Goal: Task Accomplishment & Management: Manage account settings

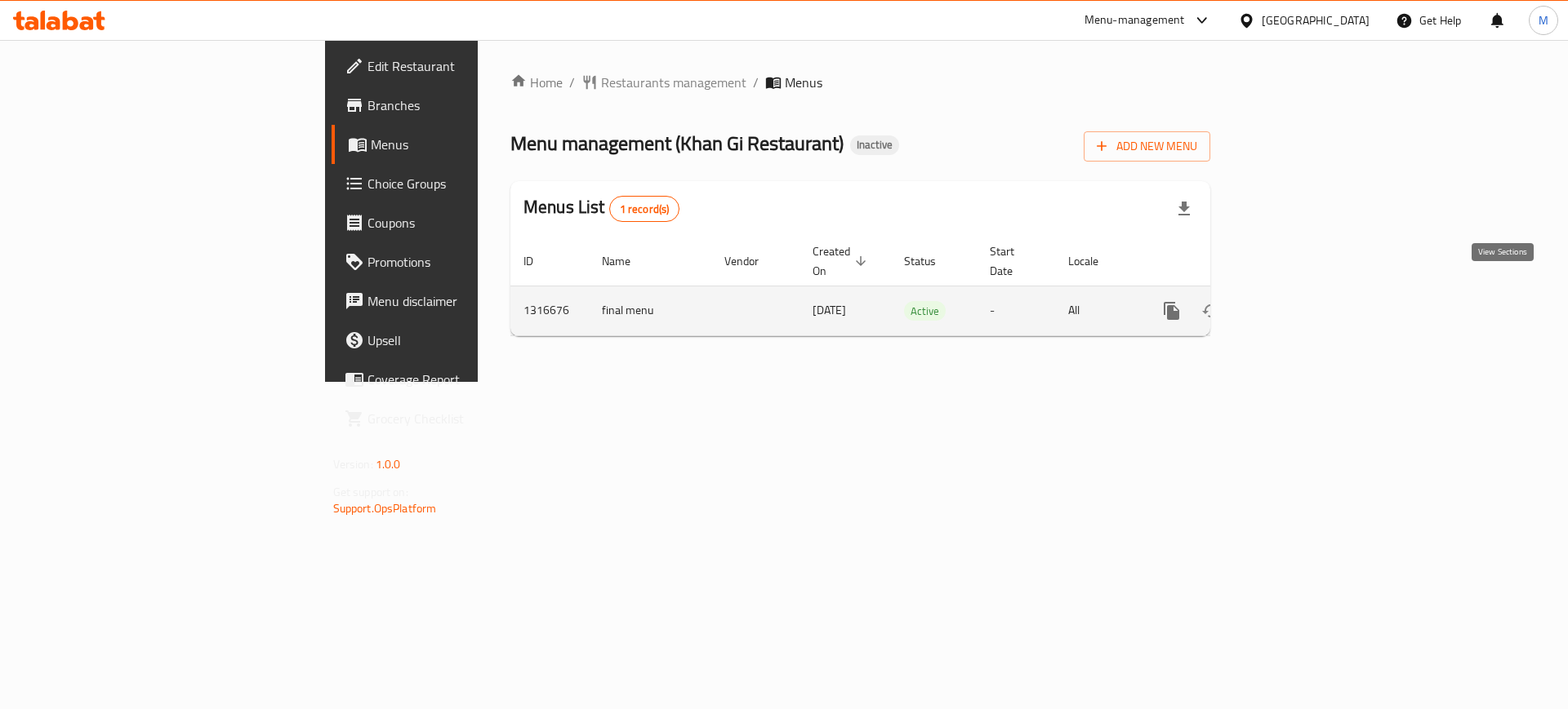
click at [1309, 300] on link "enhanced table" at bounding box center [1289, 310] width 39 height 39
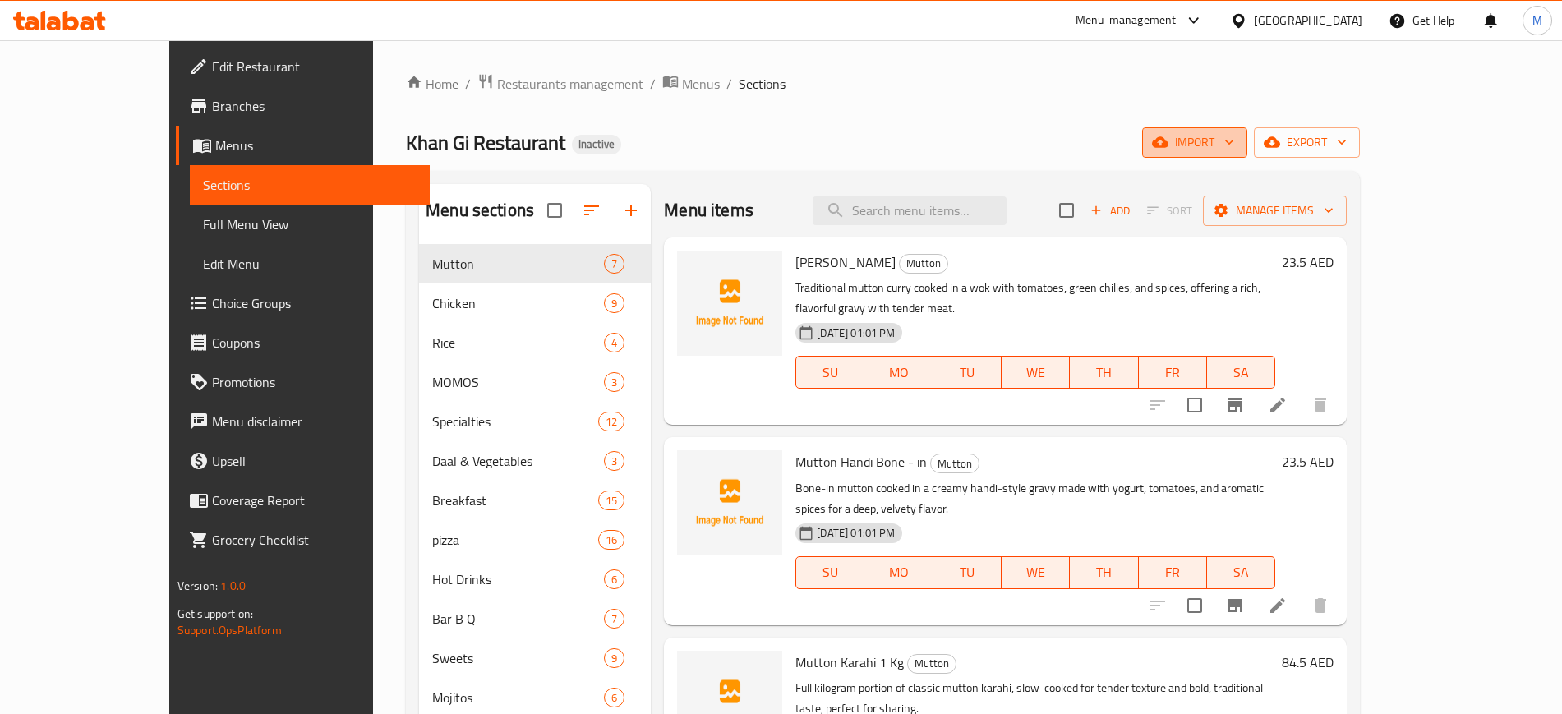
click at [1247, 153] on button "import" at bounding box center [1194, 142] width 105 height 30
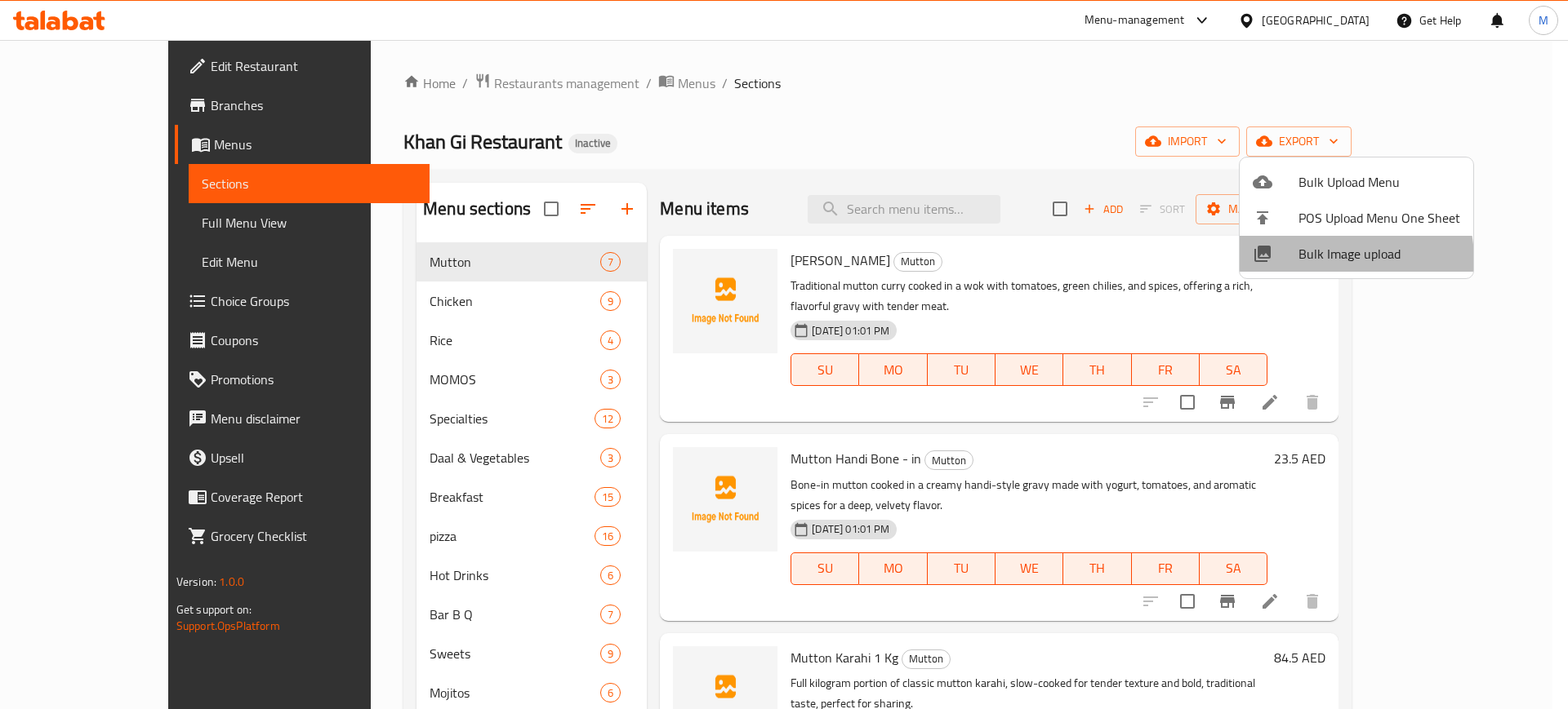
click at [1316, 260] on span "Bulk Image upload" at bounding box center [1378, 254] width 162 height 20
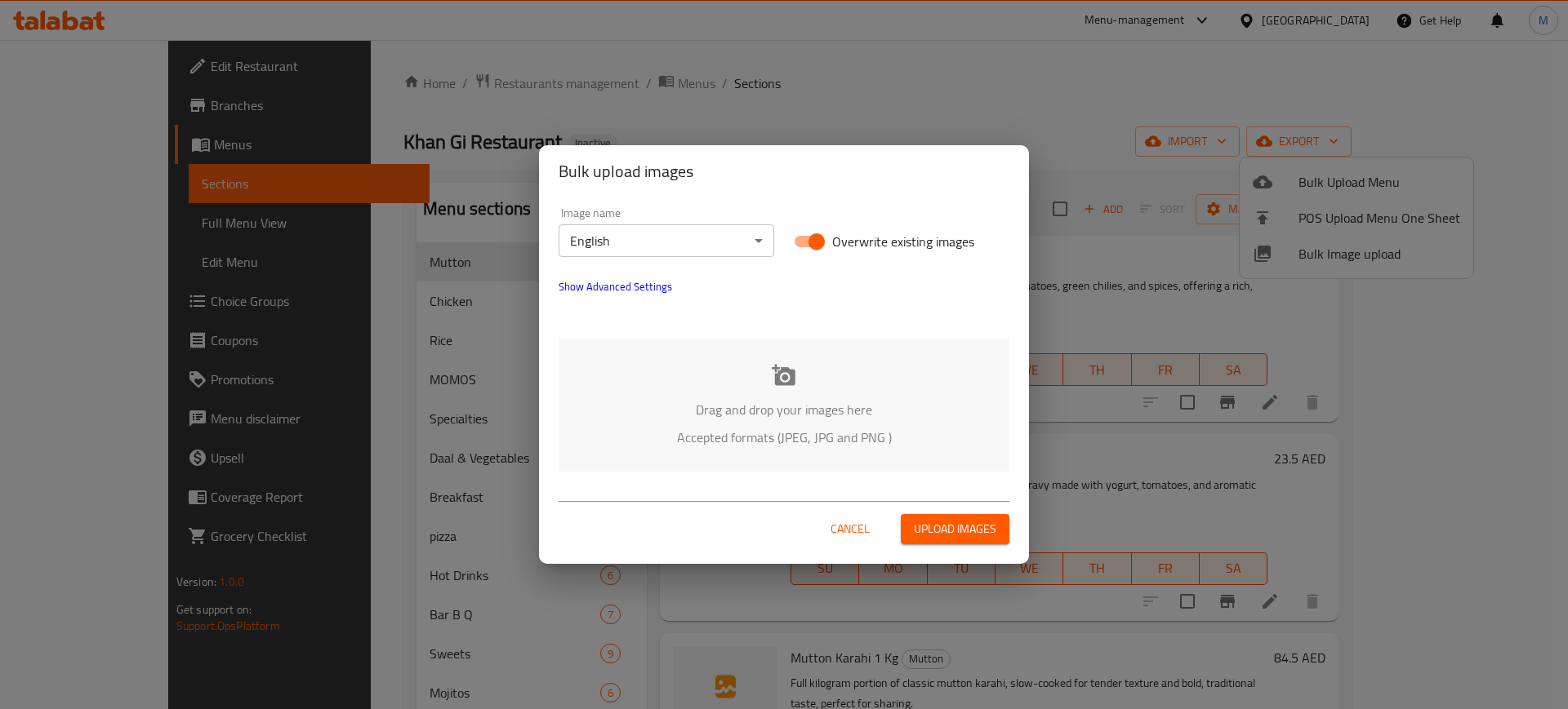
click at [834, 415] on p "Drag and drop your images here" at bounding box center [784, 410] width 401 height 20
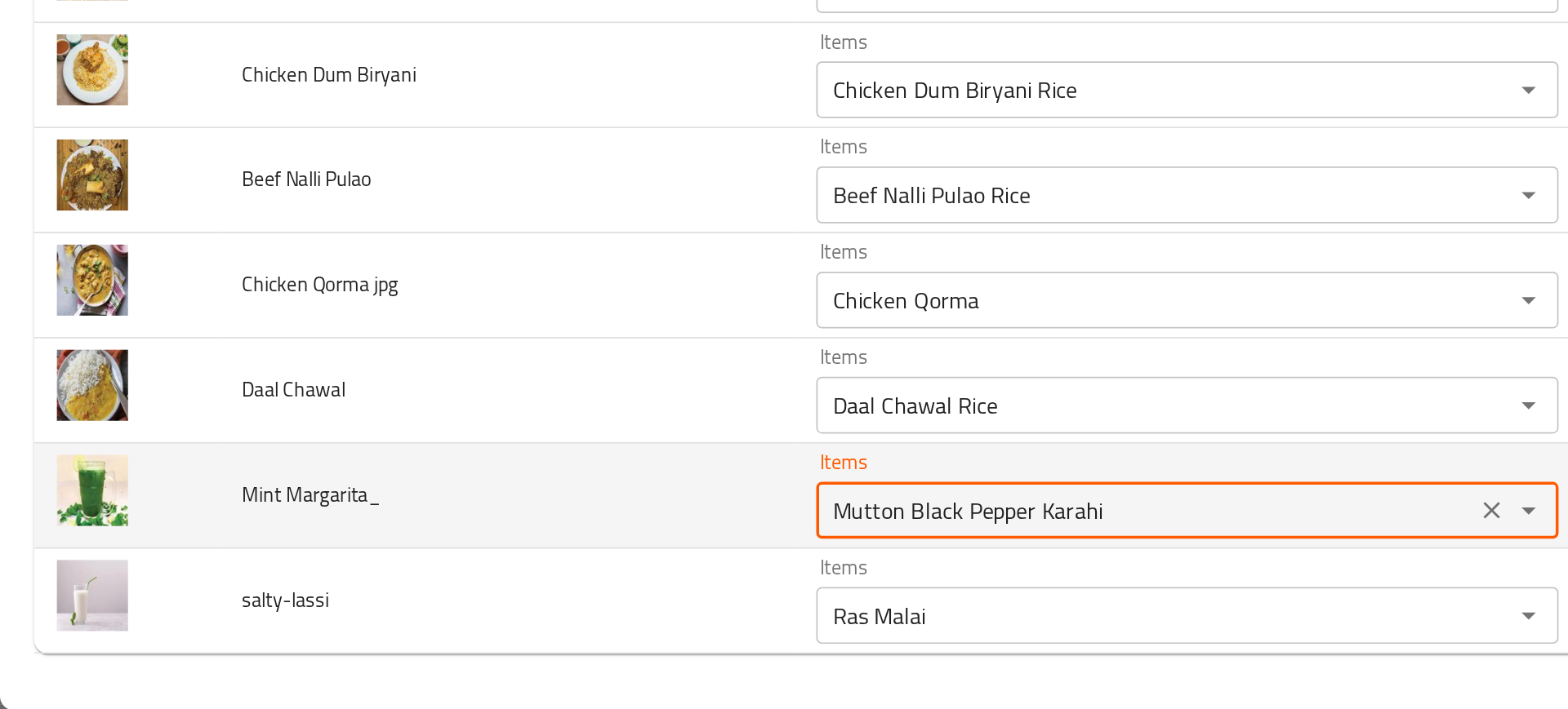
click at [525, 598] on Margarita_ "Mutton Black Pepper Karahi" at bounding box center [658, 594] width 369 height 23
type Margarita_ "marg"
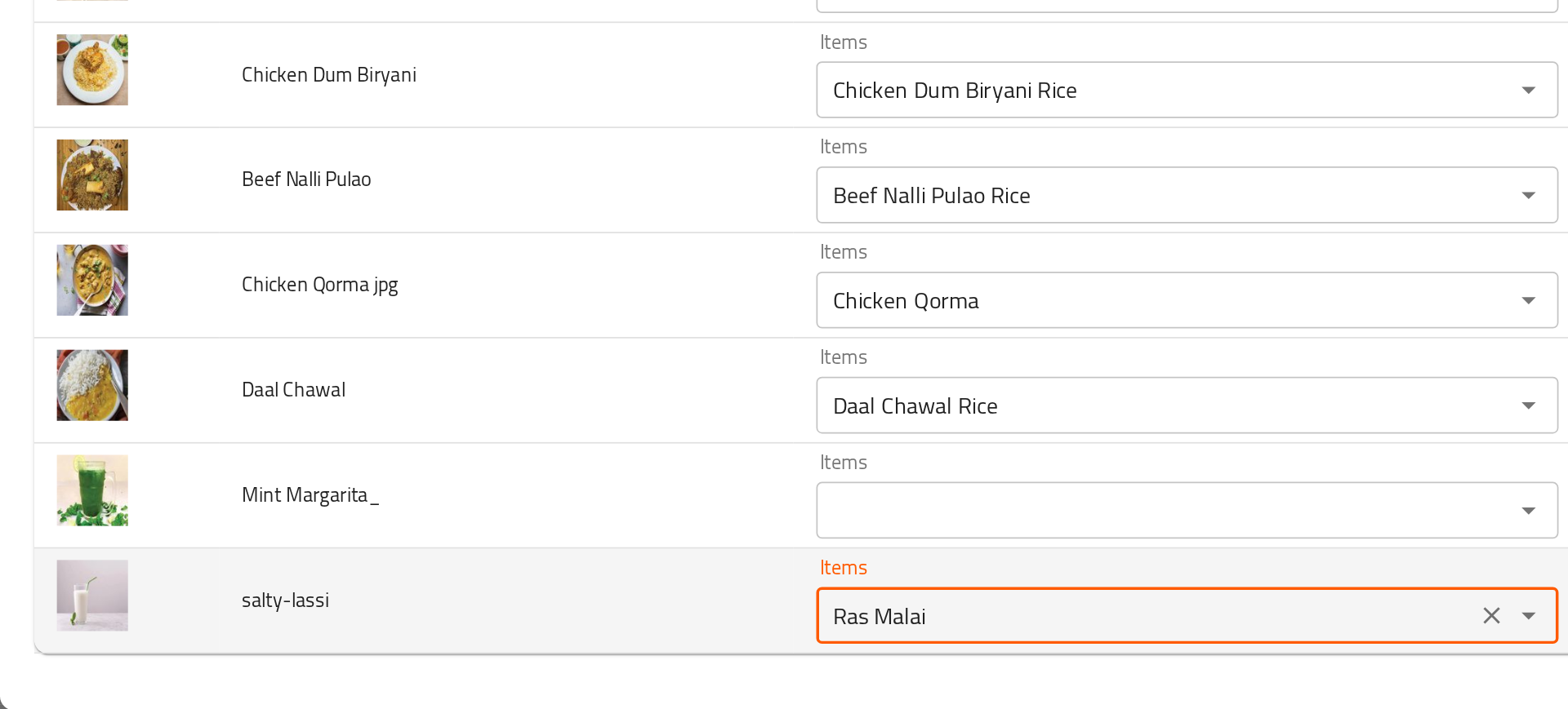
click at [474, 652] on input "Ras Malai" at bounding box center [658, 653] width 369 height 23
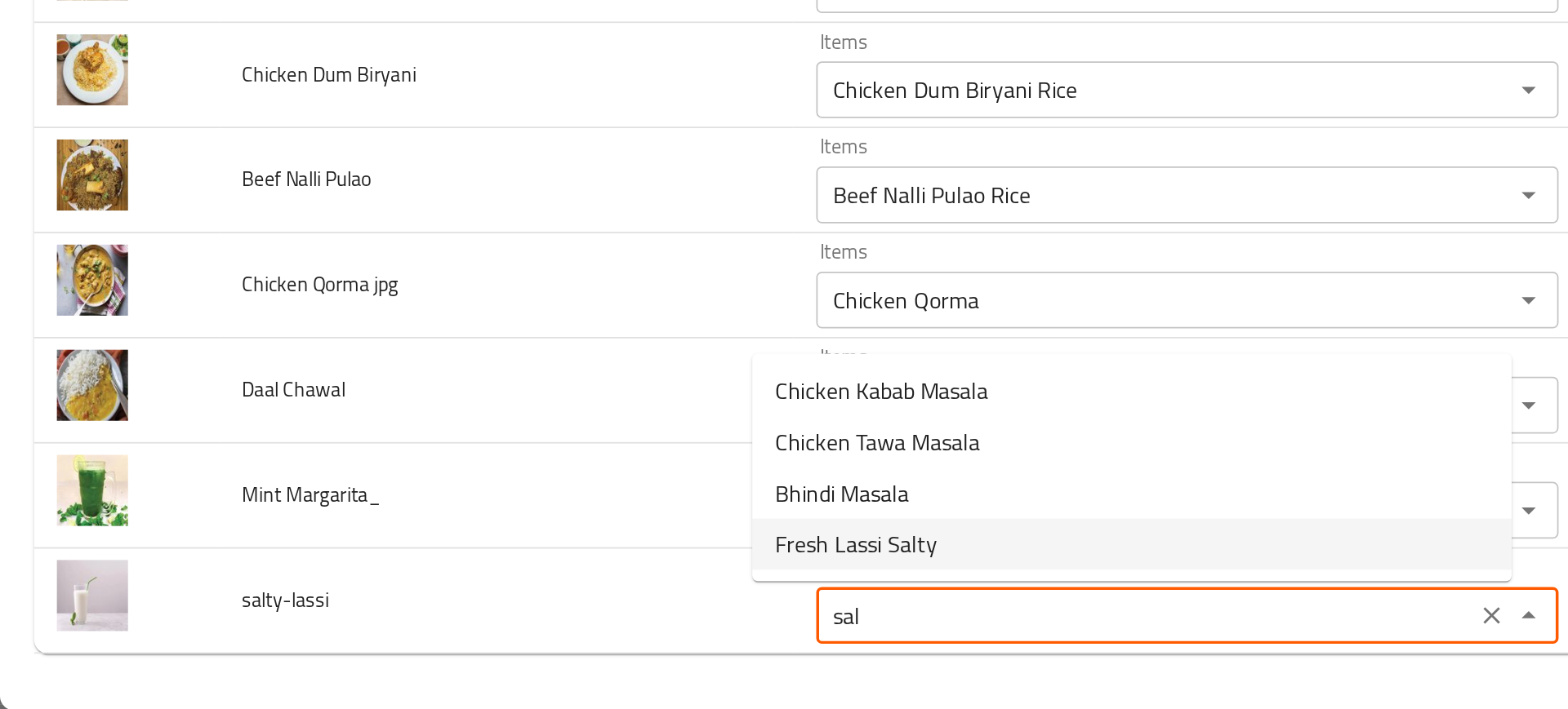
click at [456, 613] on span "Fresh Lassi Salty" at bounding box center [492, 614] width 93 height 20
type input "Fresh Lassi Salty"
type input "لاسي طازج مالح"
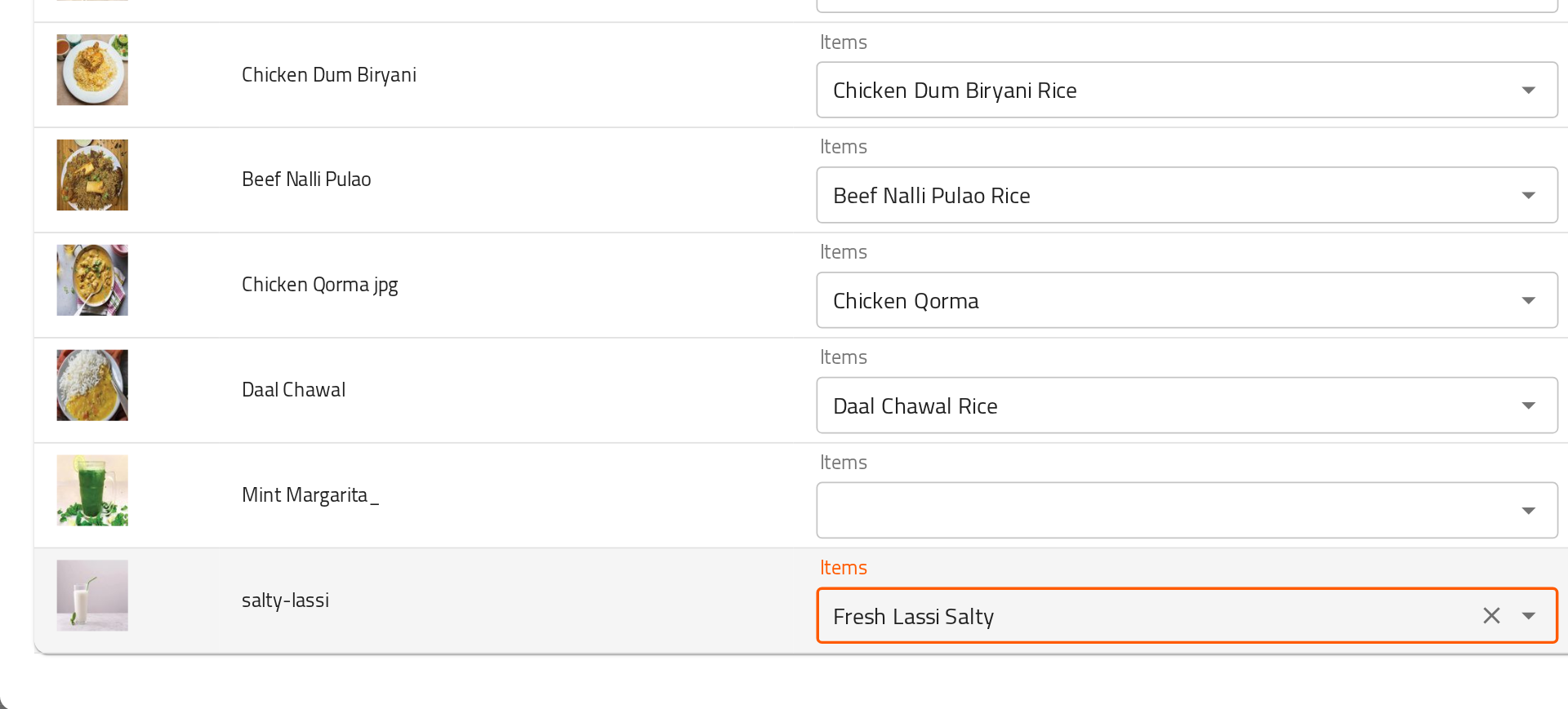
type input "Fresh Lassi Salty"
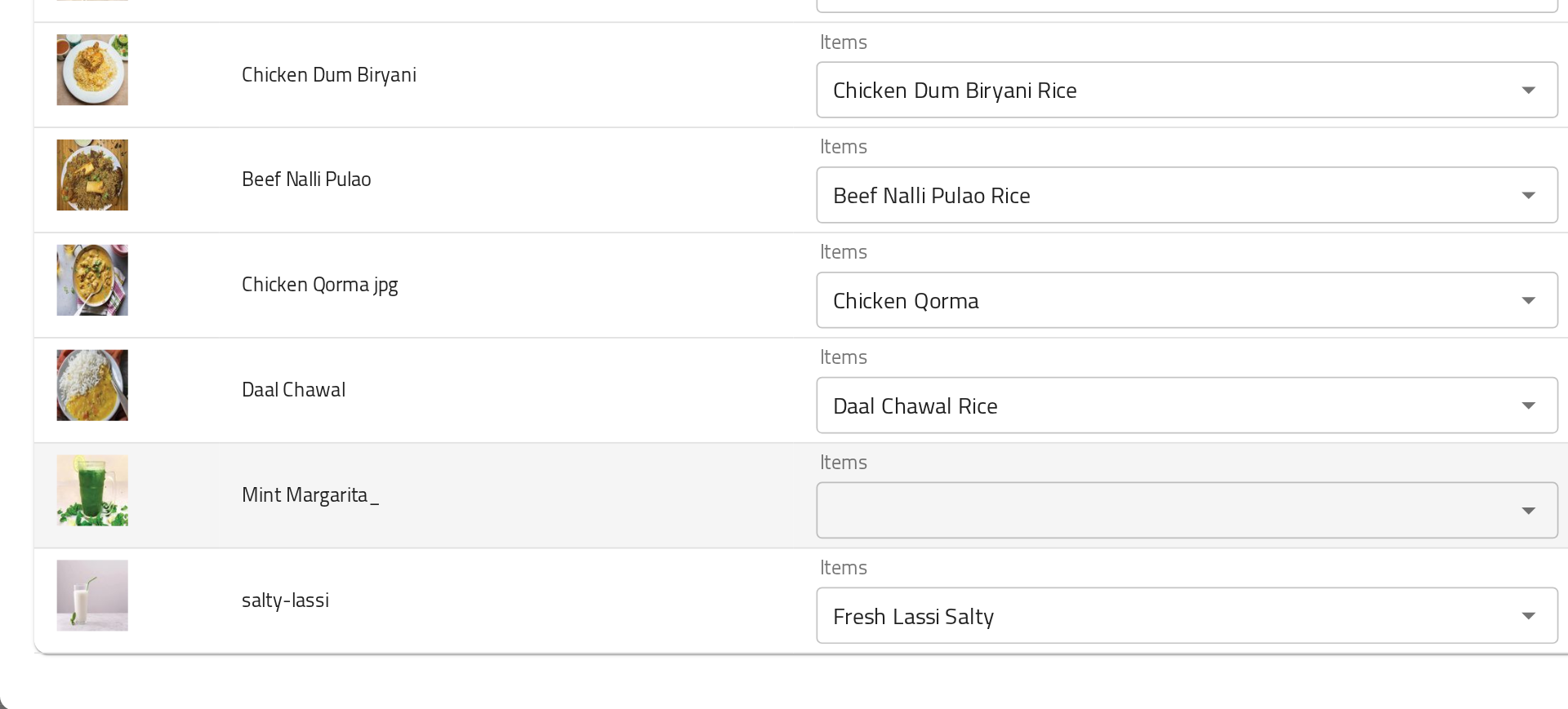
click at [401, 595] on td "Mint Margarita_" at bounding box center [291, 586] width 330 height 61
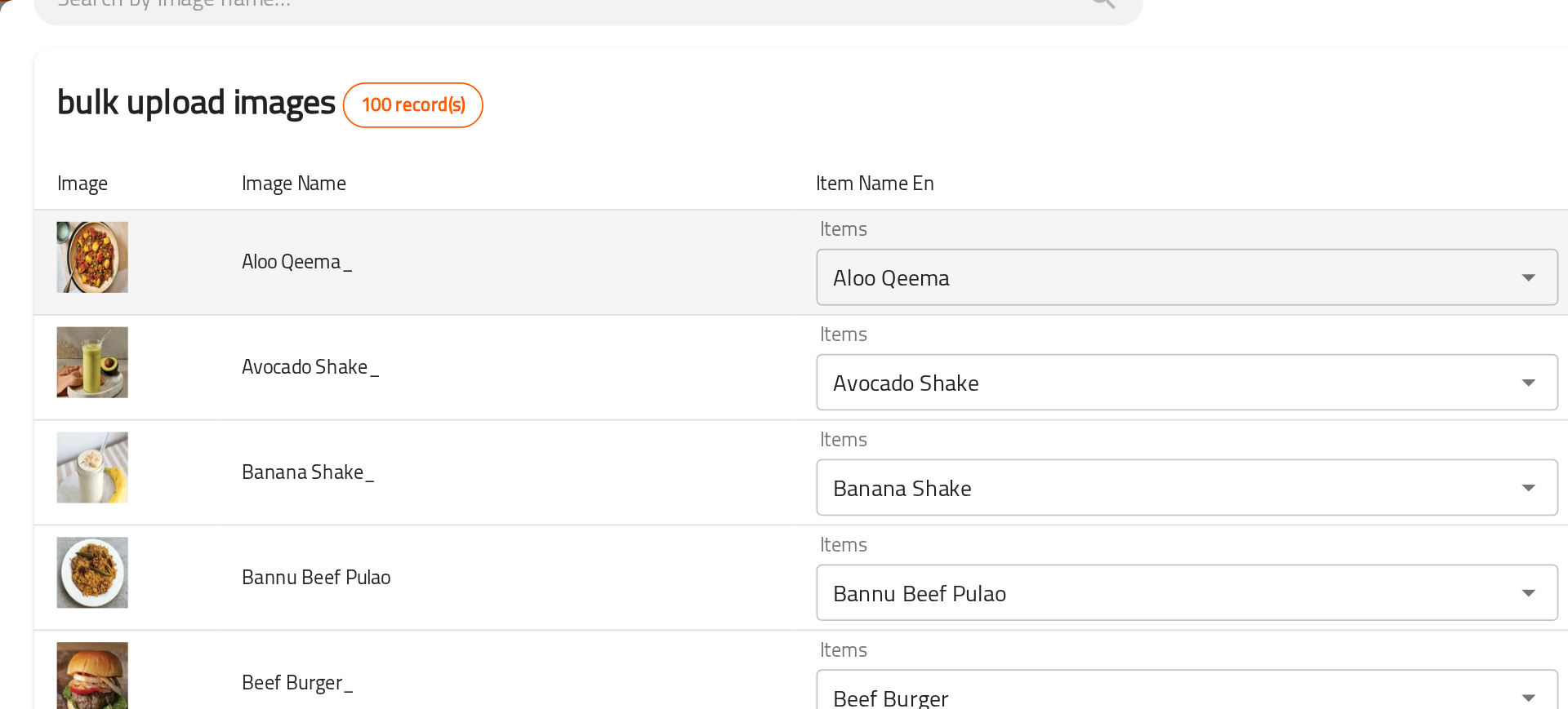
scroll to position [153, 0]
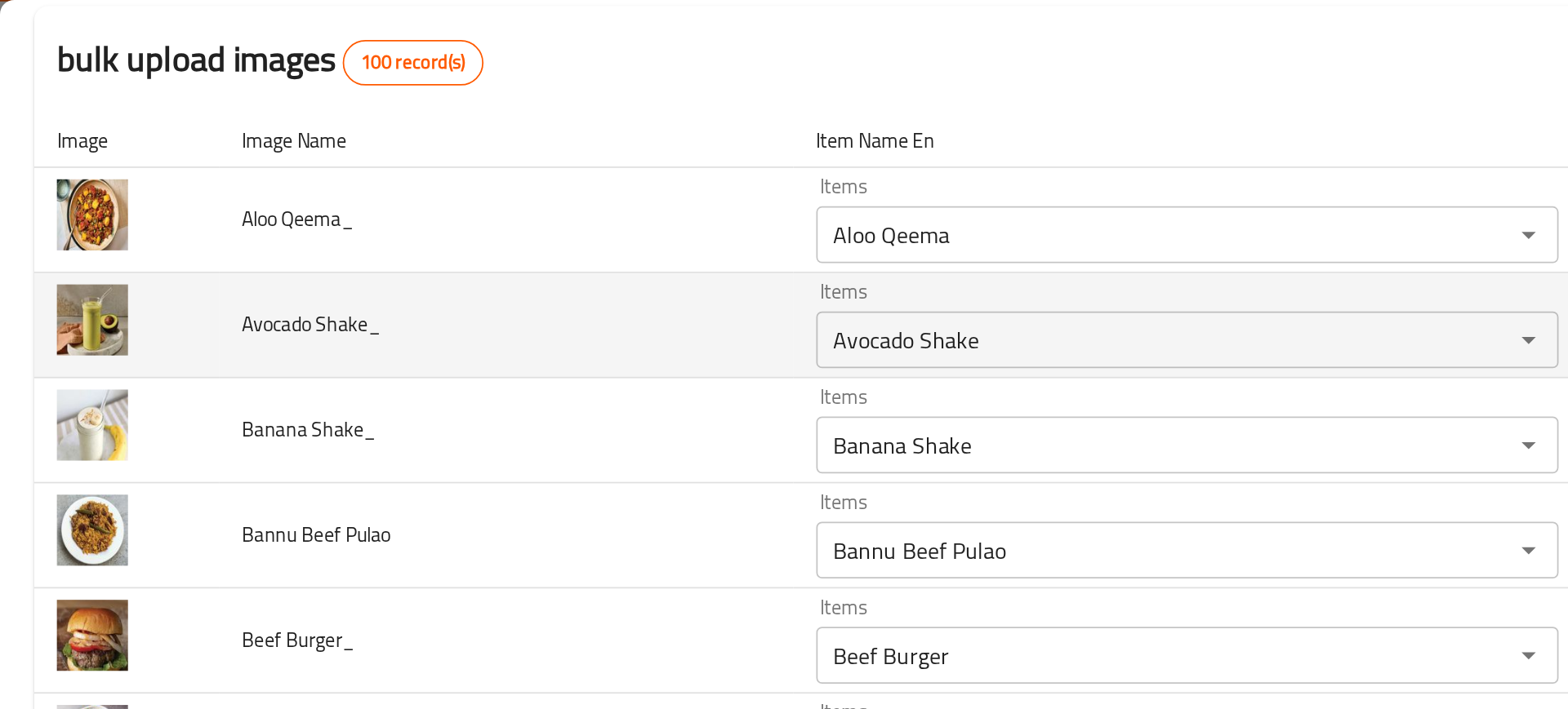
click at [209, 195] on span "Avocado Shake_" at bounding box center [179, 186] width 80 height 21
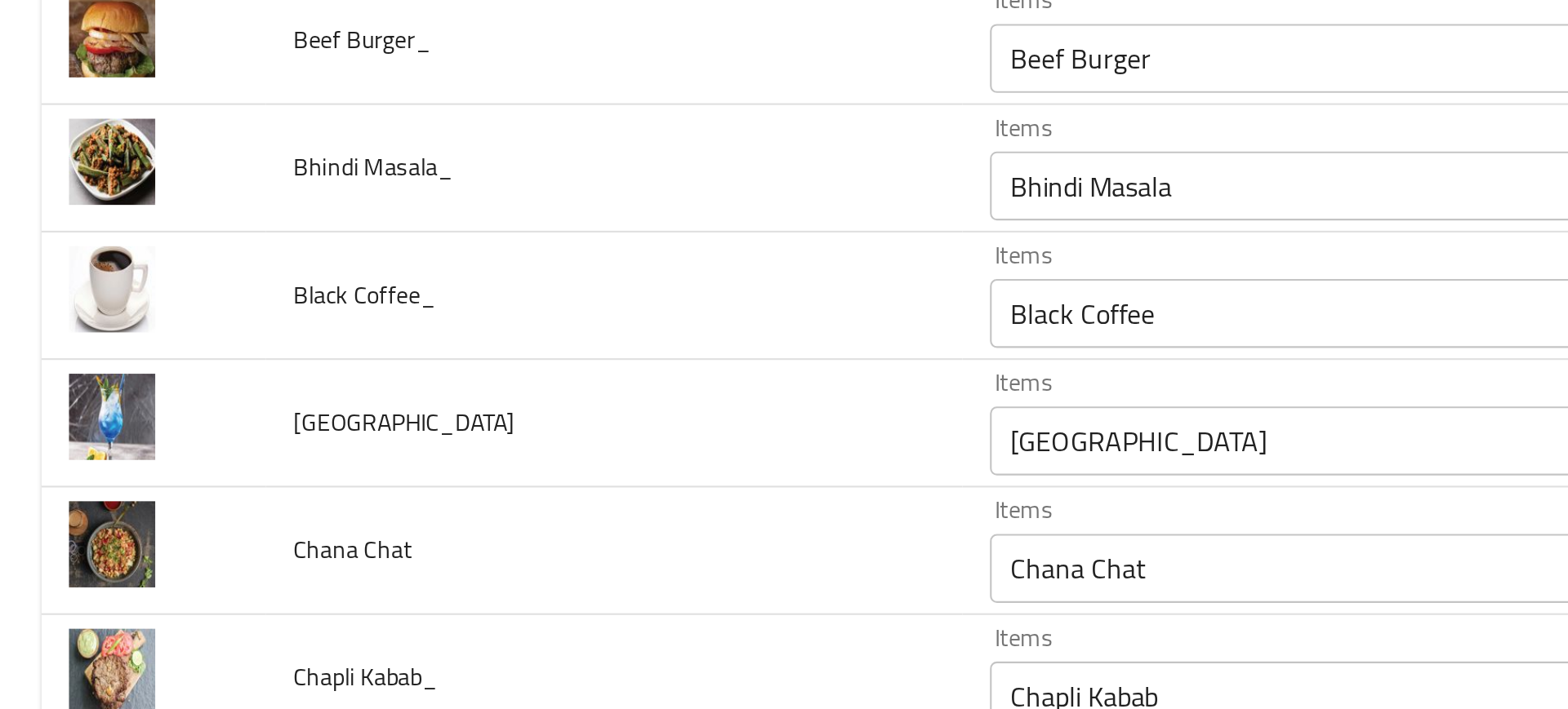
scroll to position [459, 0]
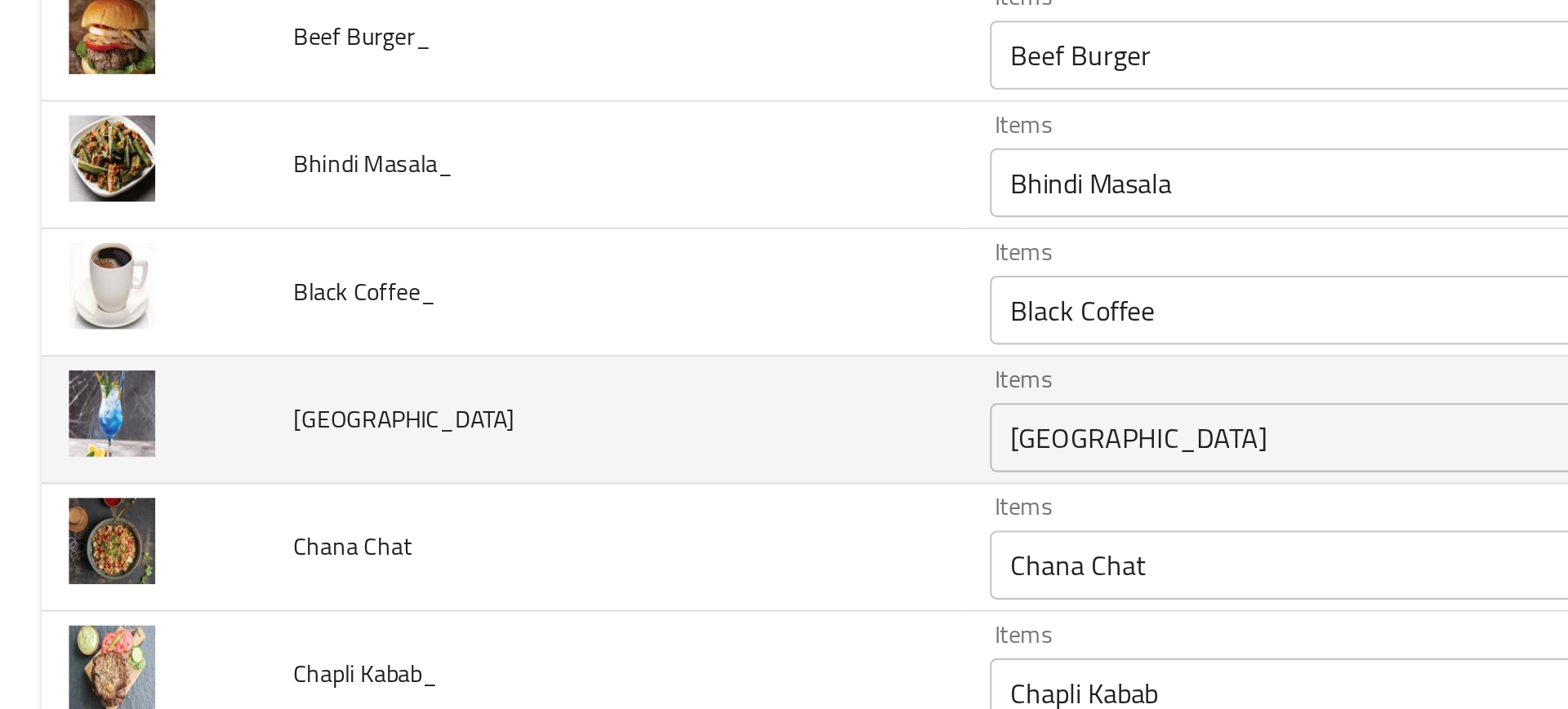
click at [246, 232] on td "Blue Lagoon" at bounding box center [291, 243] width 330 height 61
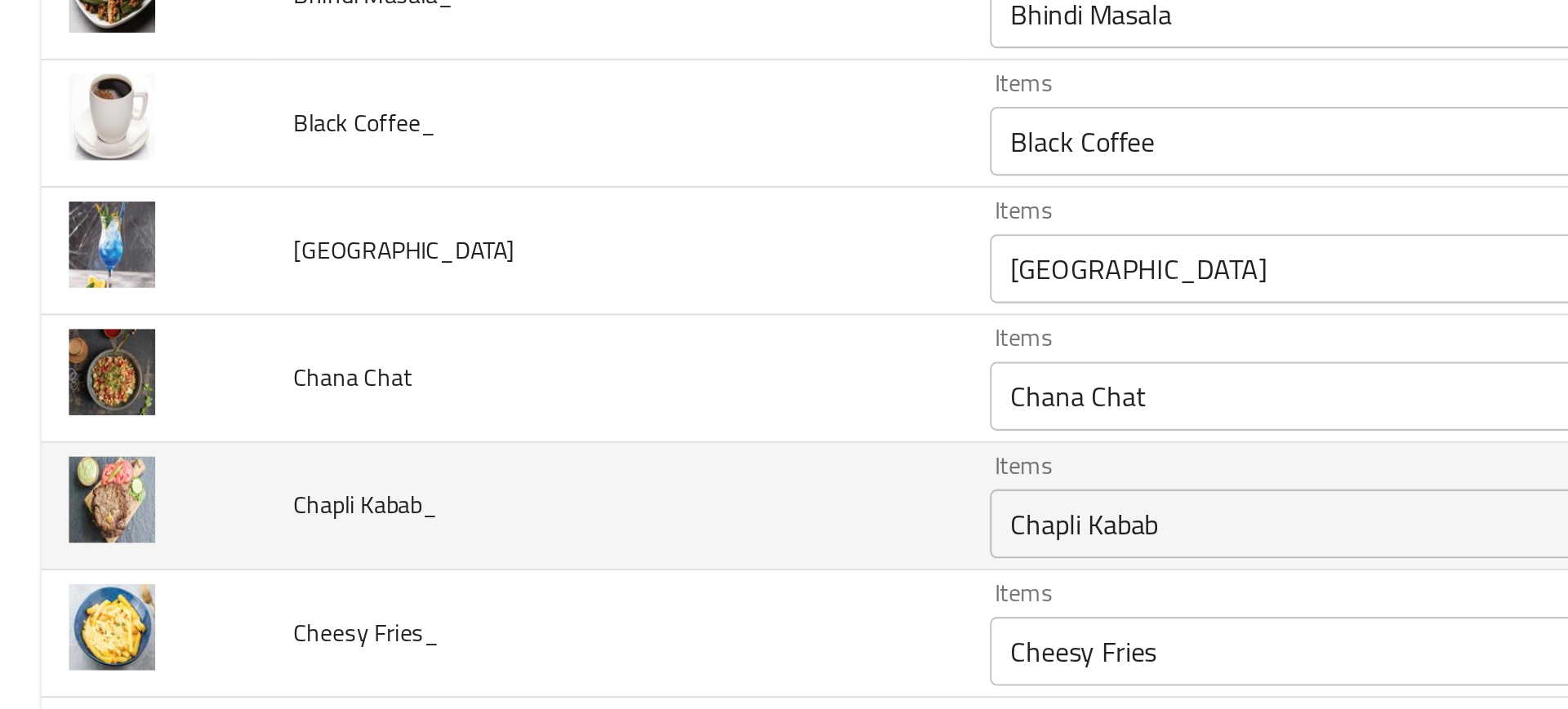
click at [310, 298] on td "Chapli Kabab_" at bounding box center [291, 284] width 330 height 61
click at [341, 314] on td "Chapli Kabab_" at bounding box center [291, 284] width 330 height 61
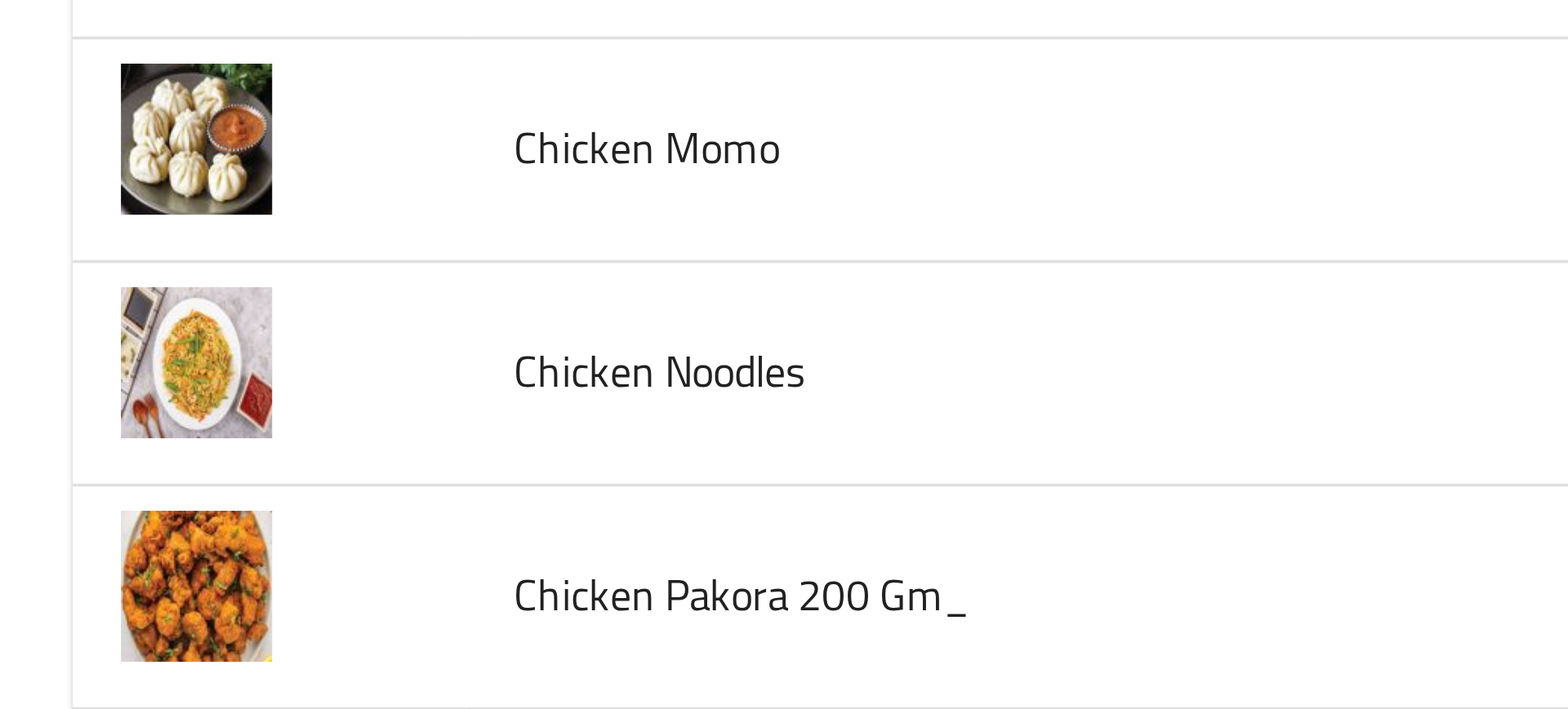
scroll to position [1781, 0]
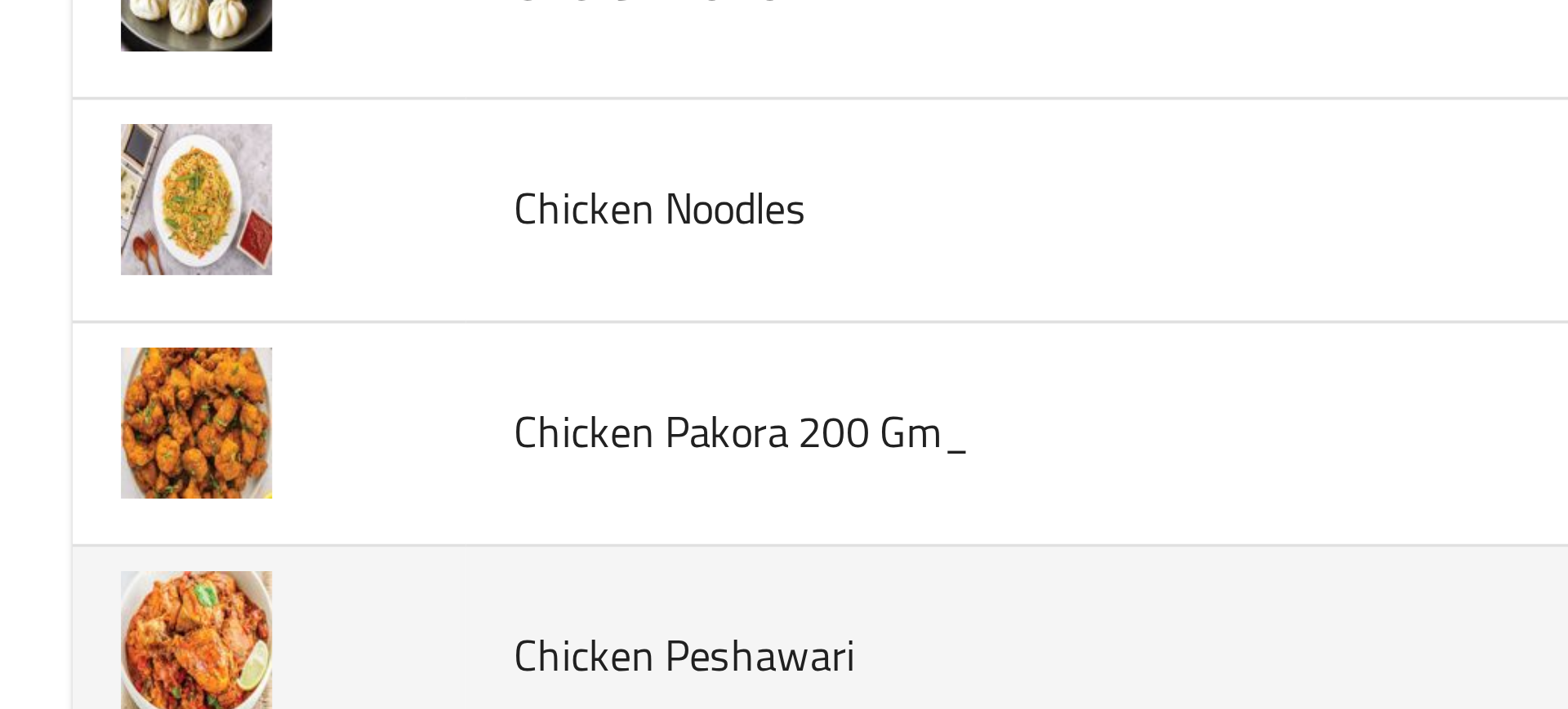
click at [100, 280] on td "enhanced table" at bounding box center [73, 310] width 106 height 61
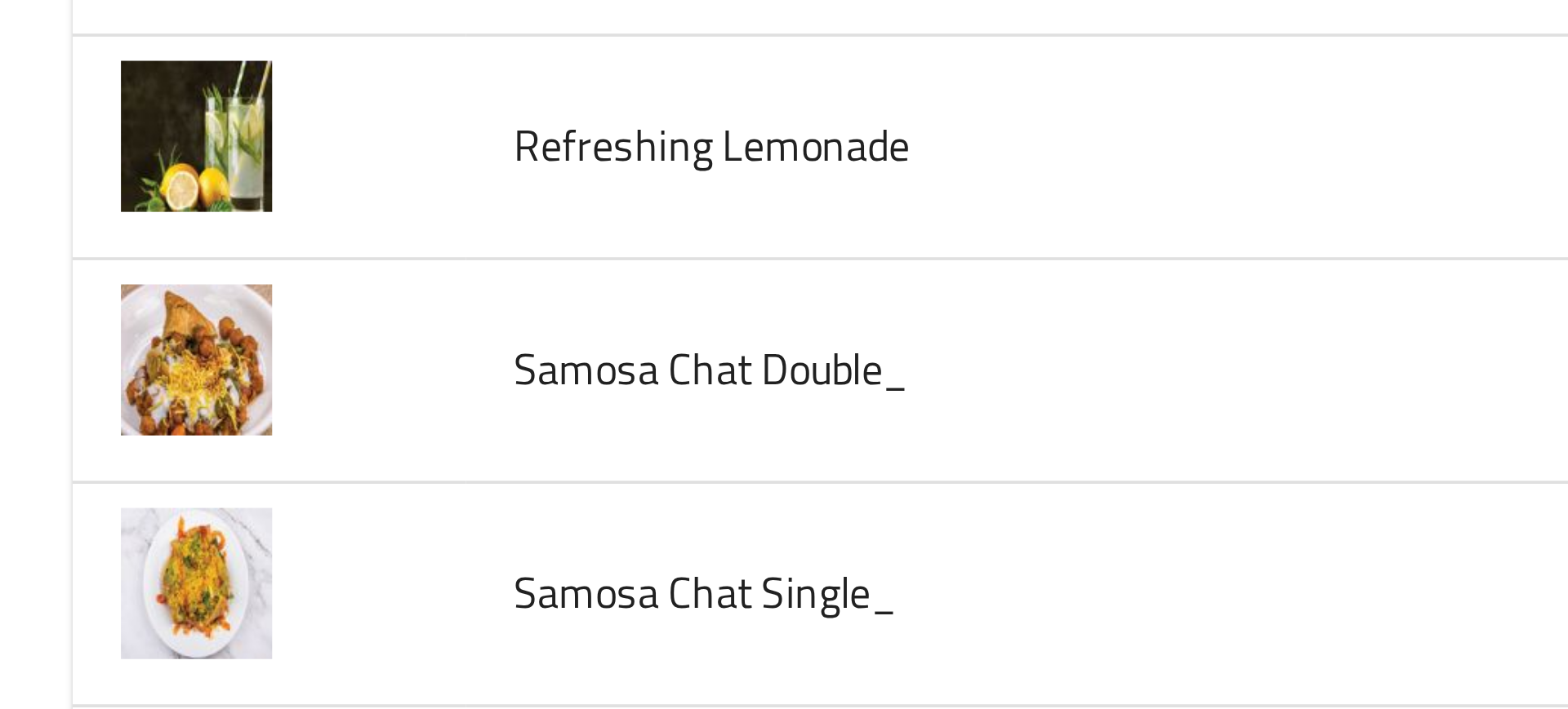
scroll to position [4455, 0]
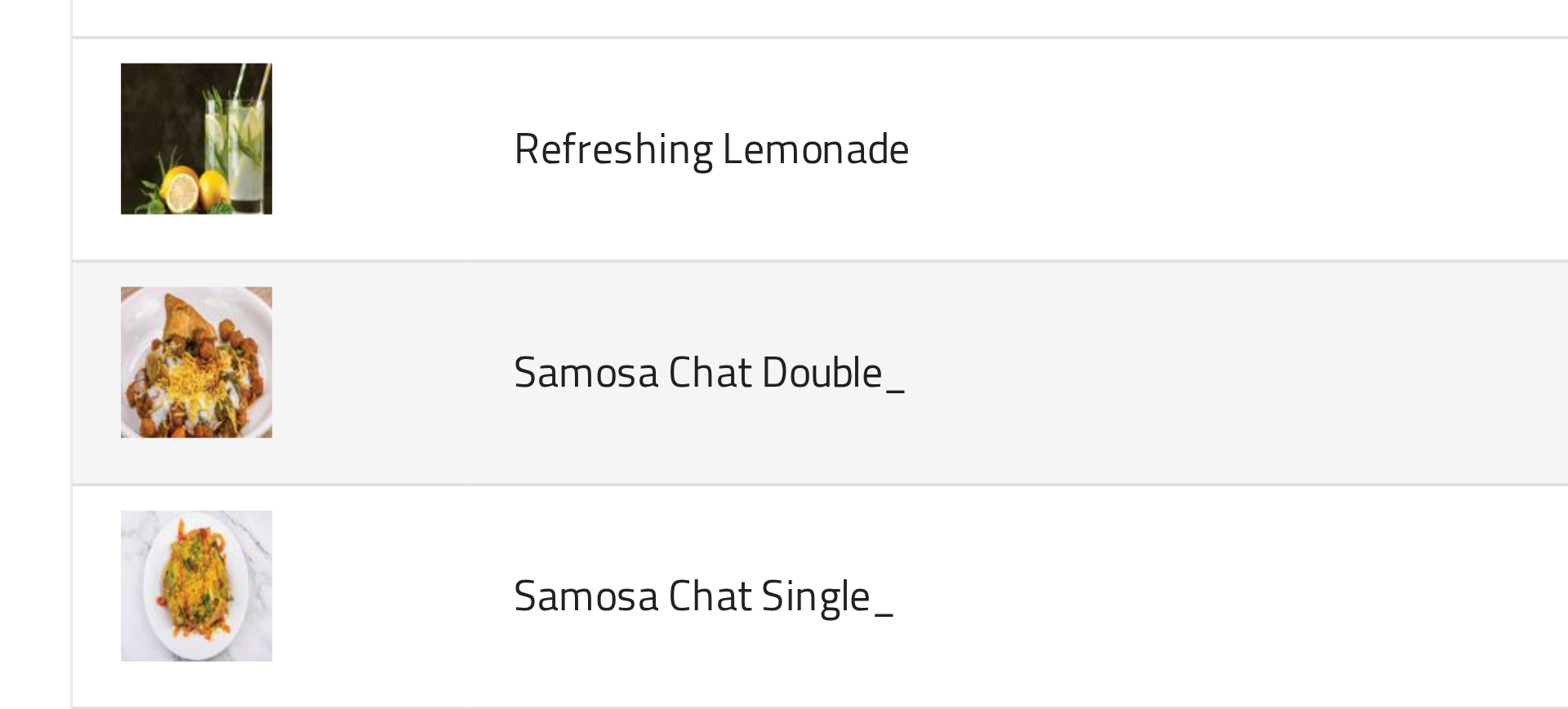
drag, startPoint x: 53, startPoint y: 233, endPoint x: 86, endPoint y: 235, distance: 33.1
click at [86, 235] on td "enhanced table" at bounding box center [73, 233] width 106 height 61
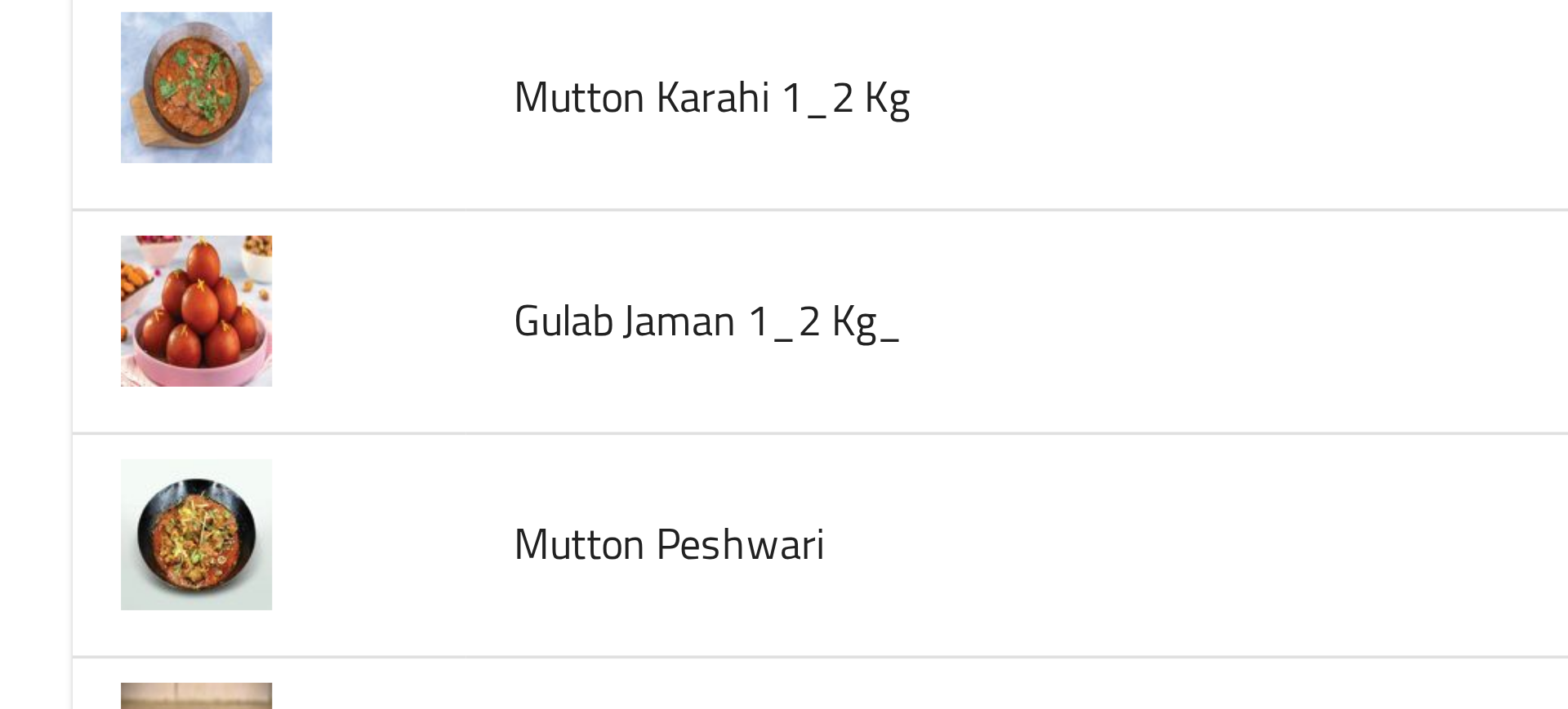
scroll to position [5611, 0]
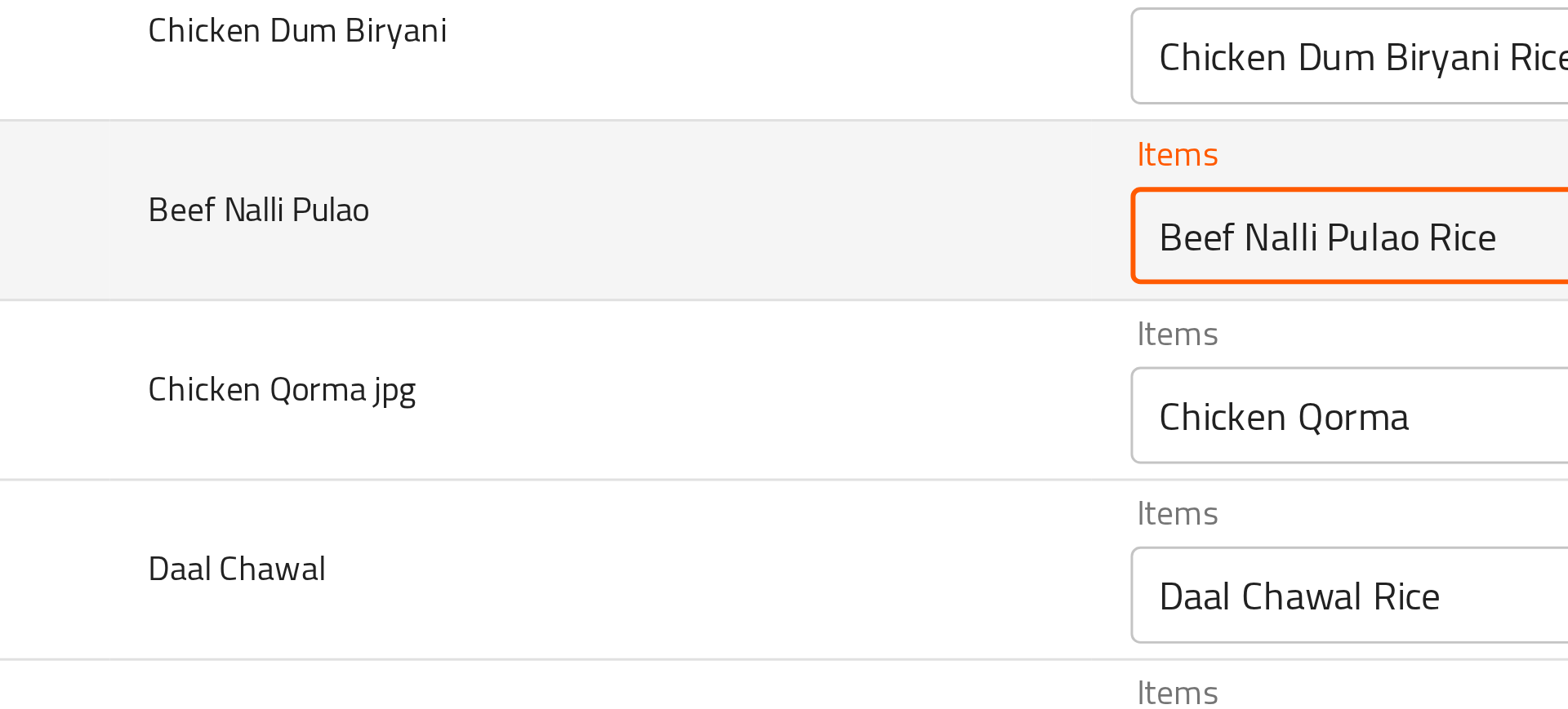
click at [474, 422] on Pulao "Beef Nalli Pulao Rice" at bounding box center [658, 412] width 369 height 23
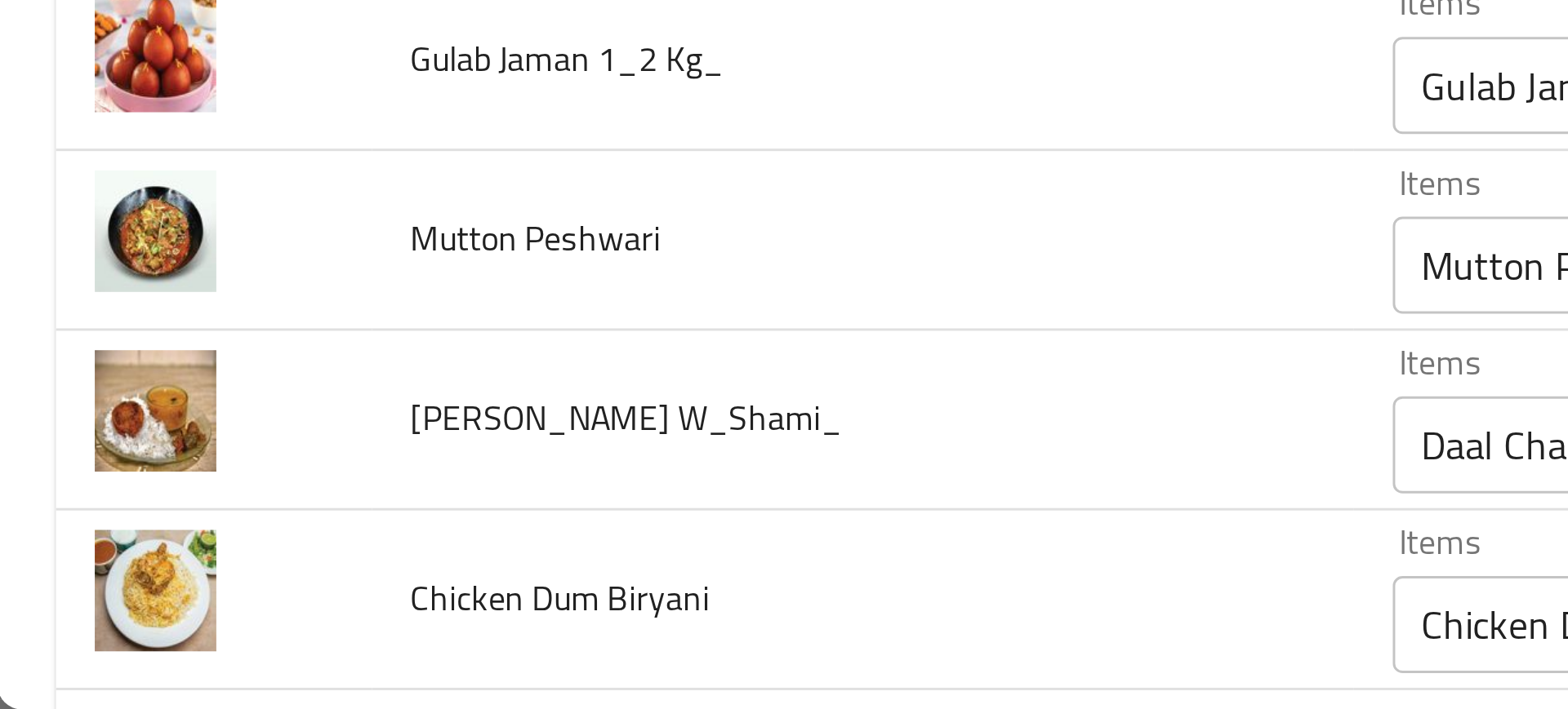
scroll to position [5282, 0]
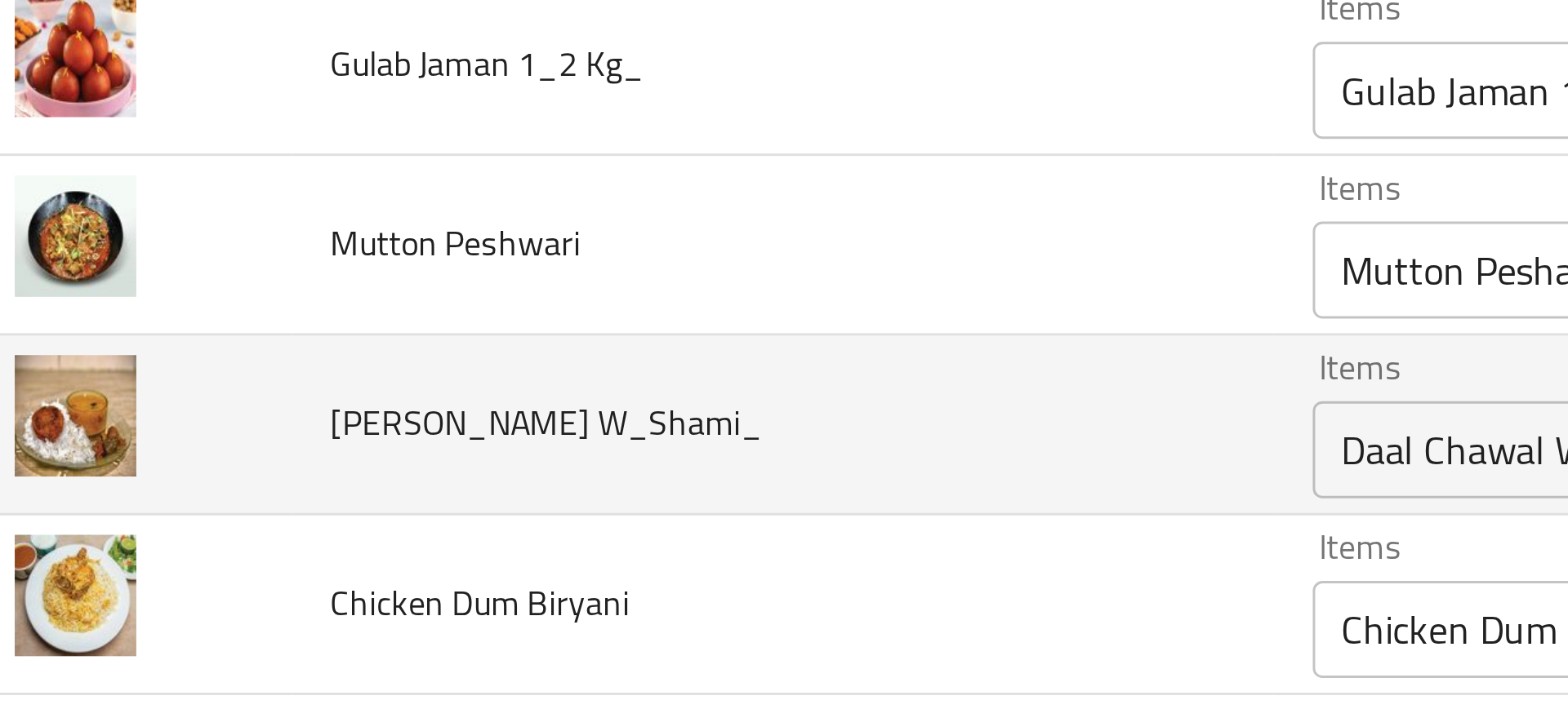
click at [506, 629] on W_Shami_ "Daal Chawal With Shami" at bounding box center [658, 622] width 369 height 23
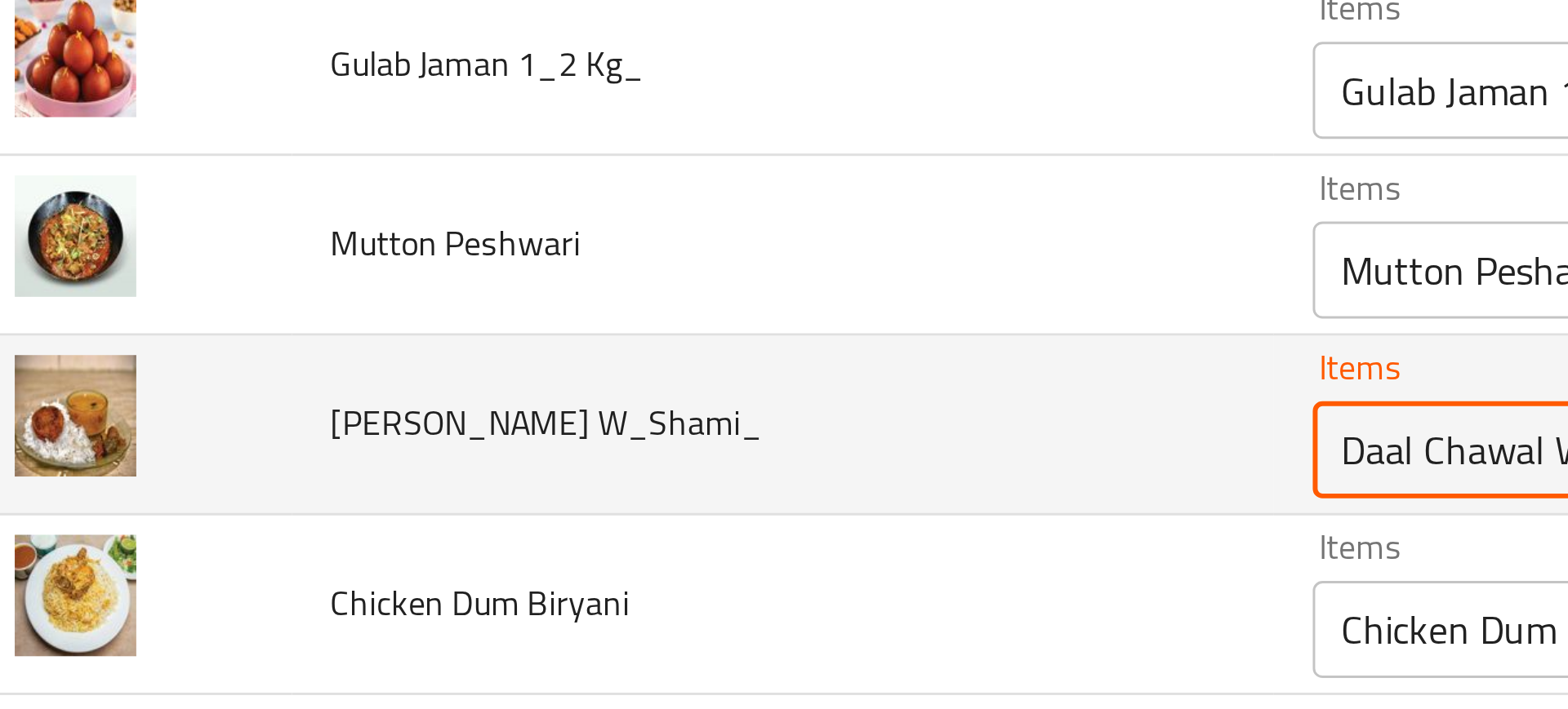
click at [480, 621] on W_Shami_ "Daal Chawal With Shami" at bounding box center [658, 622] width 369 height 23
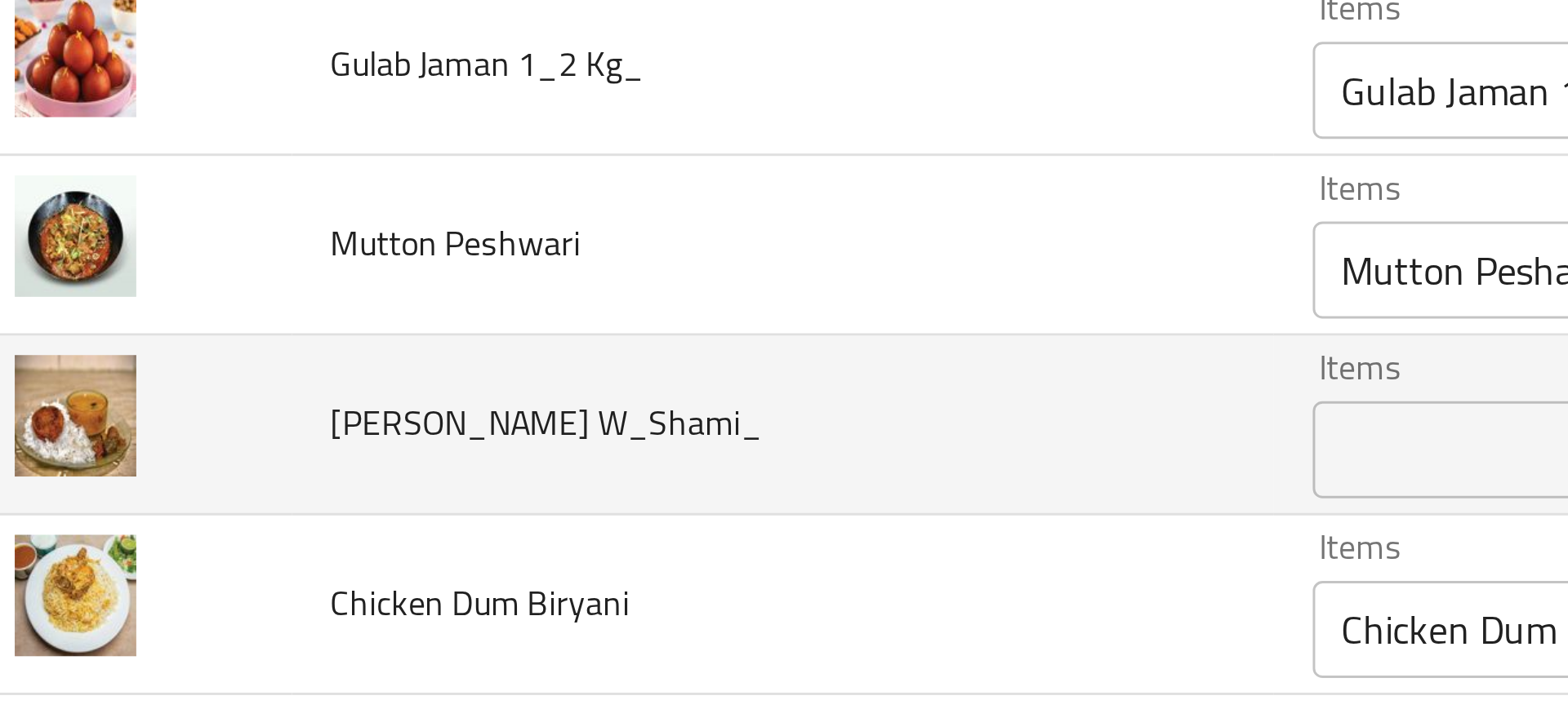
click at [213, 611] on span "[PERSON_NAME] W_Shami_" at bounding box center [212, 612] width 145 height 21
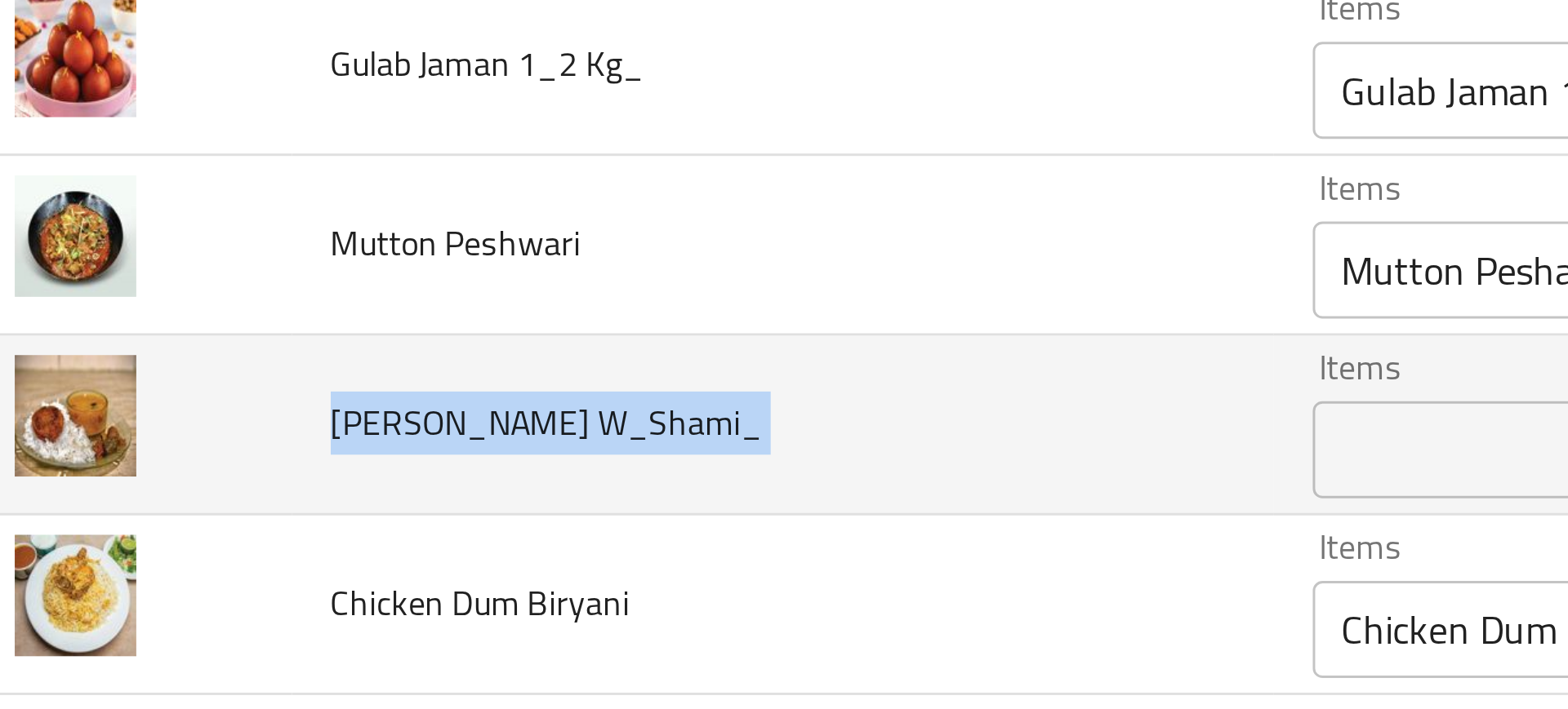
click at [213, 611] on span "[PERSON_NAME] W_Shami_" at bounding box center [212, 612] width 145 height 21
copy span "[PERSON_NAME] W_Shami_"
click at [353, 608] on td "[PERSON_NAME] W_Shami_" at bounding box center [291, 614] width 330 height 61
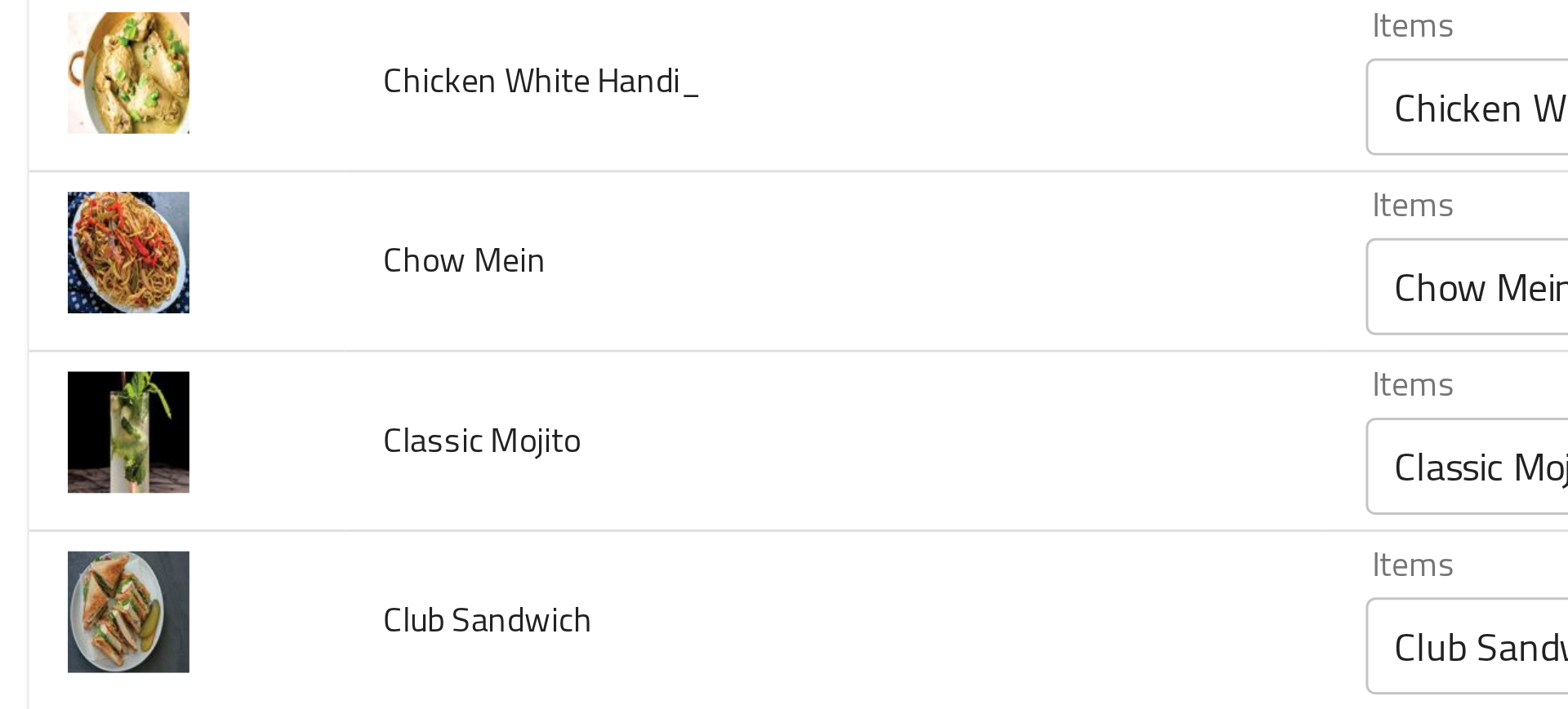
scroll to position [1767, 0]
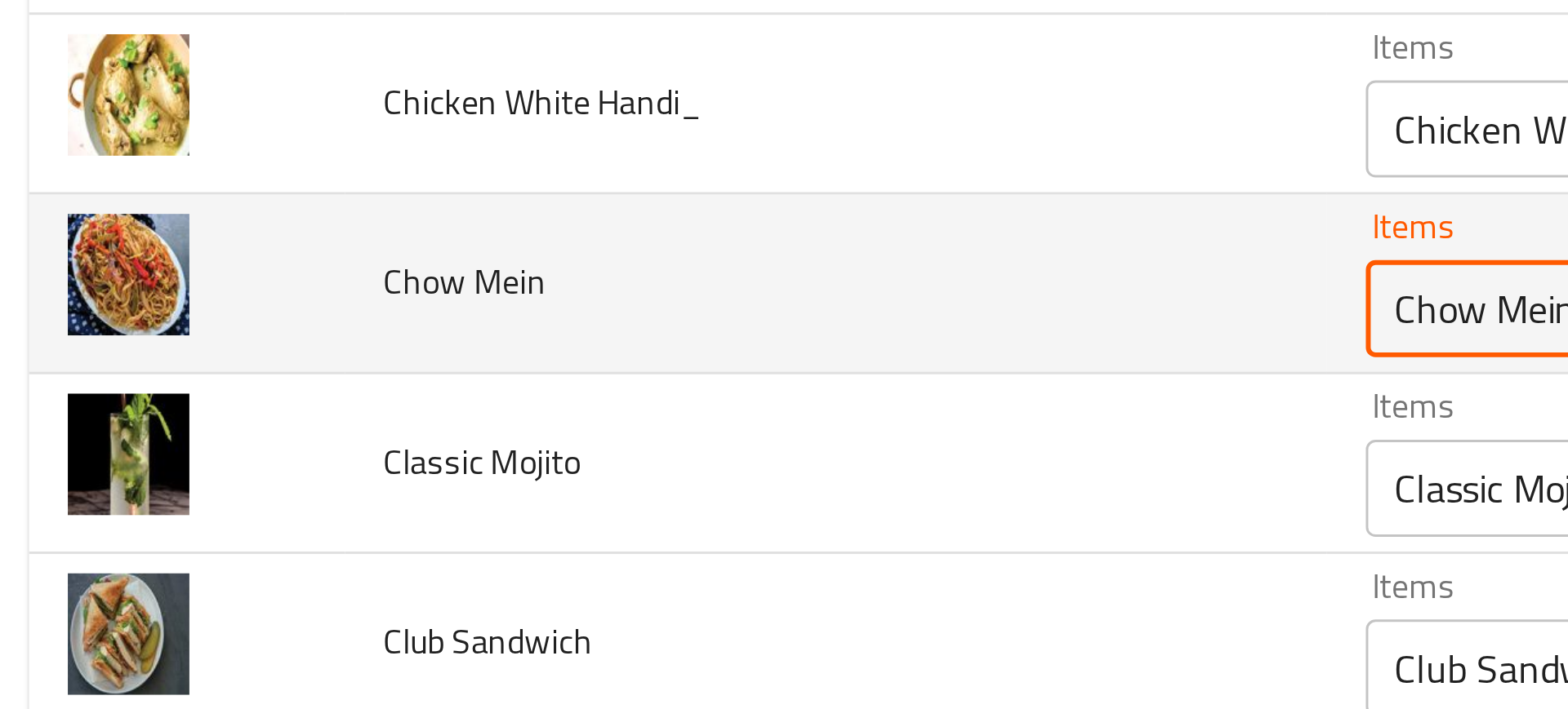
click at [474, 576] on Mein "Chow Mein" at bounding box center [658, 574] width 369 height 23
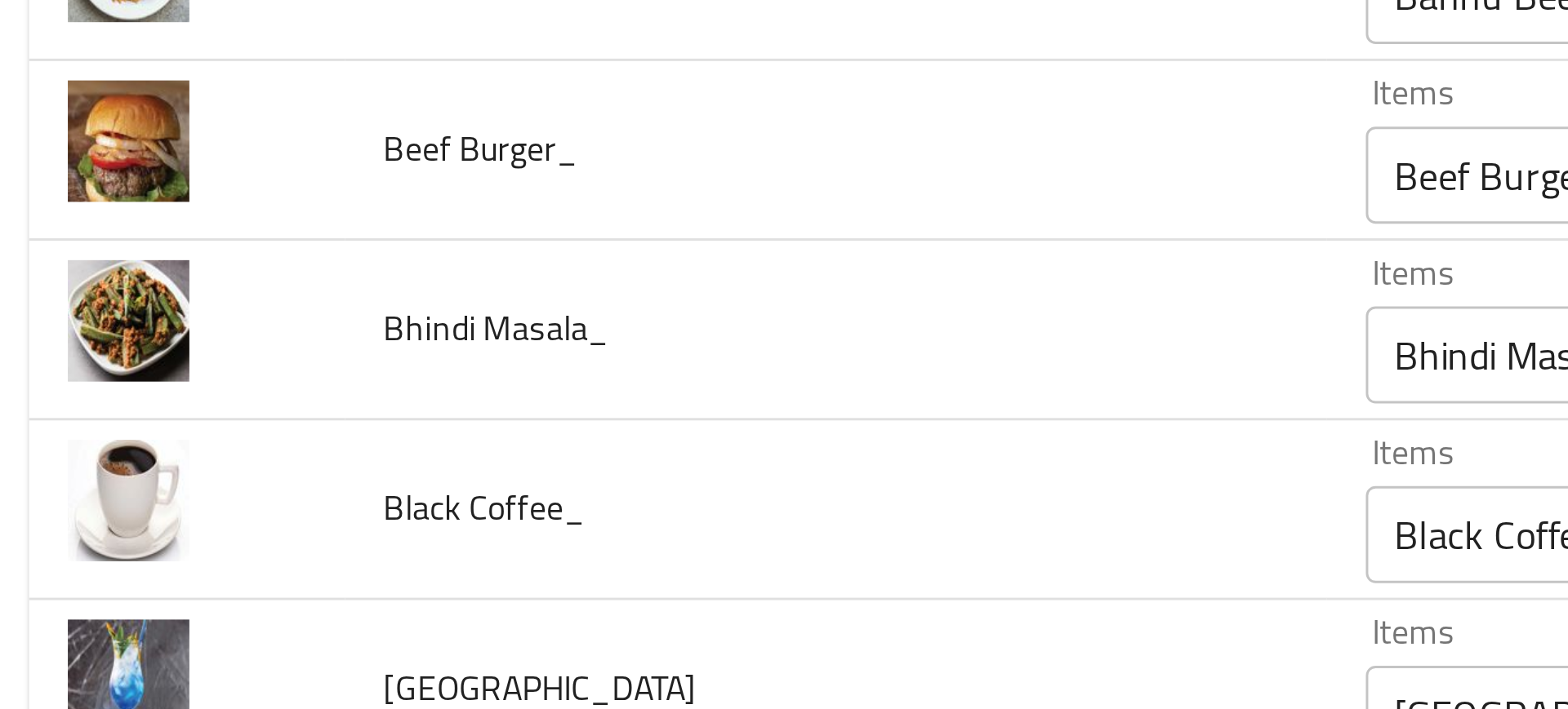
scroll to position [0, 0]
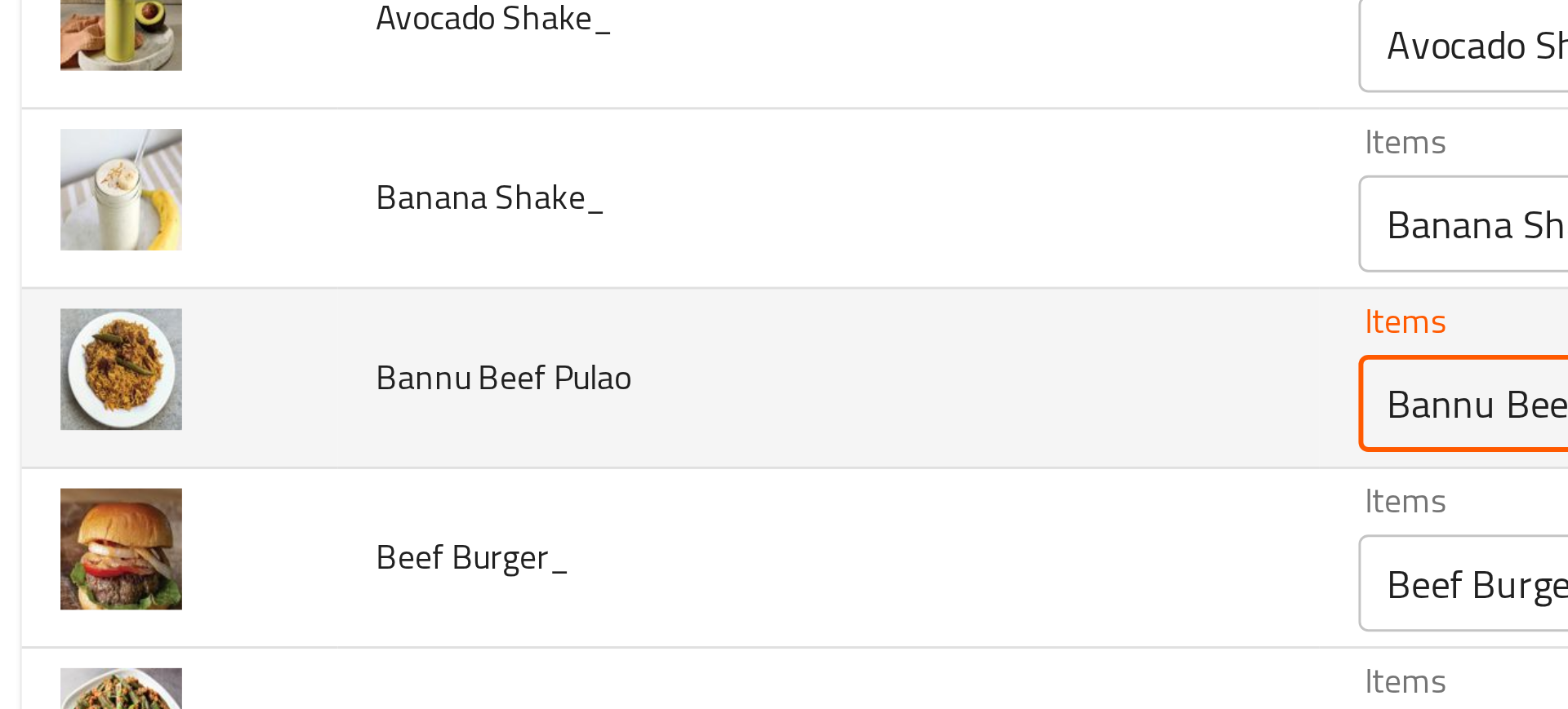
click at [521, 471] on Pulao "Bannu Beef Pulao" at bounding box center [658, 469] width 369 height 23
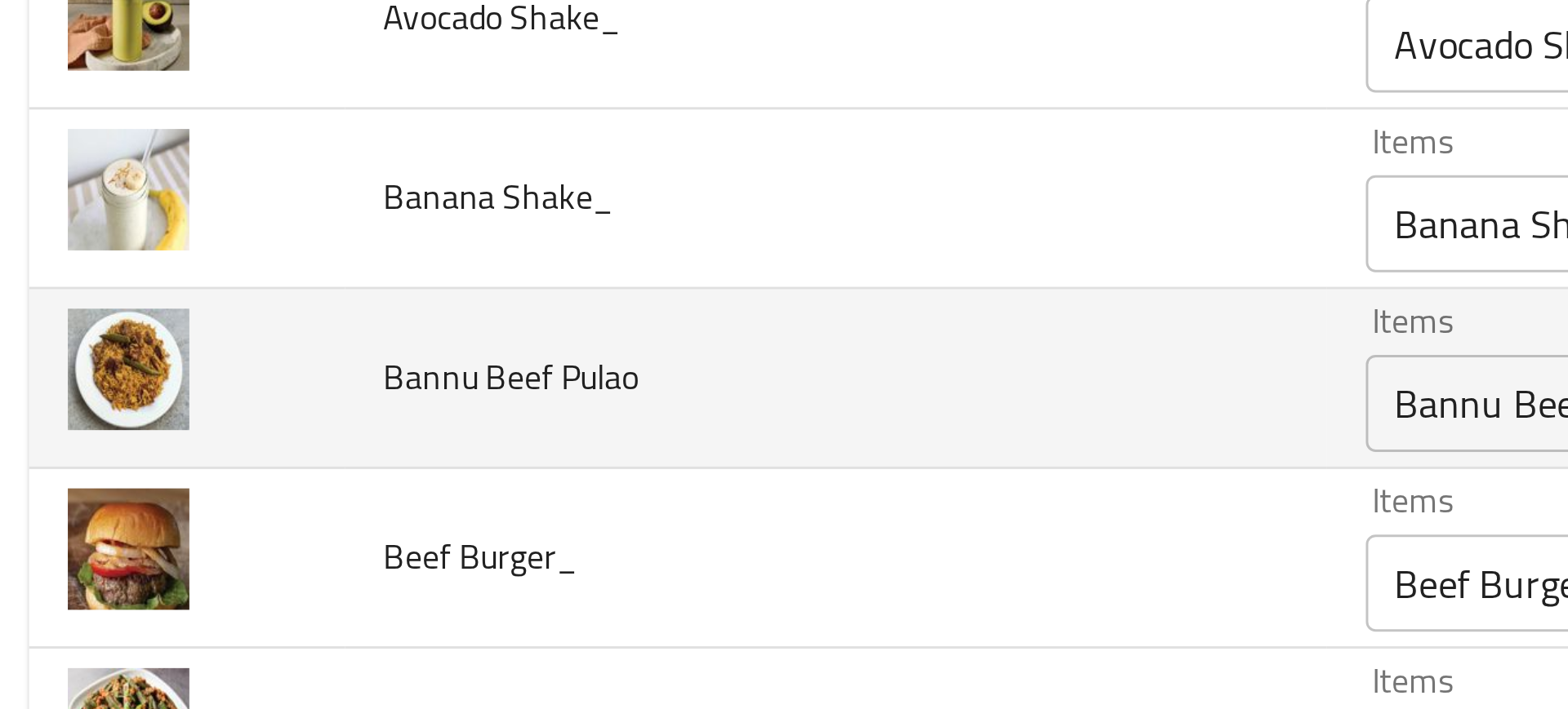
click at [221, 467] on span "Bannu Beef Pulao" at bounding box center [182, 460] width 85 height 21
click at [219, 486] on td "Bannu Beef Pulao" at bounding box center [291, 461] width 330 height 61
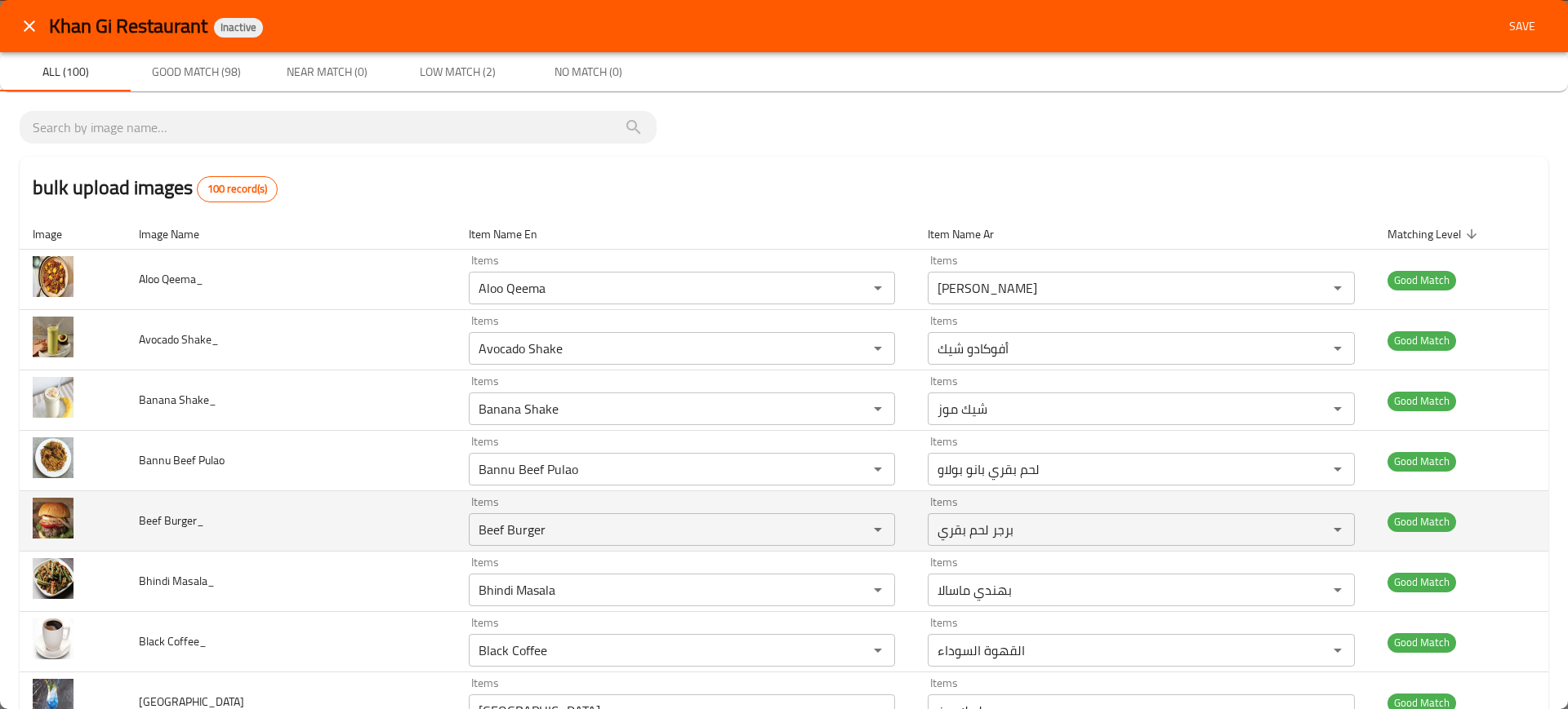
click at [384, 533] on td "Beef Burger_" at bounding box center [291, 521] width 330 height 61
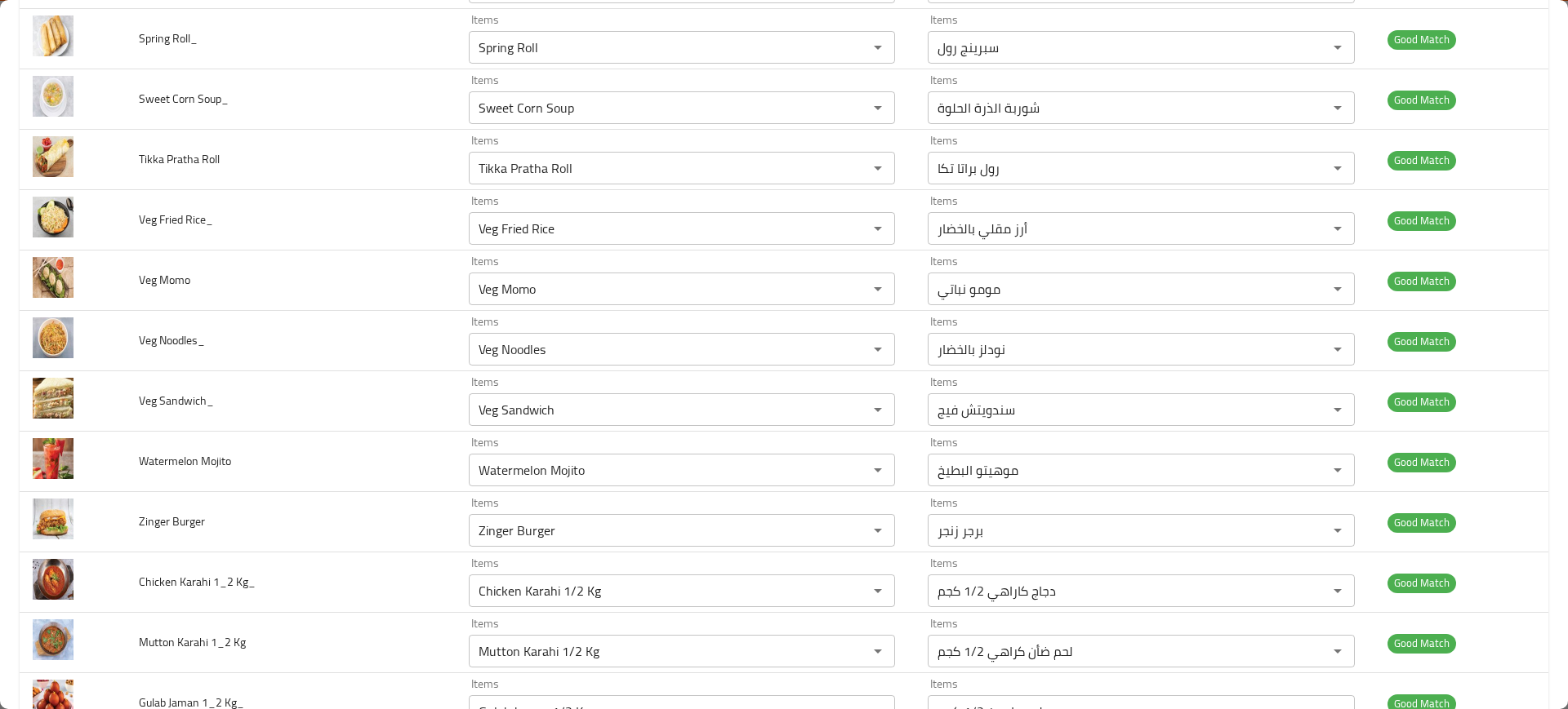
scroll to position [5611, 0]
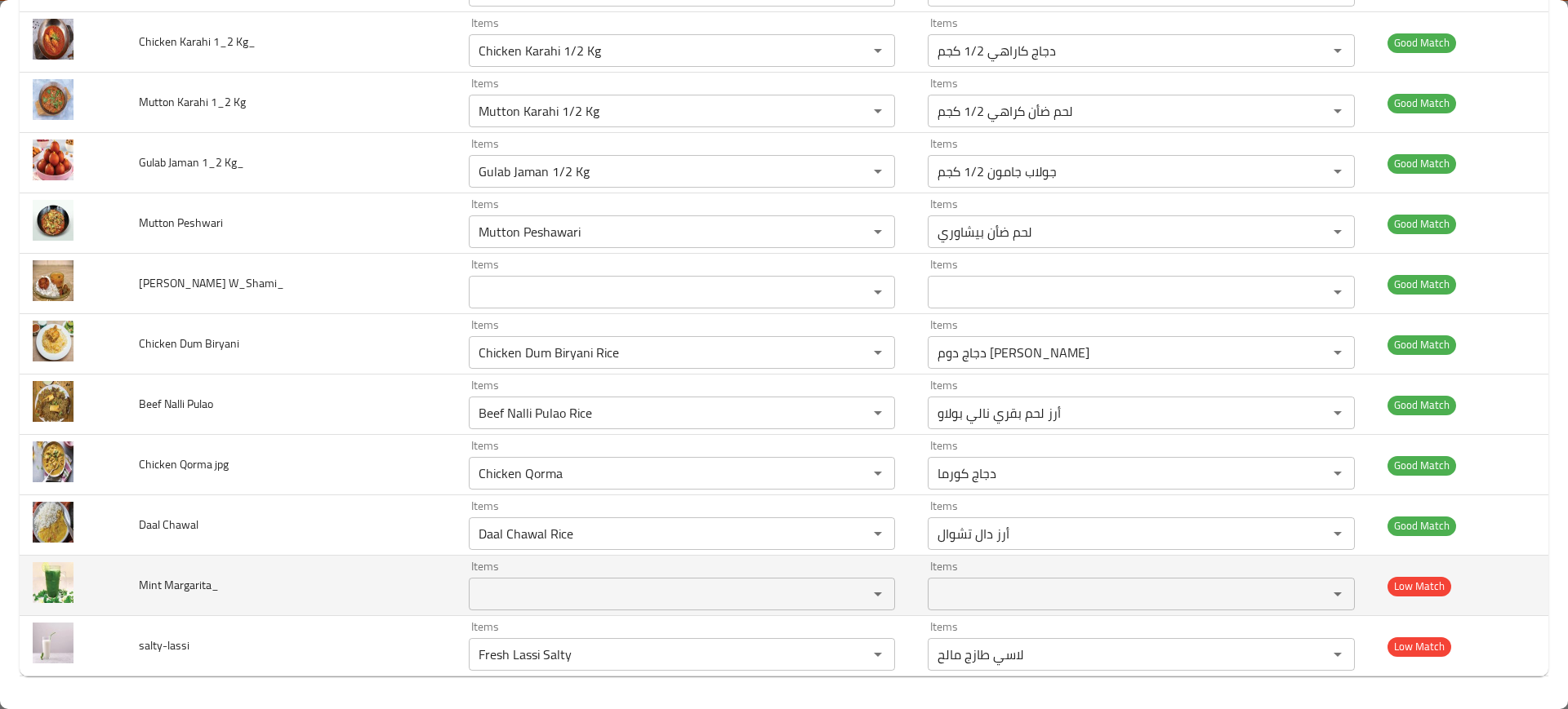
click at [180, 591] on span "Mint Margarita_" at bounding box center [179, 584] width 80 height 21
copy span "Mint Margarita_"
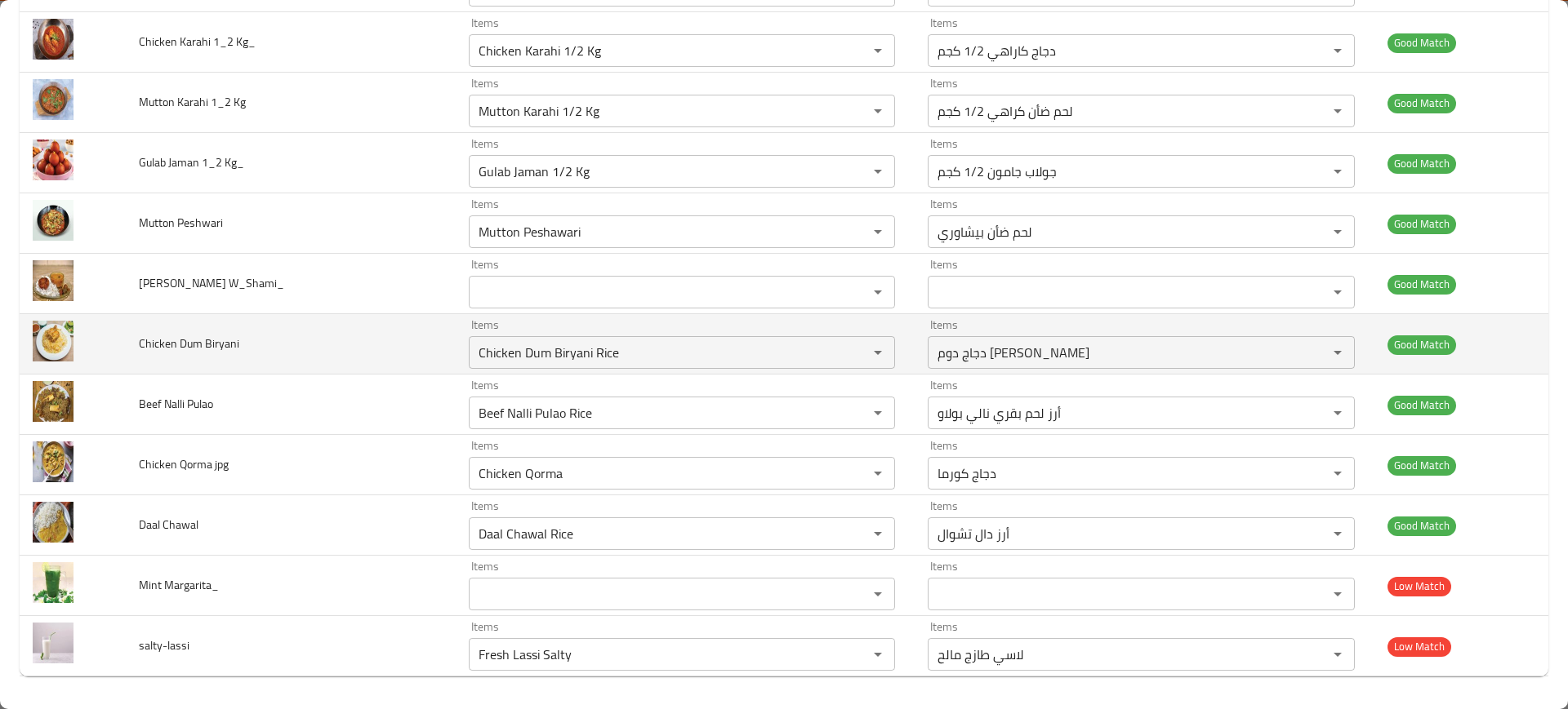
click at [360, 373] on td "Chicken Dum Biryani" at bounding box center [291, 344] width 330 height 61
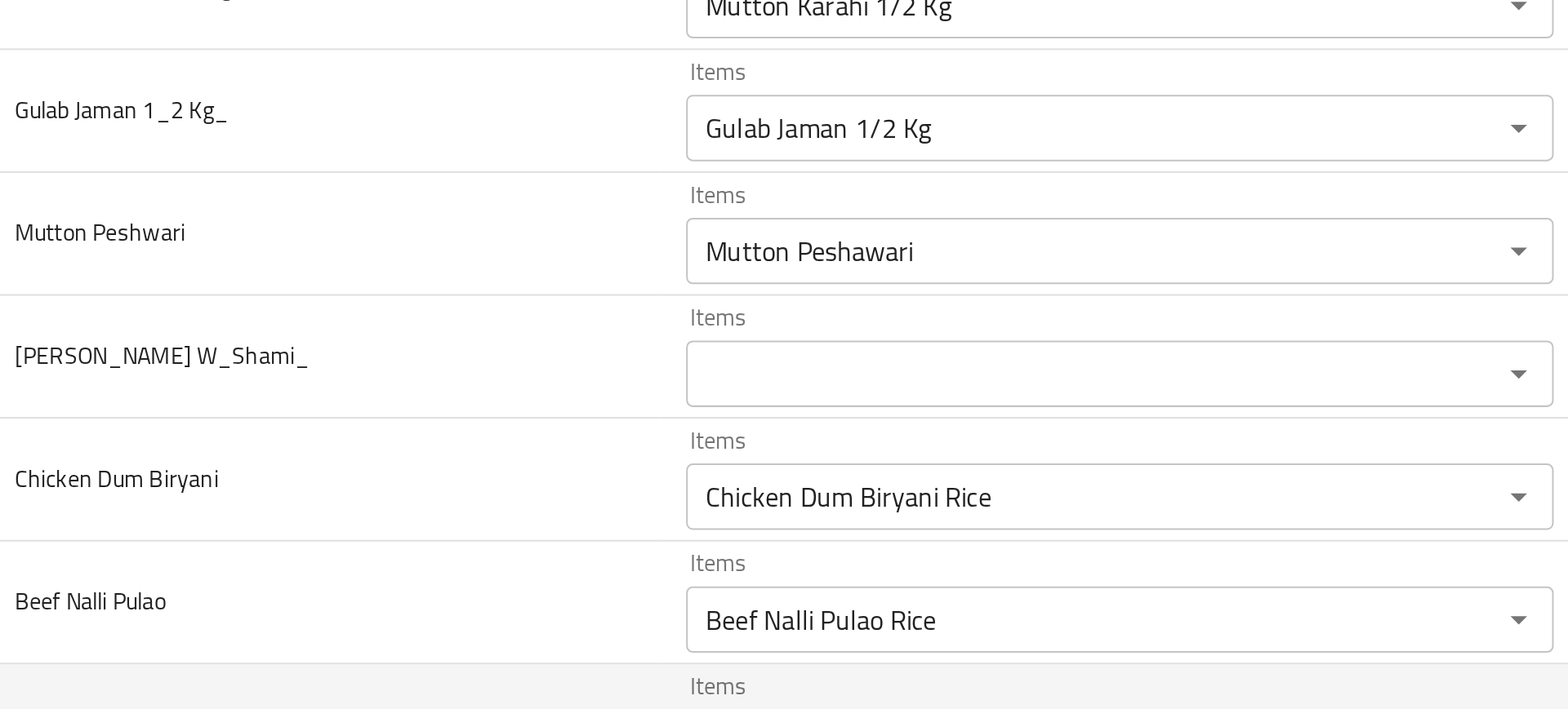
scroll to position [5465, 0]
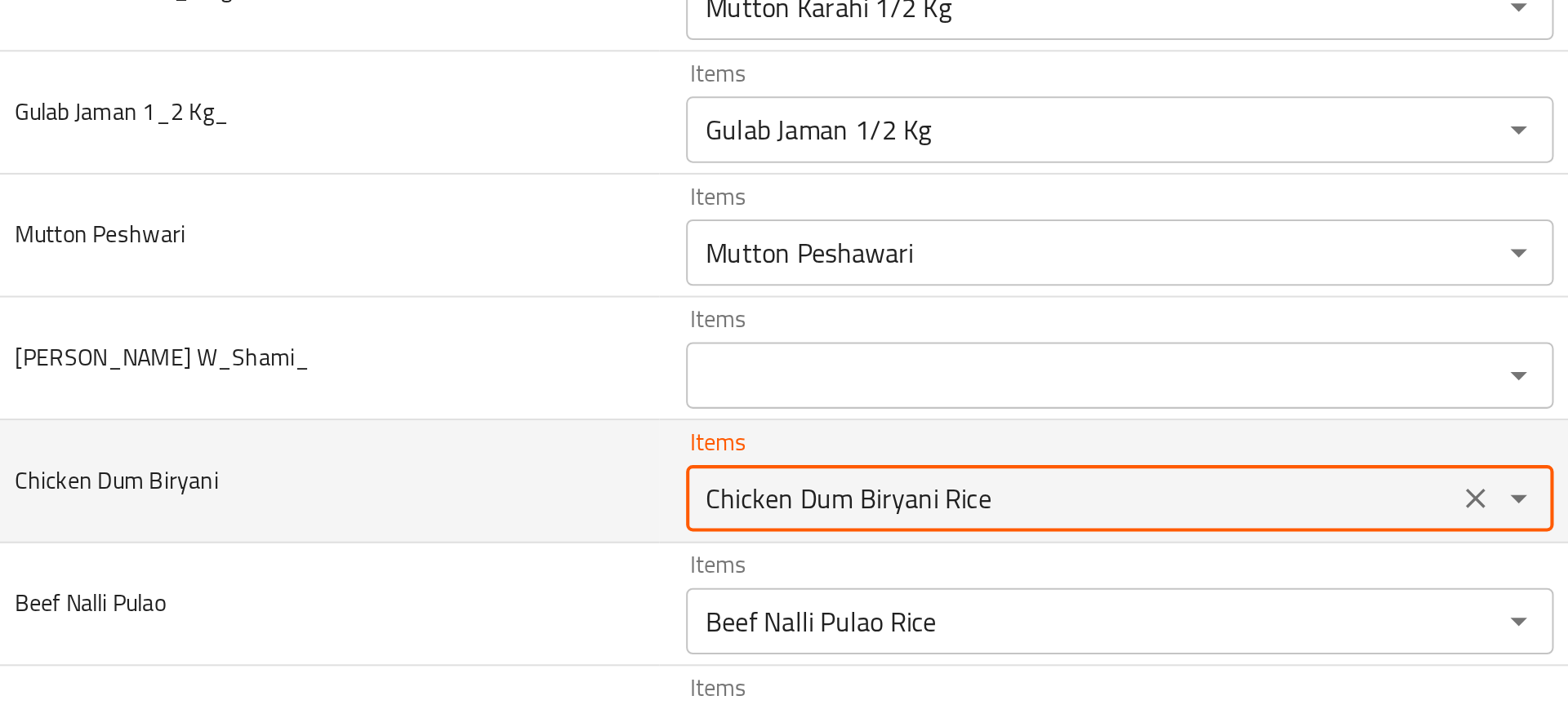
drag, startPoint x: 551, startPoint y: 501, endPoint x: 673, endPoint y: 500, distance: 122.0
click at [673, 500] on Biryani "Chicken Dum Biryani Rice" at bounding box center [658, 498] width 369 height 23
drag, startPoint x: 552, startPoint y: 498, endPoint x: 638, endPoint y: 488, distance: 86.6
click at [638, 488] on Biryani "Chicken Dum Biryani Rice" at bounding box center [658, 498] width 369 height 23
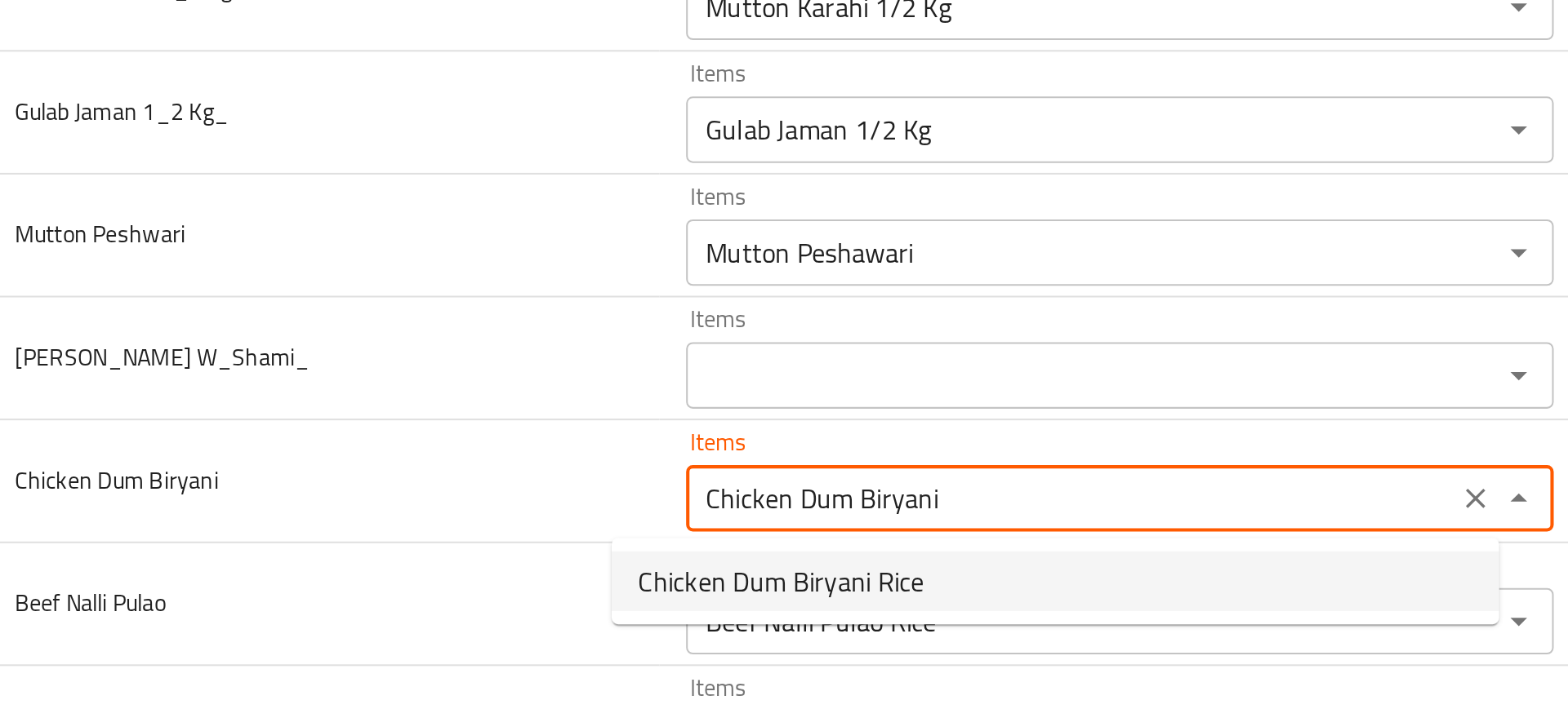
click at [529, 542] on span "Chicken Dum Biryani Rice" at bounding box center [515, 539] width 140 height 20
type Biryani "Chicken Dum Biryani Rice"
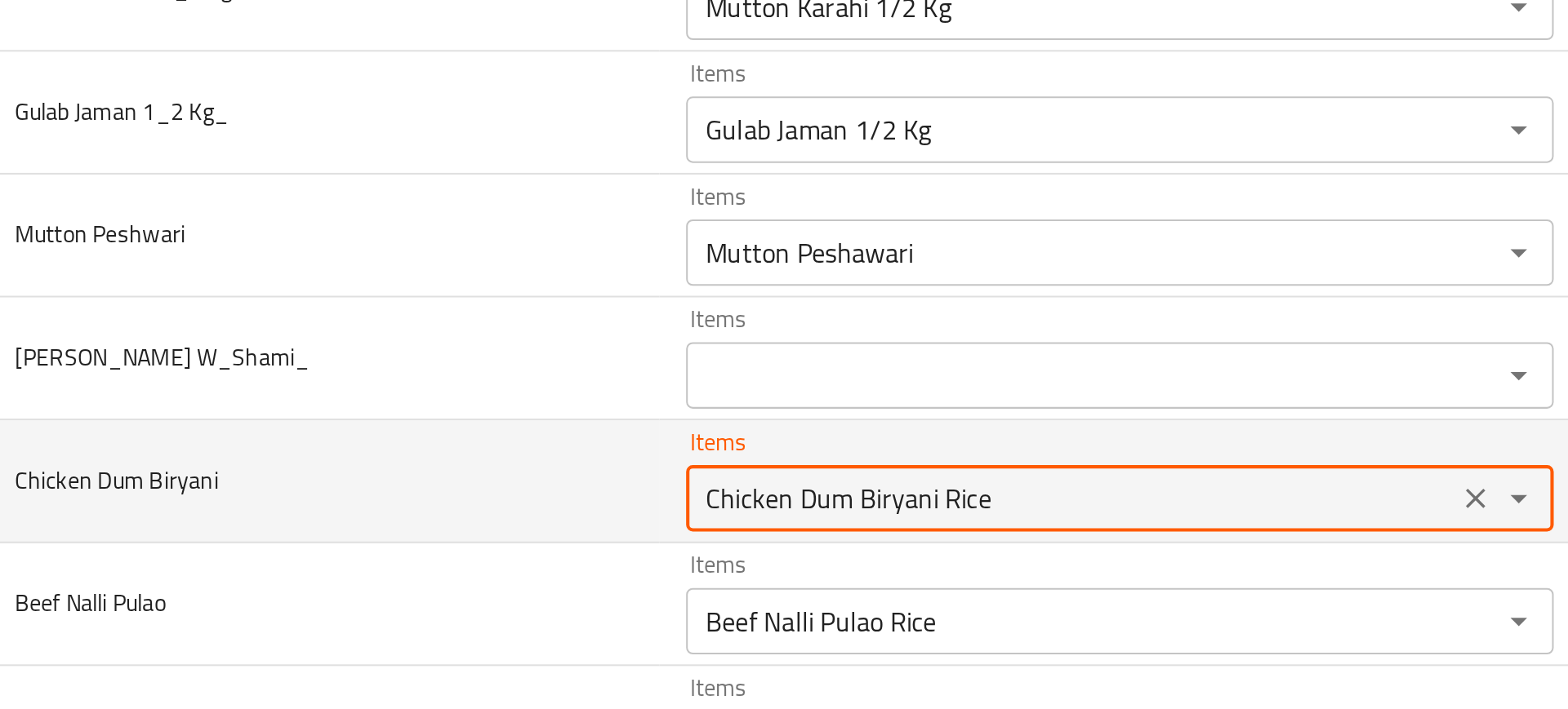
click at [357, 505] on td "Chicken Dum Biryani" at bounding box center [291, 490] width 330 height 61
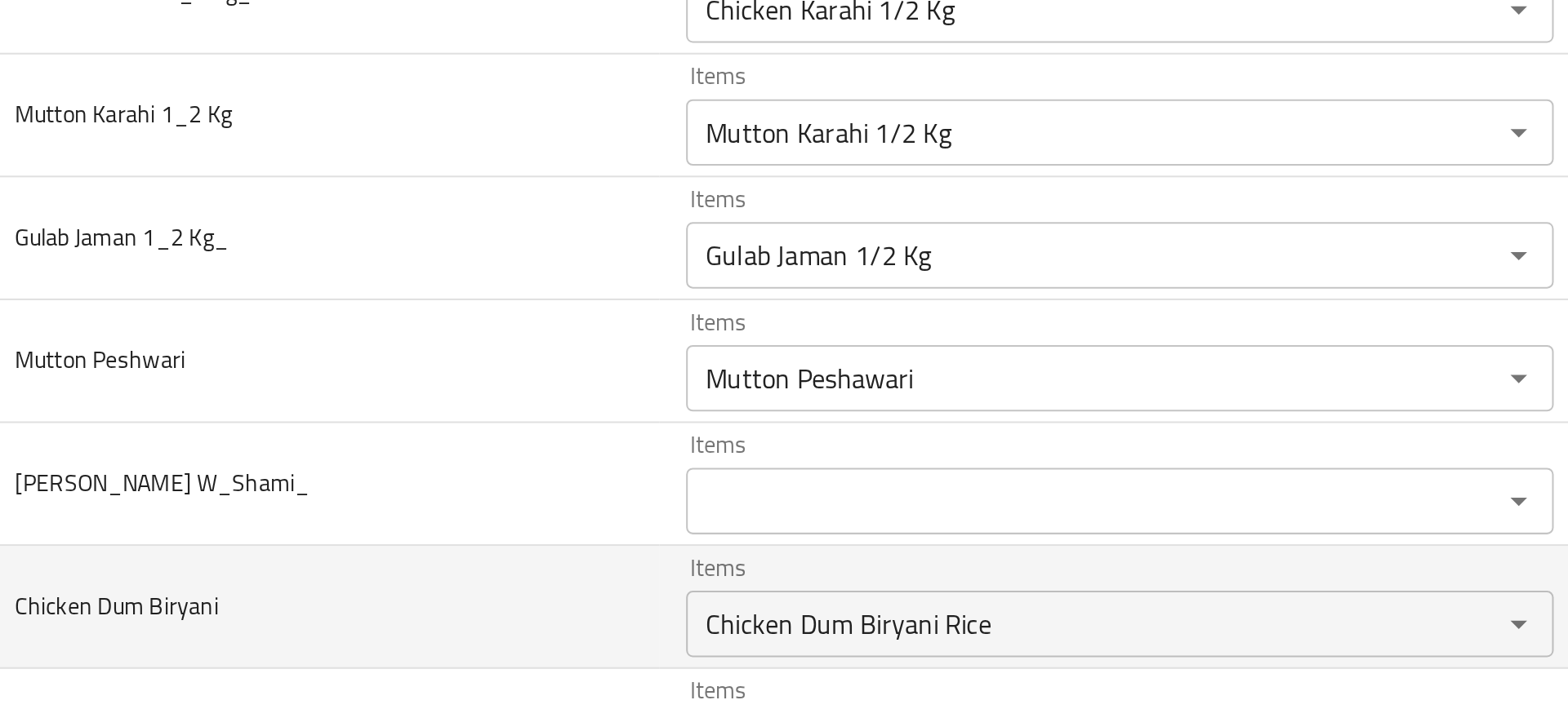
scroll to position [5371, 0]
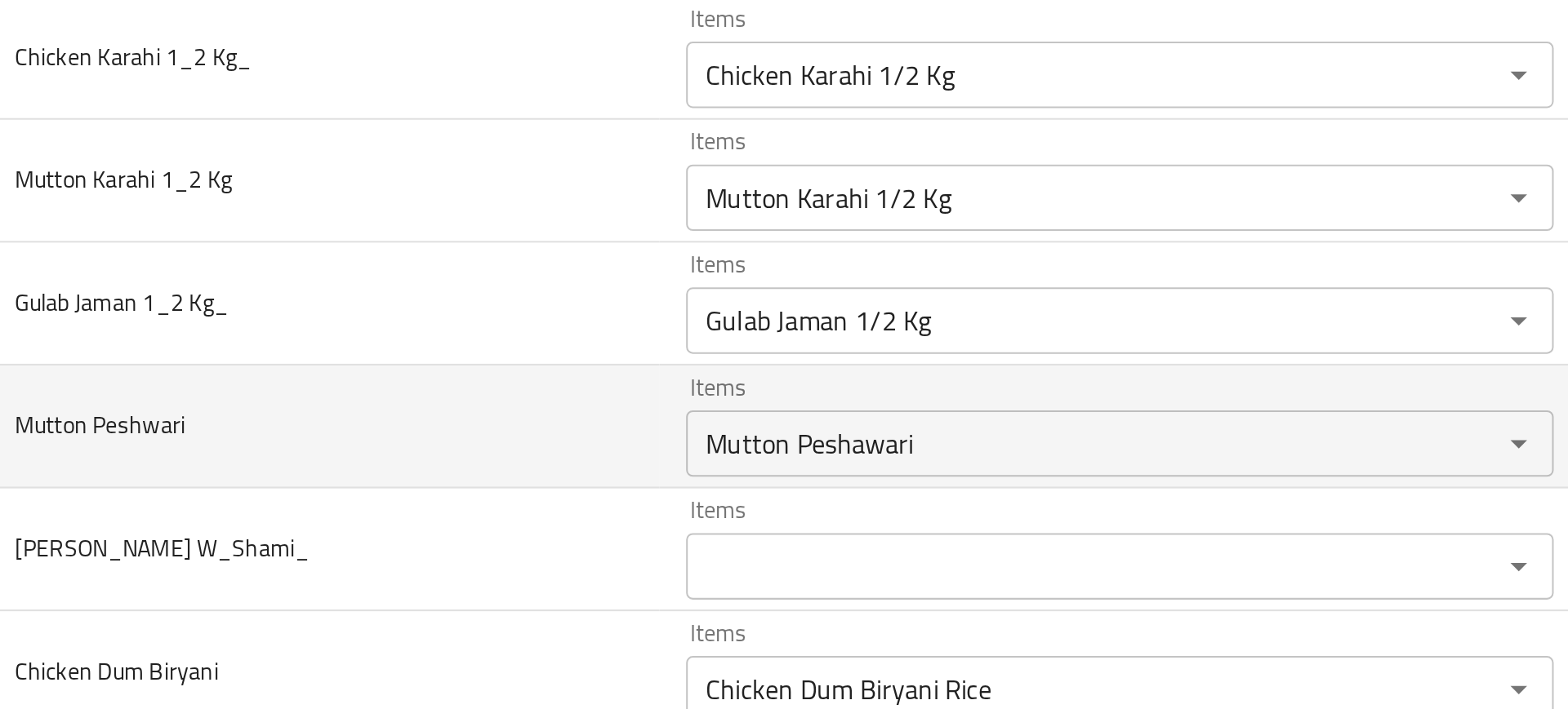
click at [407, 457] on td "Mutton Peshwari" at bounding box center [291, 463] width 330 height 61
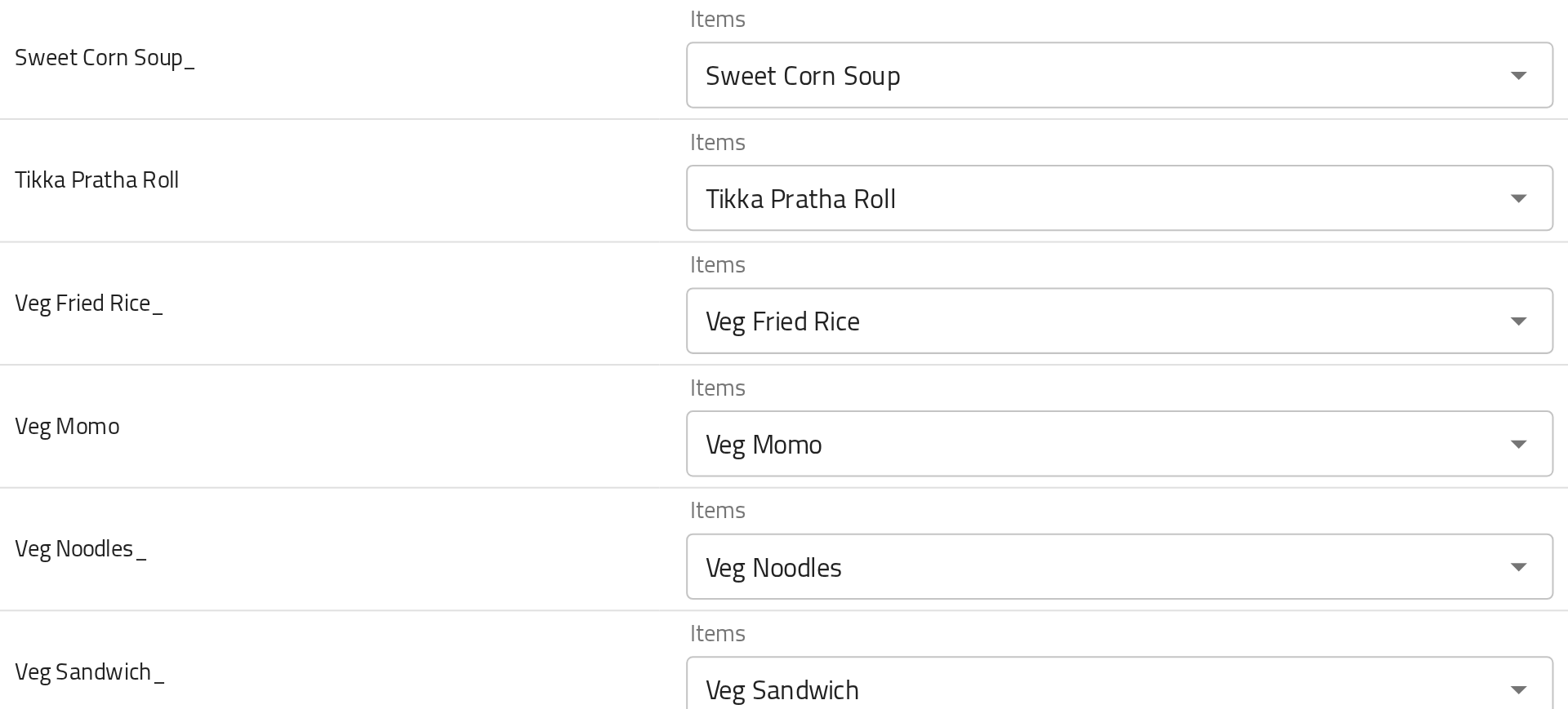
scroll to position [4888, 0]
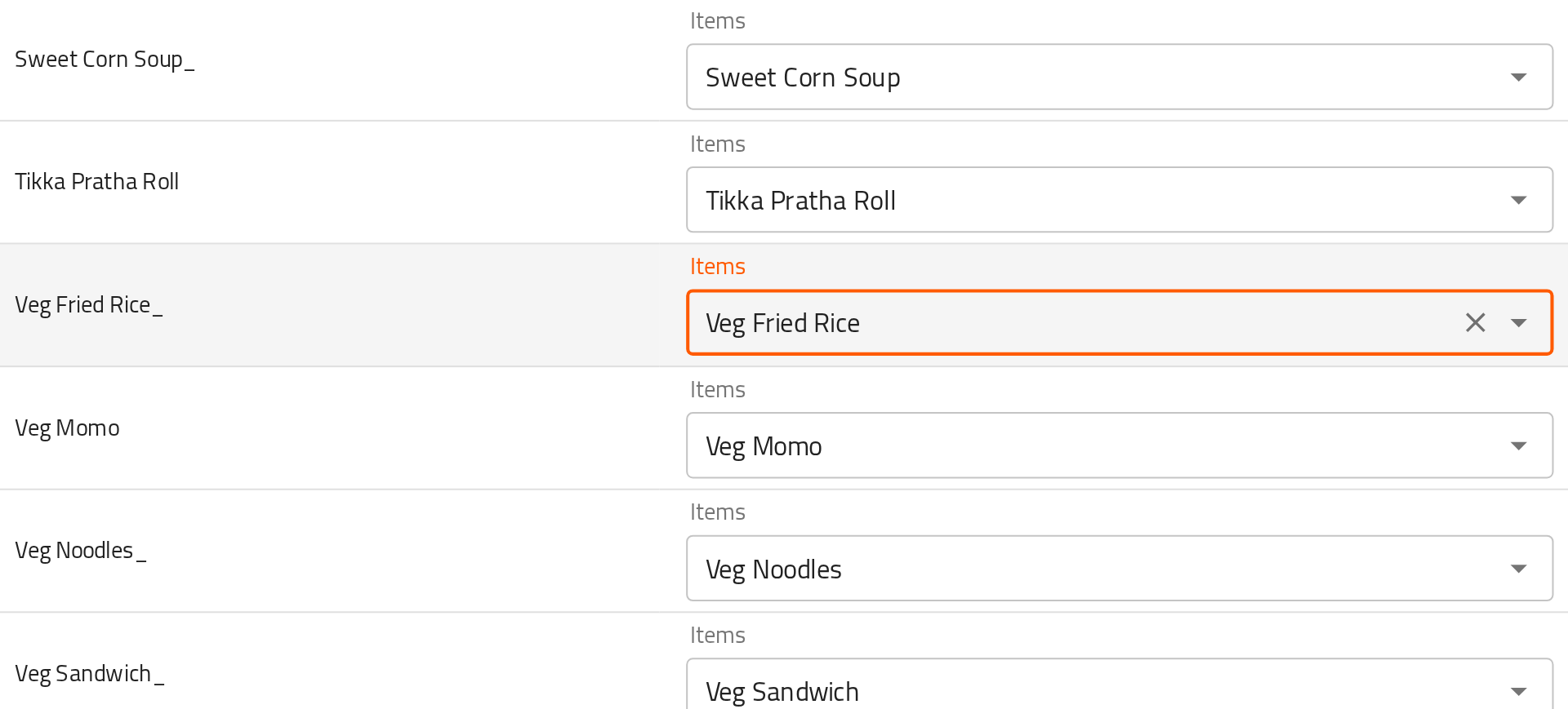
drag, startPoint x: 492, startPoint y: 414, endPoint x: 569, endPoint y: 415, distance: 77.0
click at [569, 415] on Rice_ "Veg Fried Rice" at bounding box center [658, 411] width 369 height 23
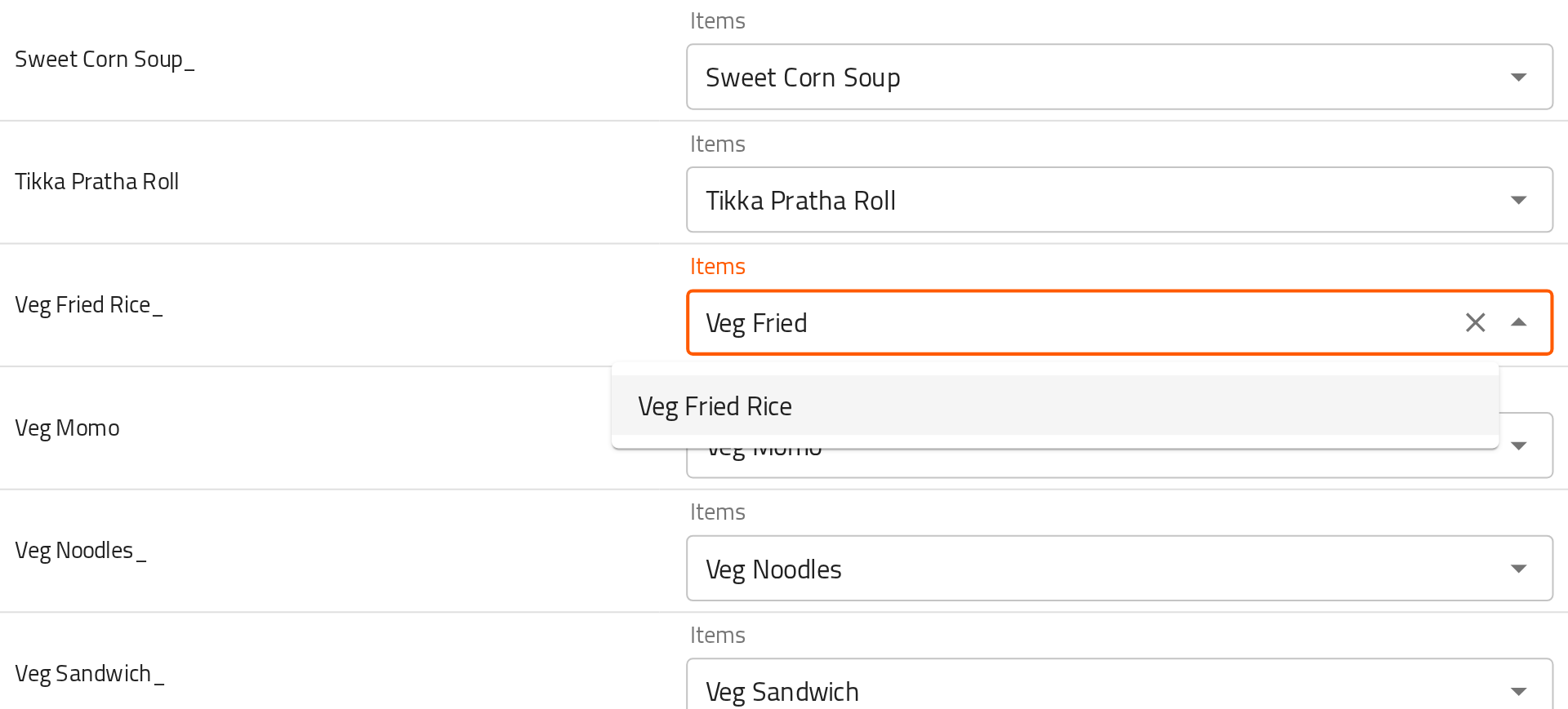
click at [498, 457] on span "Veg Fried Rice" at bounding box center [483, 453] width 76 height 20
type Rice_ "Veg Fried Rice"
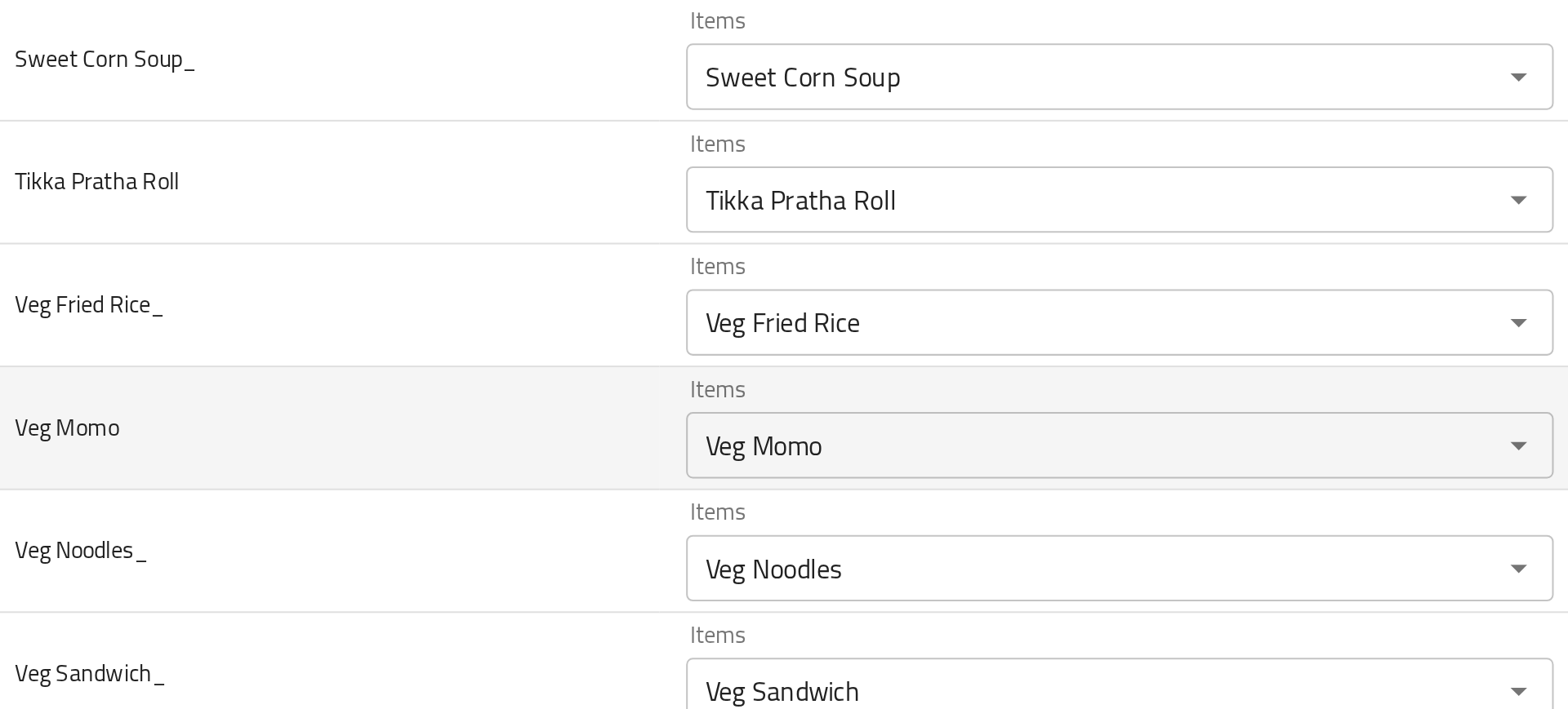
click at [399, 434] on td "Veg Momo" at bounding box center [291, 464] width 330 height 61
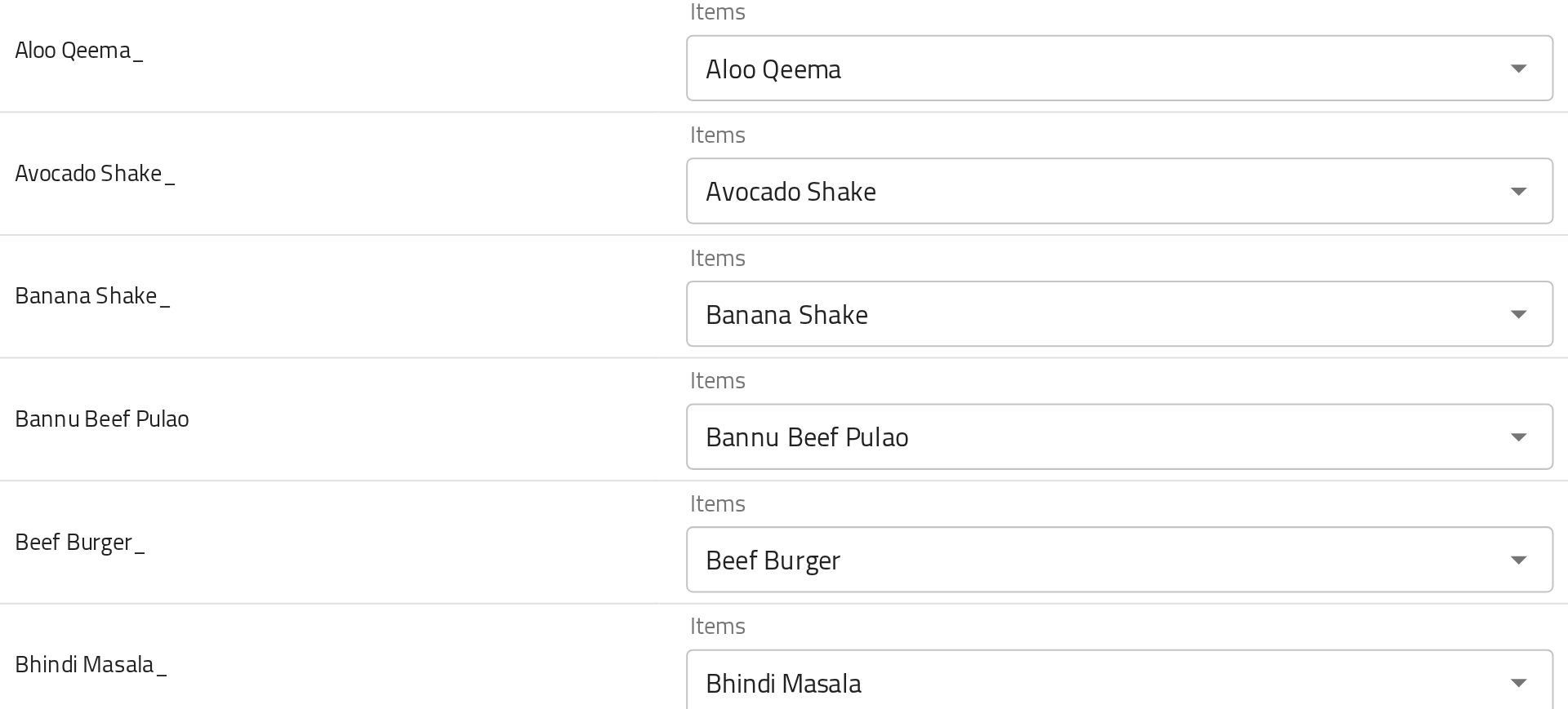
scroll to position [0, 0]
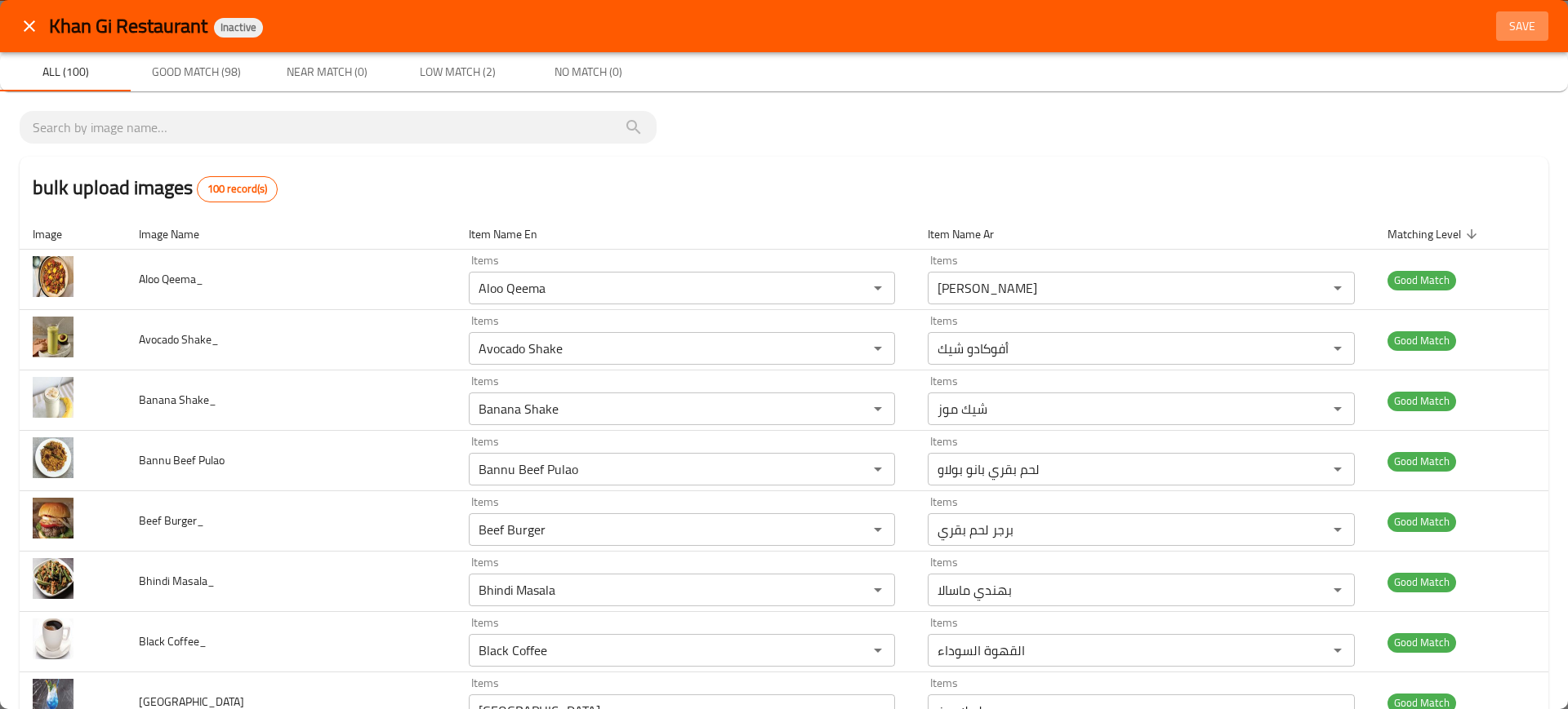
click at [1495, 38] on button "Save" at bounding box center [1521, 27] width 53 height 30
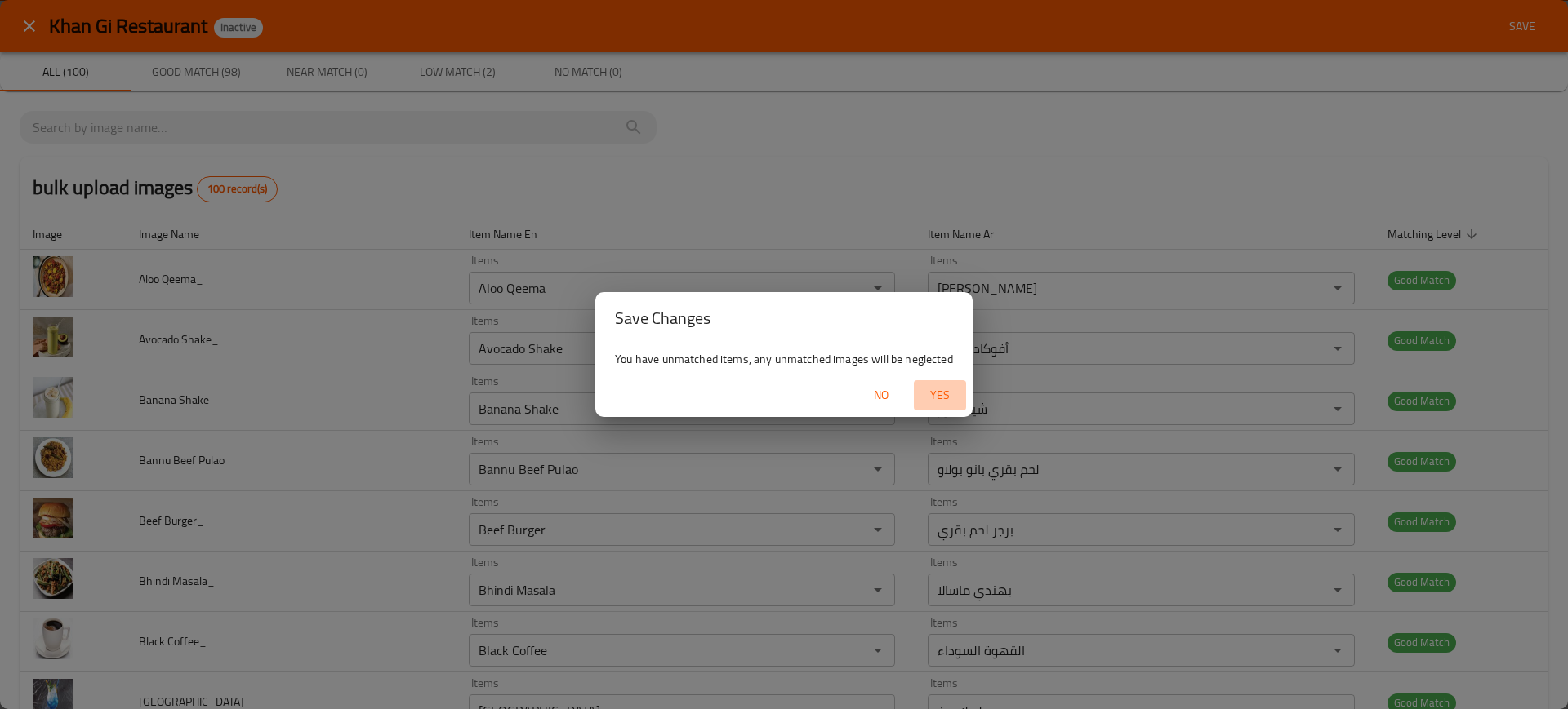
click at [947, 396] on span "Yes" at bounding box center [939, 395] width 39 height 21
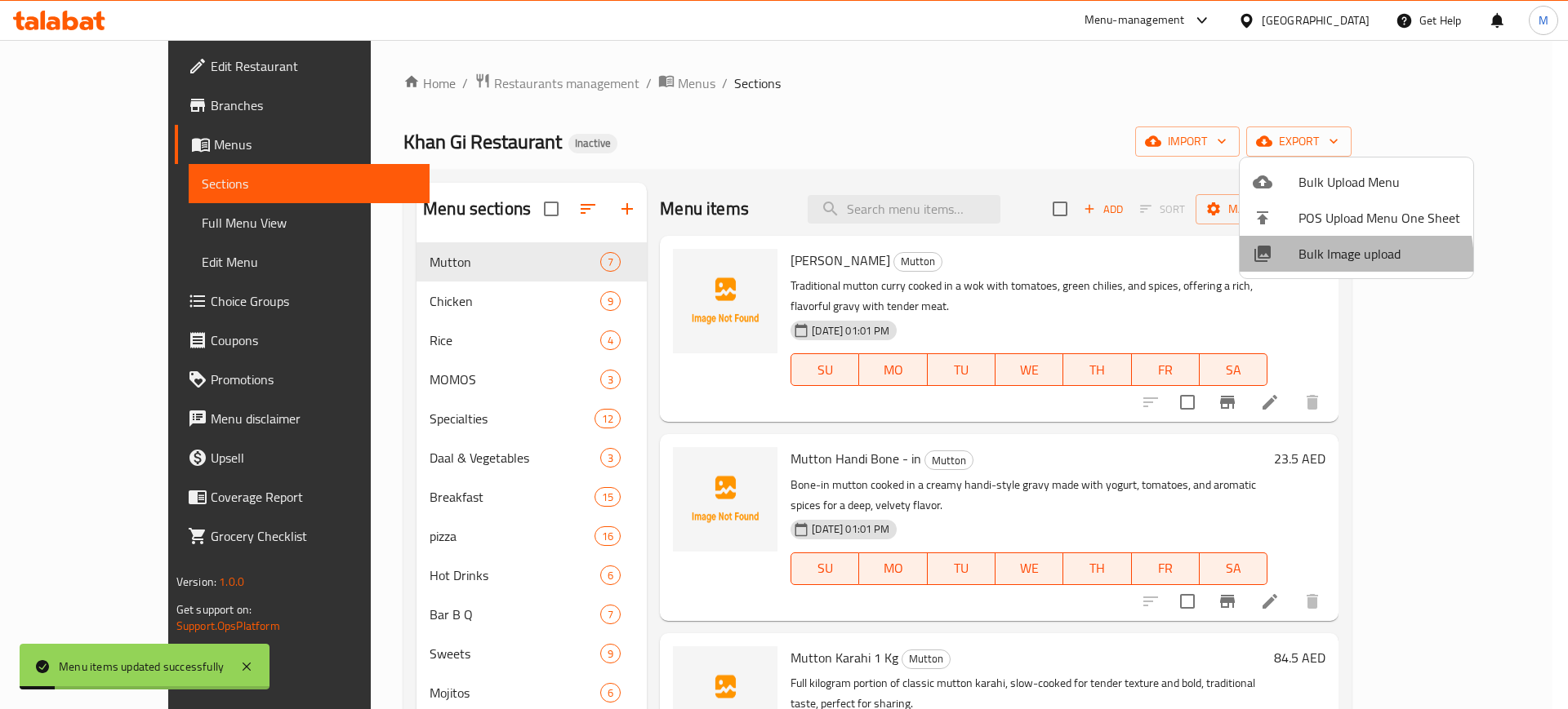
click at [1296, 265] on li "Bulk Image upload" at bounding box center [1355, 253] width 234 height 36
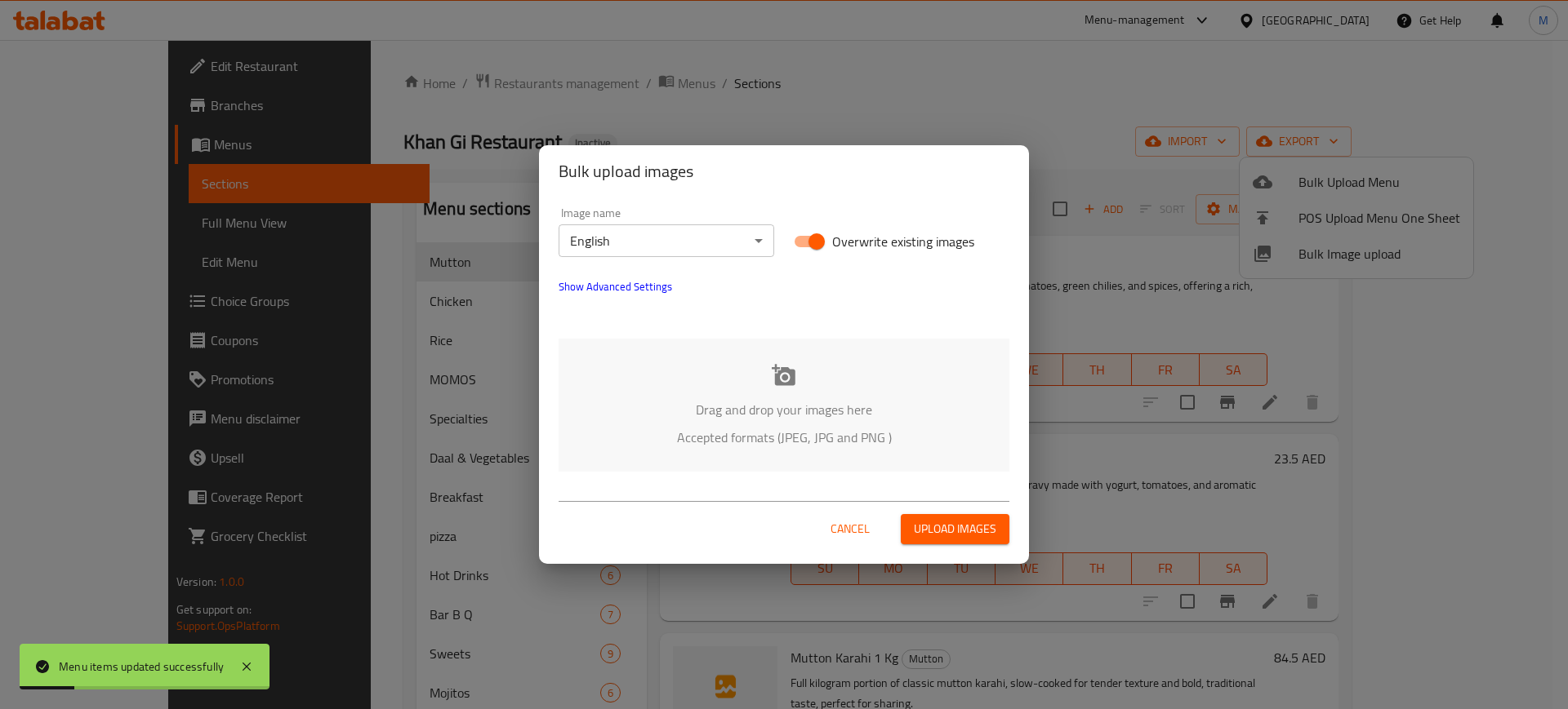
click at [807, 413] on p "Drag and drop your images here" at bounding box center [784, 410] width 401 height 20
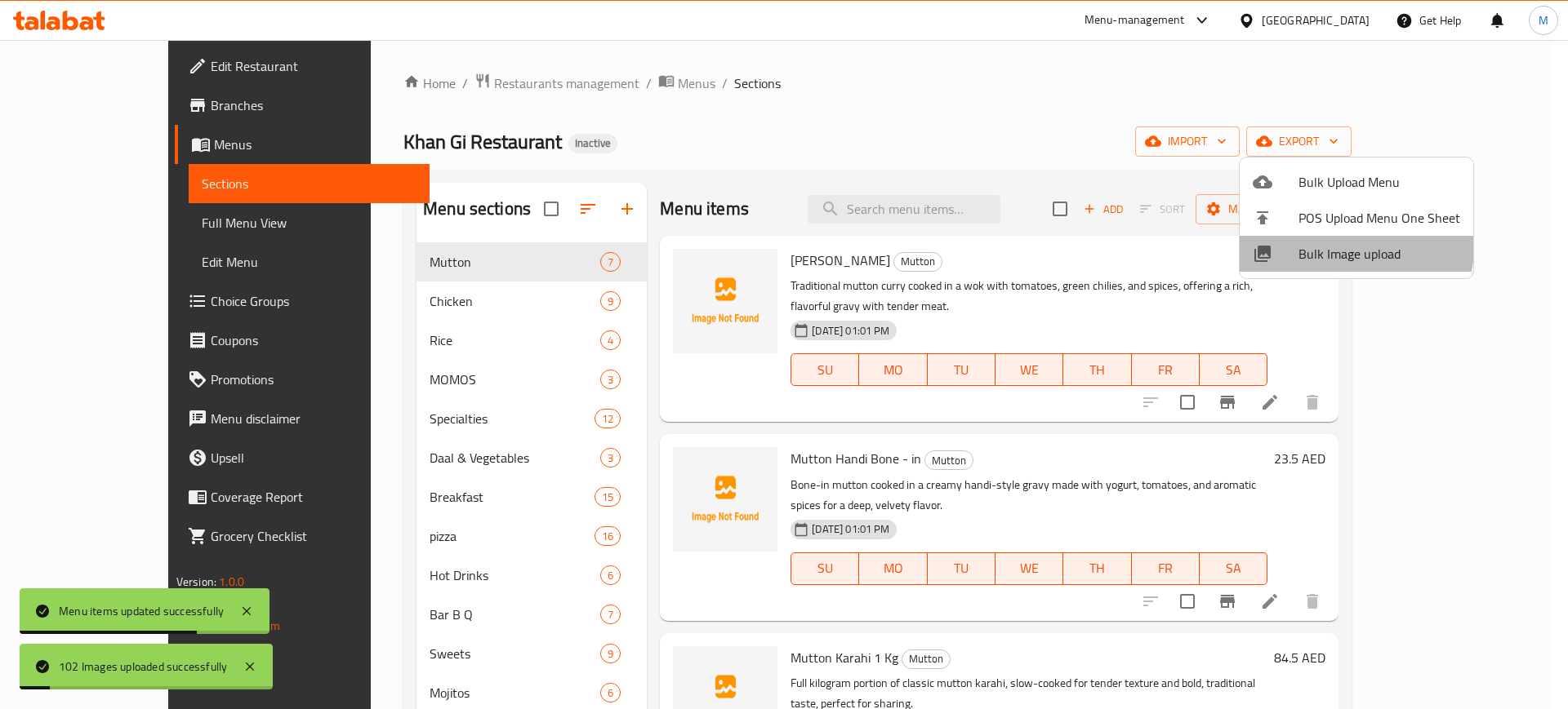
click at [1314, 239] on li "Bulk Image upload" at bounding box center [1355, 253] width 234 height 36
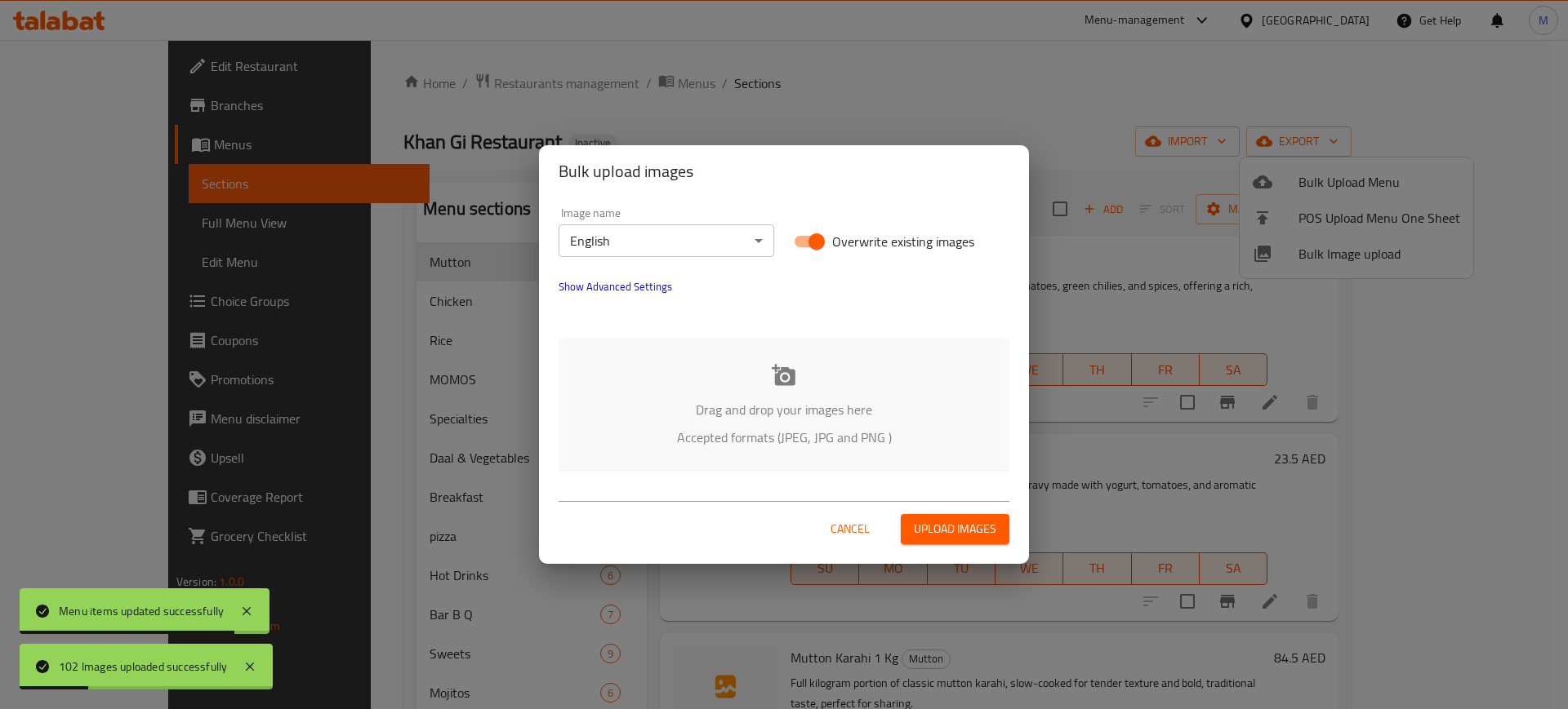
click at [639, 391] on div "Drag and drop your images here Accepted formats (JPEG, JPG and PNG )" at bounding box center [784, 405] width 451 height 133
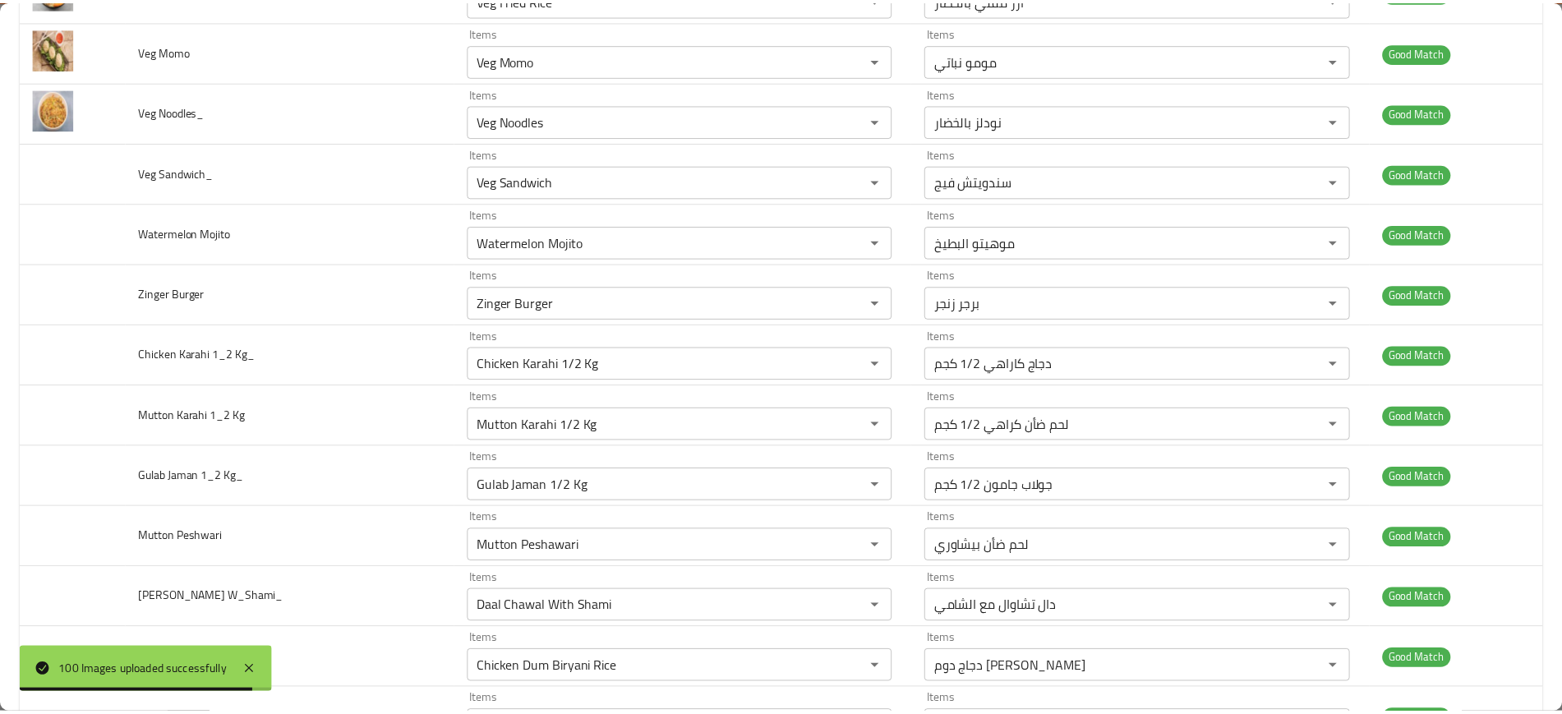
scroll to position [5651, 0]
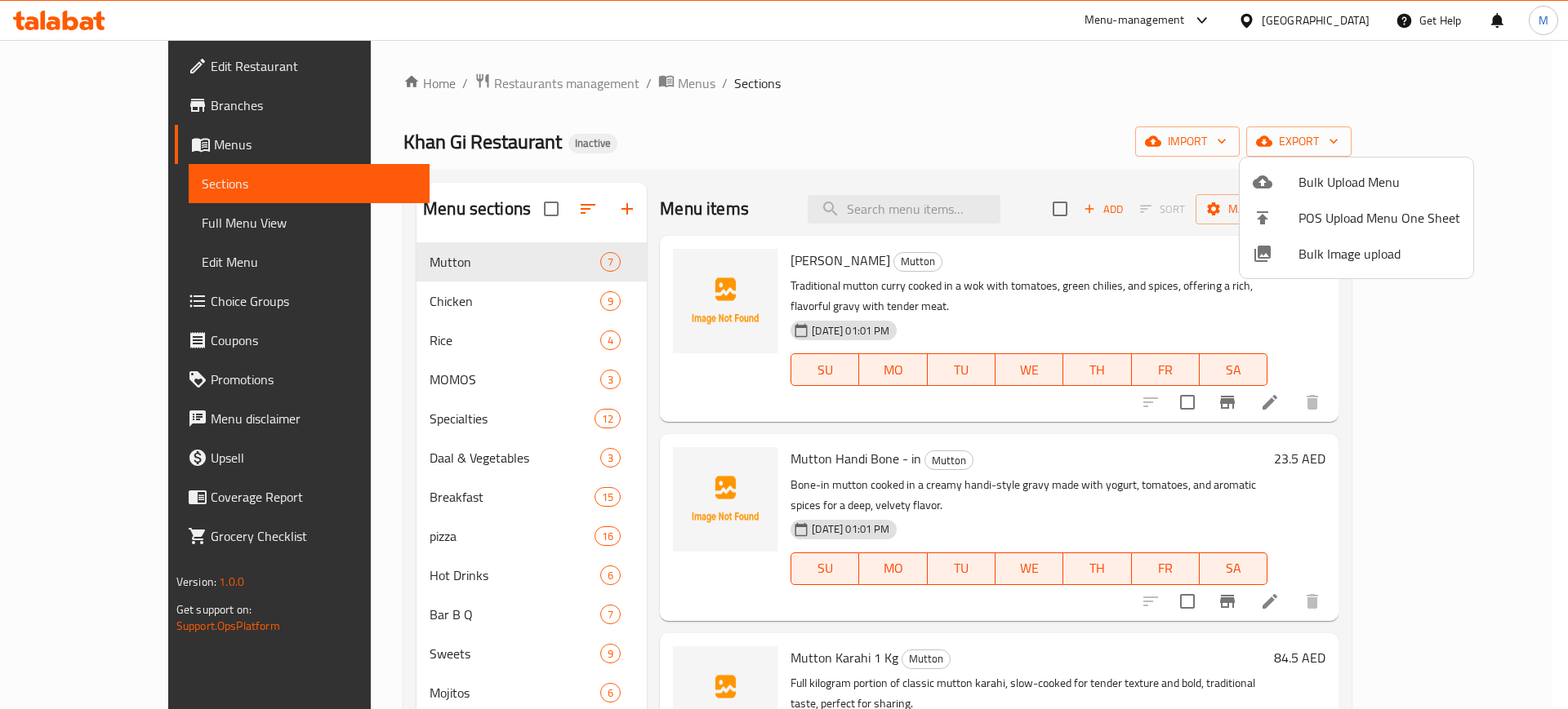
click at [1055, 94] on div at bounding box center [784, 354] width 1568 height 709
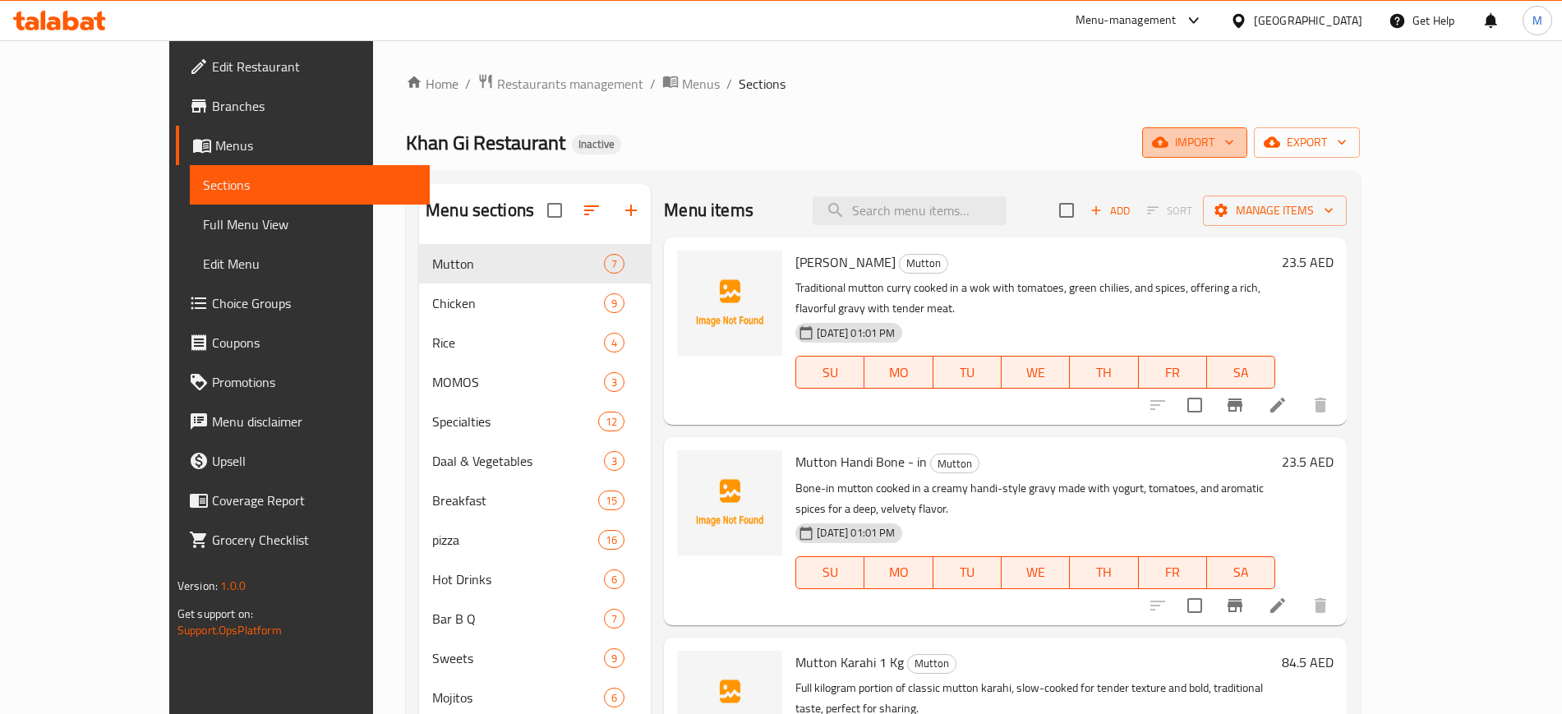
click at [1247, 154] on button "import" at bounding box center [1194, 142] width 105 height 30
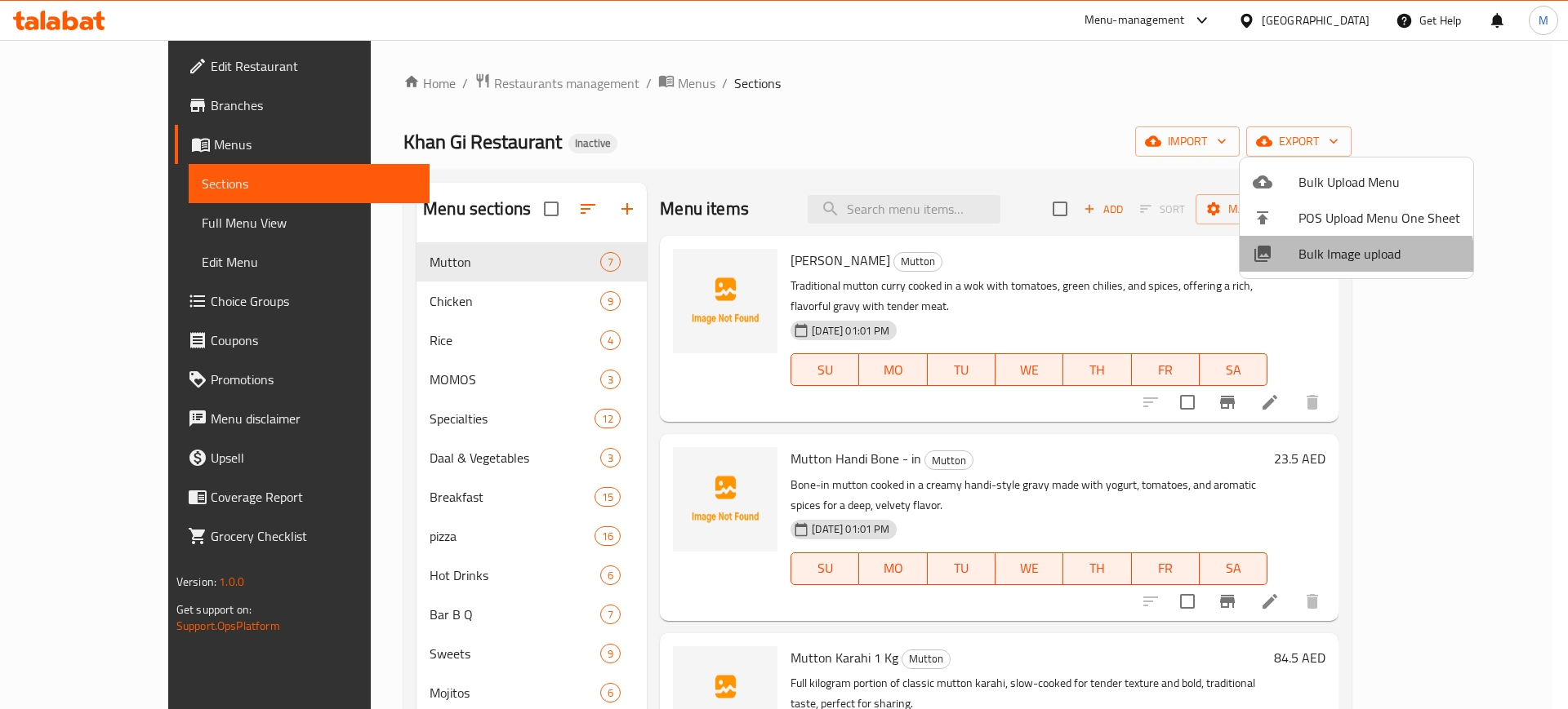
click at [1334, 268] on li "Bulk Image upload" at bounding box center [1355, 253] width 234 height 36
click at [271, 531] on div at bounding box center [784, 354] width 1568 height 709
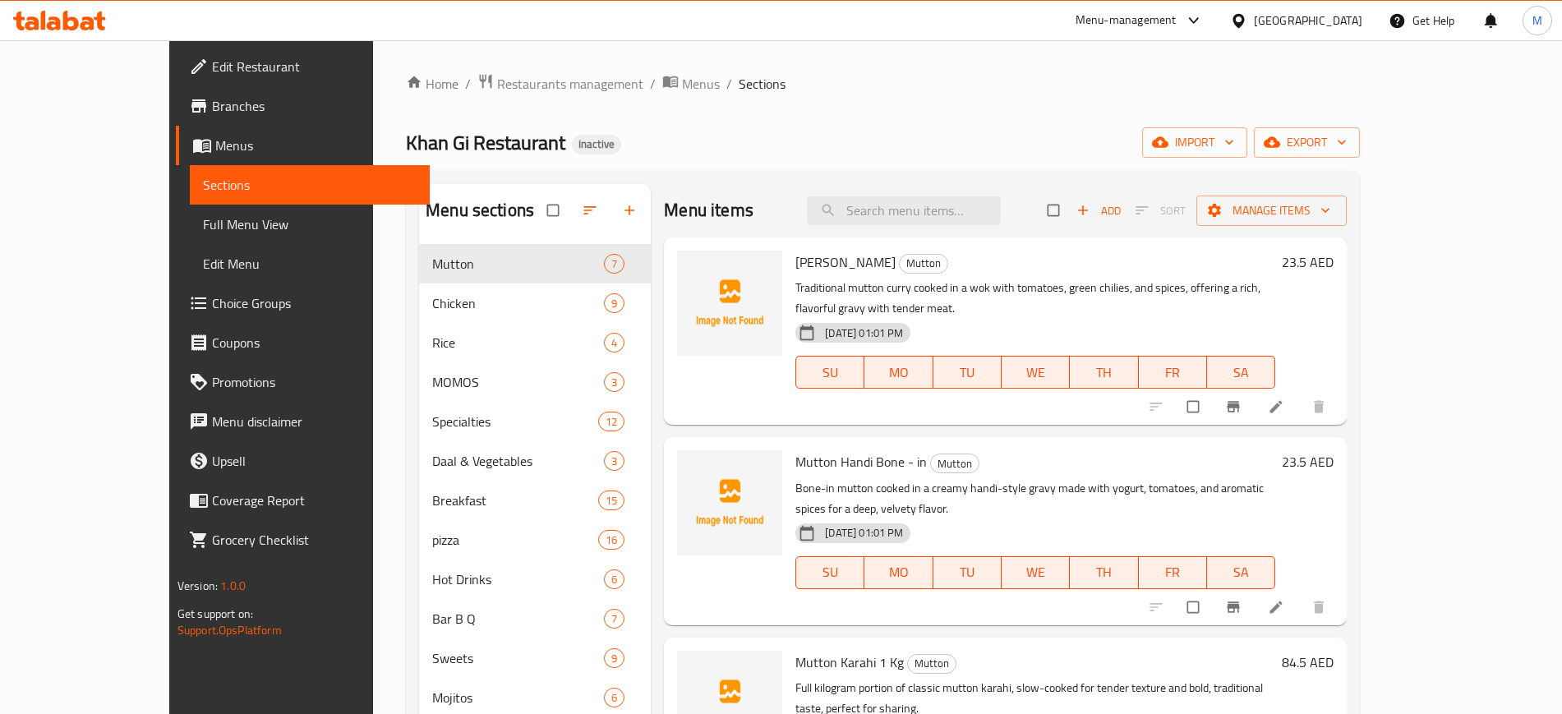
click at [768, 164] on div "Home / Restaurants management / Menus / Sections Khan Gi Restaurant Inactive im…" at bounding box center [883, 492] width 954 height 838
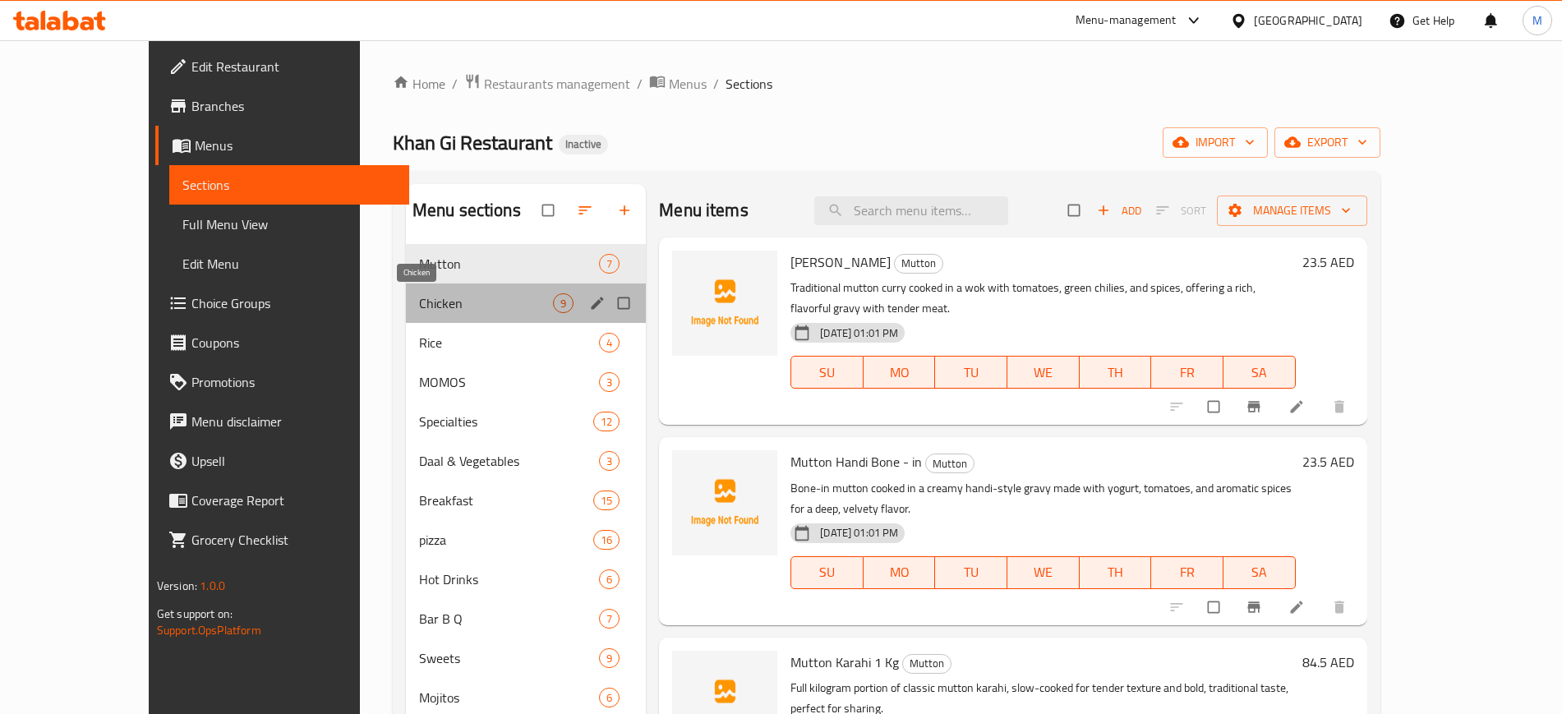
click at [449, 294] on span "Chicken" at bounding box center [486, 303] width 134 height 20
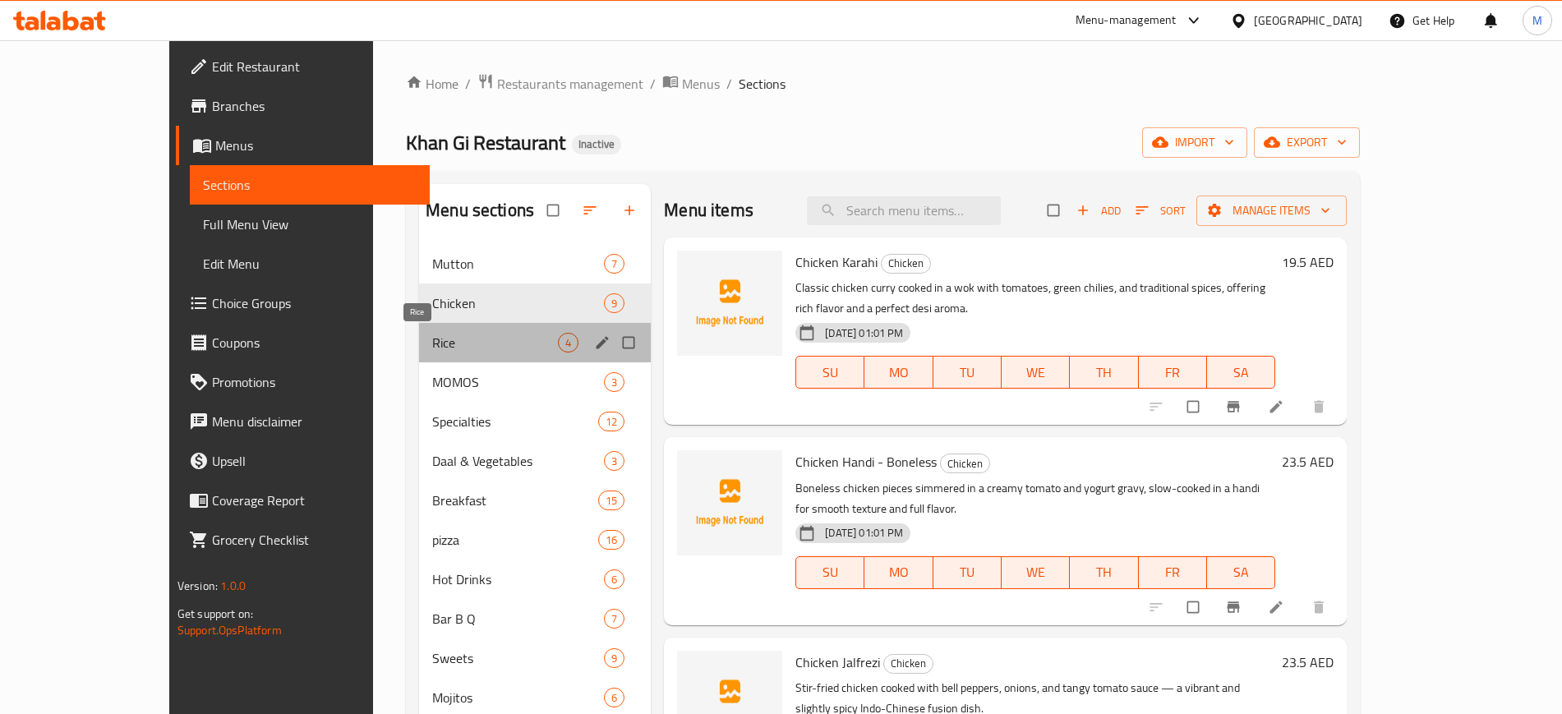
click at [458, 334] on span "Rice" at bounding box center [495, 343] width 126 height 20
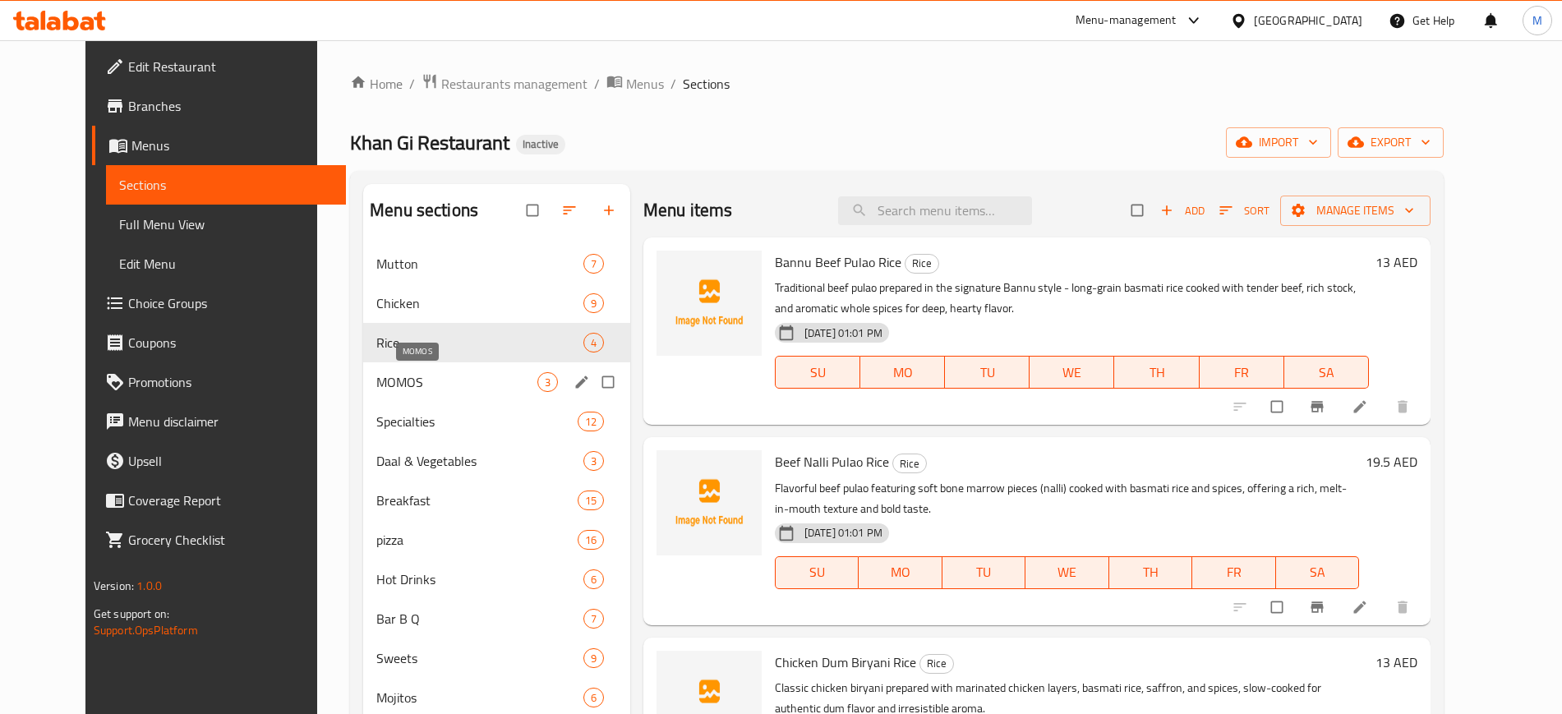
click at [471, 379] on span "MOMOS" at bounding box center [456, 382] width 161 height 20
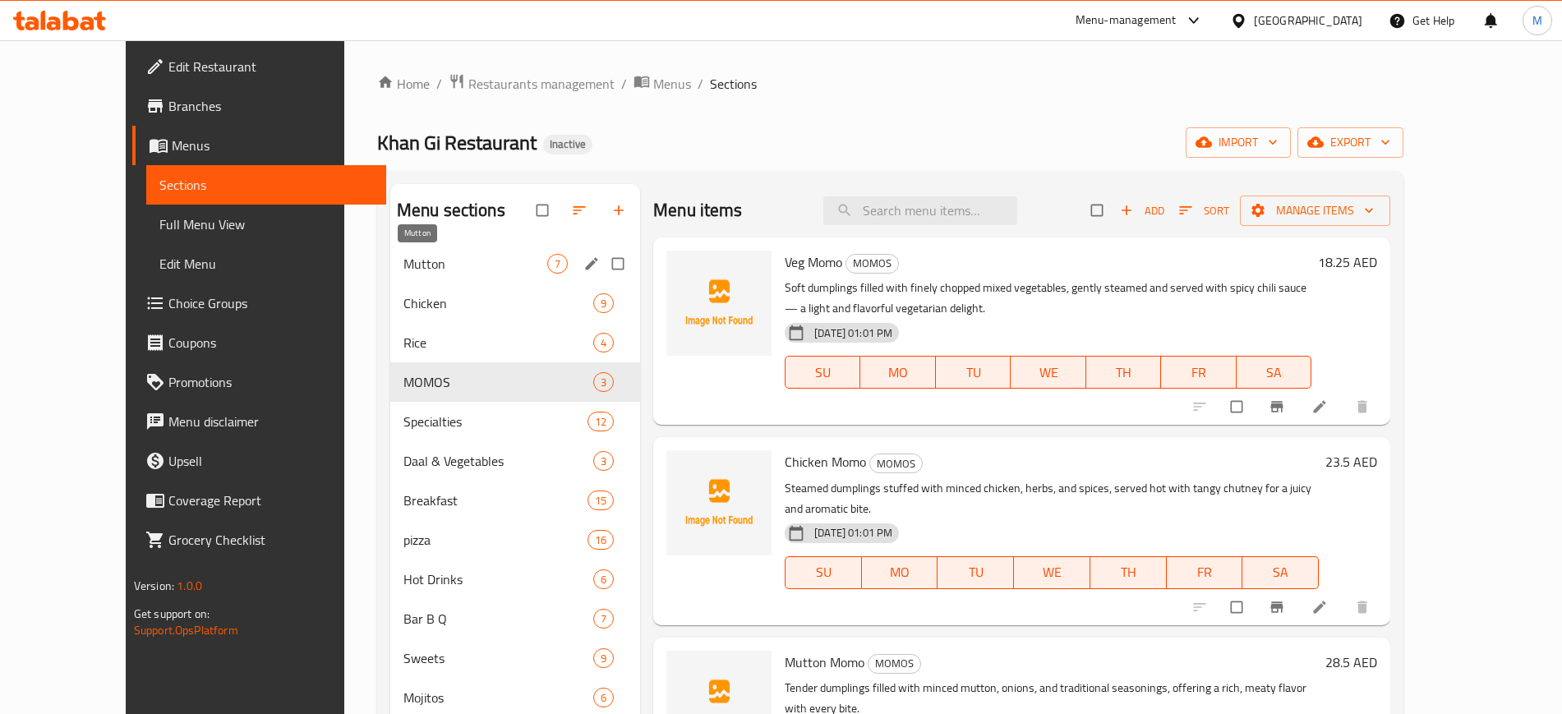
click at [436, 270] on span "Mutton" at bounding box center [475, 264] width 144 height 20
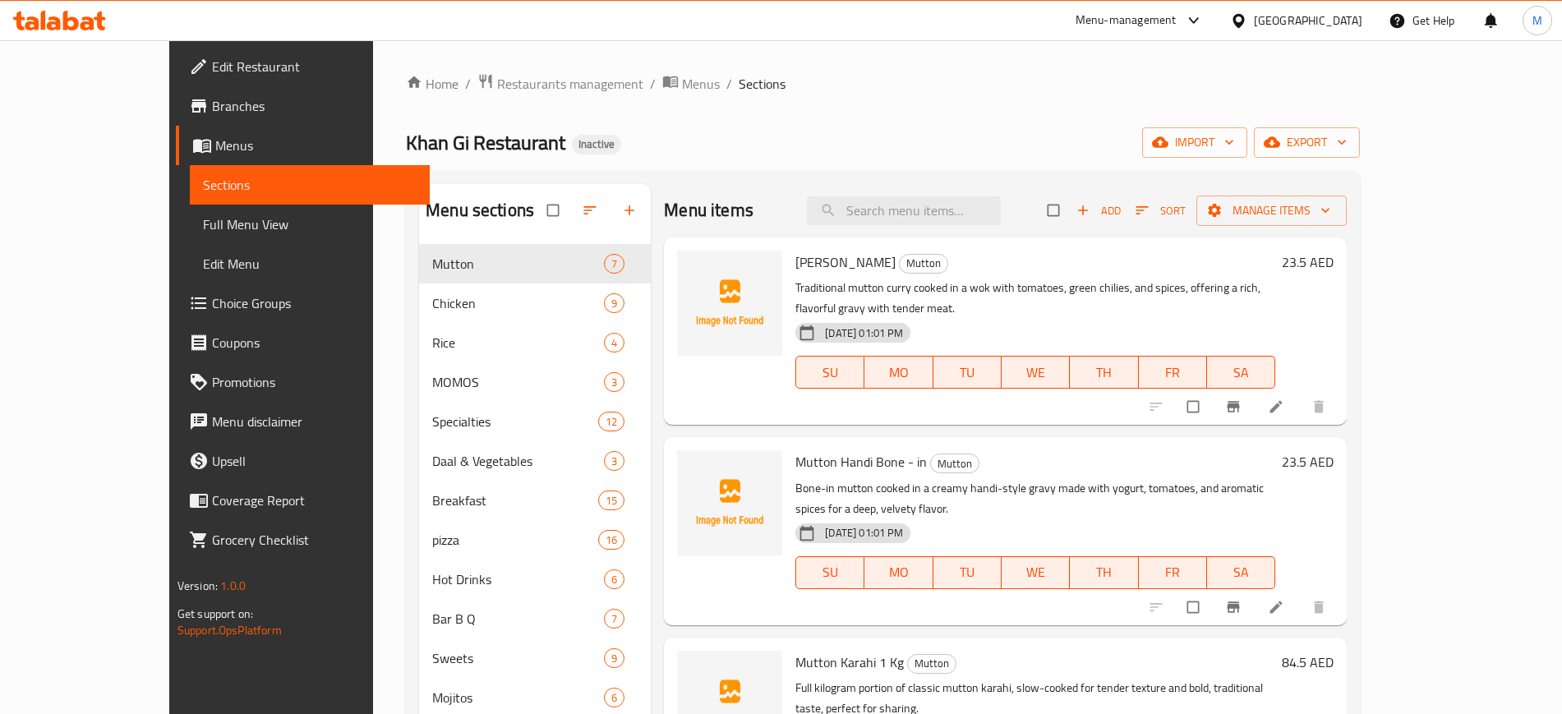
click at [747, 174] on div "Menu sections Mutton 7 Chicken 9 Rice 4 MOMOS 3 Specialties 12 Daal & Vegetable…" at bounding box center [883, 541] width 954 height 740
click at [924, 218] on input "search" at bounding box center [904, 210] width 194 height 29
paste input "Beef Nalli Pulao Rice"
type input "Beef Nalli Pulao Rice"
paste input "Daal Chawal With Shami"
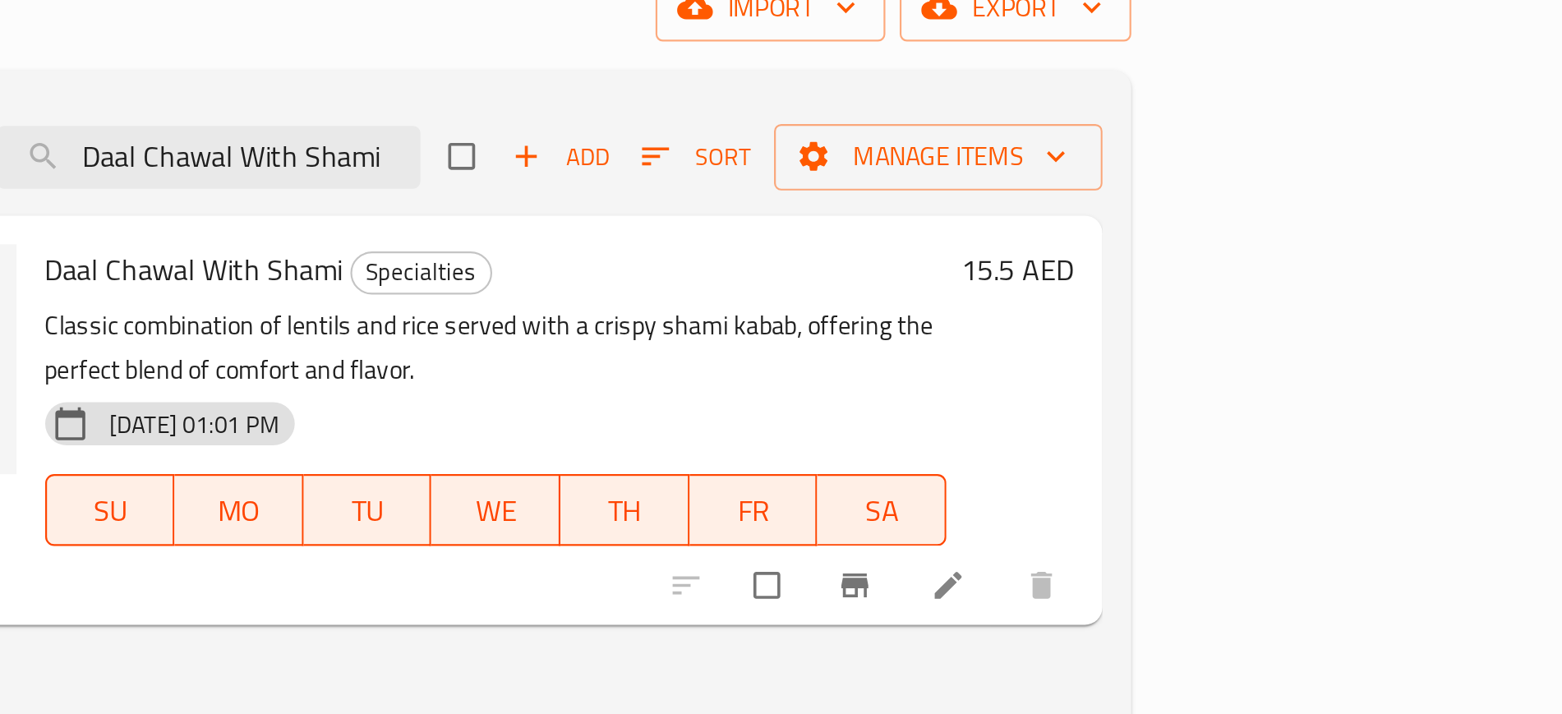
click at [1287, 389] on div at bounding box center [1186, 407] width 202 height 36
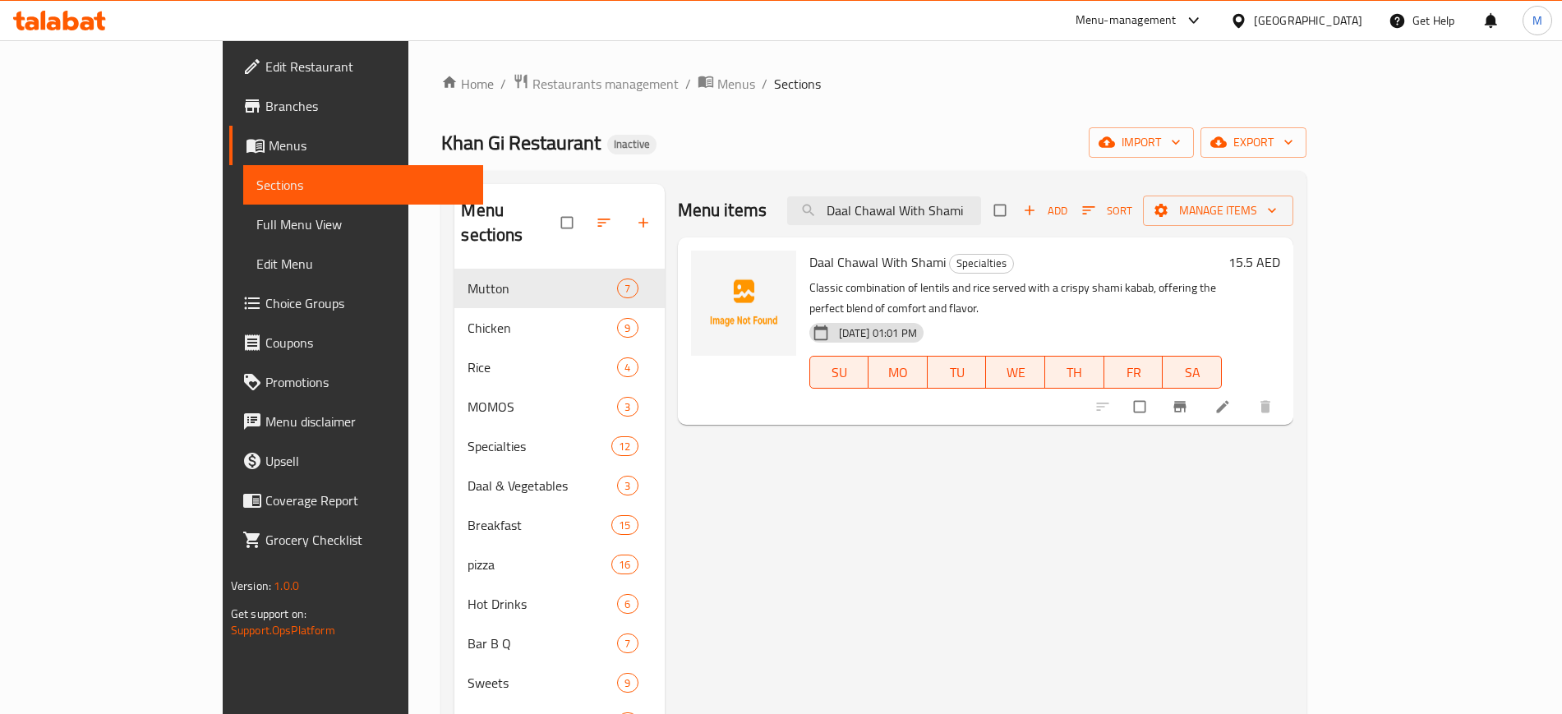
click at [959, 542] on div "Menu items Daal Chawal With Shami Add Sort Manage items Daal Chawal With Shami …" at bounding box center [979, 545] width 629 height 722
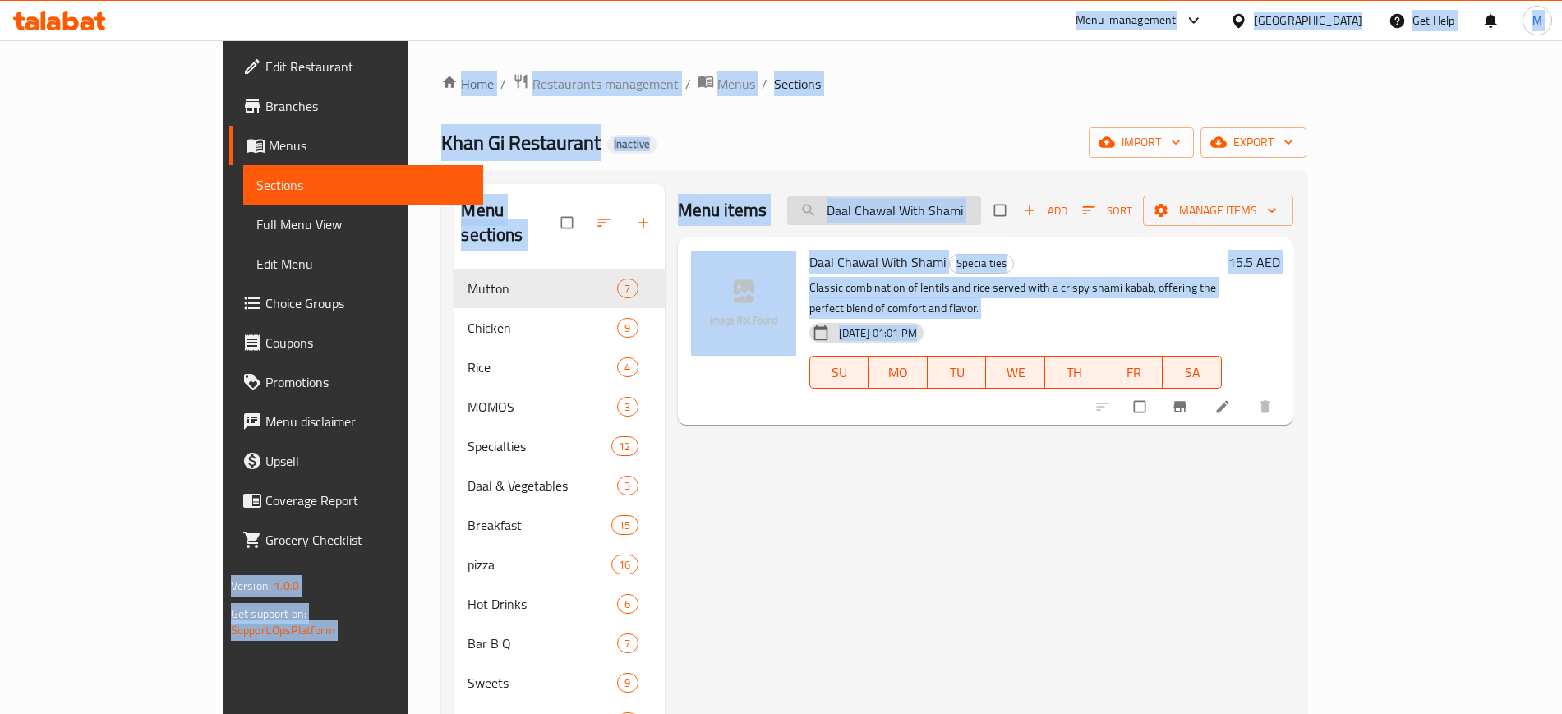
click at [981, 220] on input "Daal Chawal With Shami" at bounding box center [884, 210] width 194 height 29
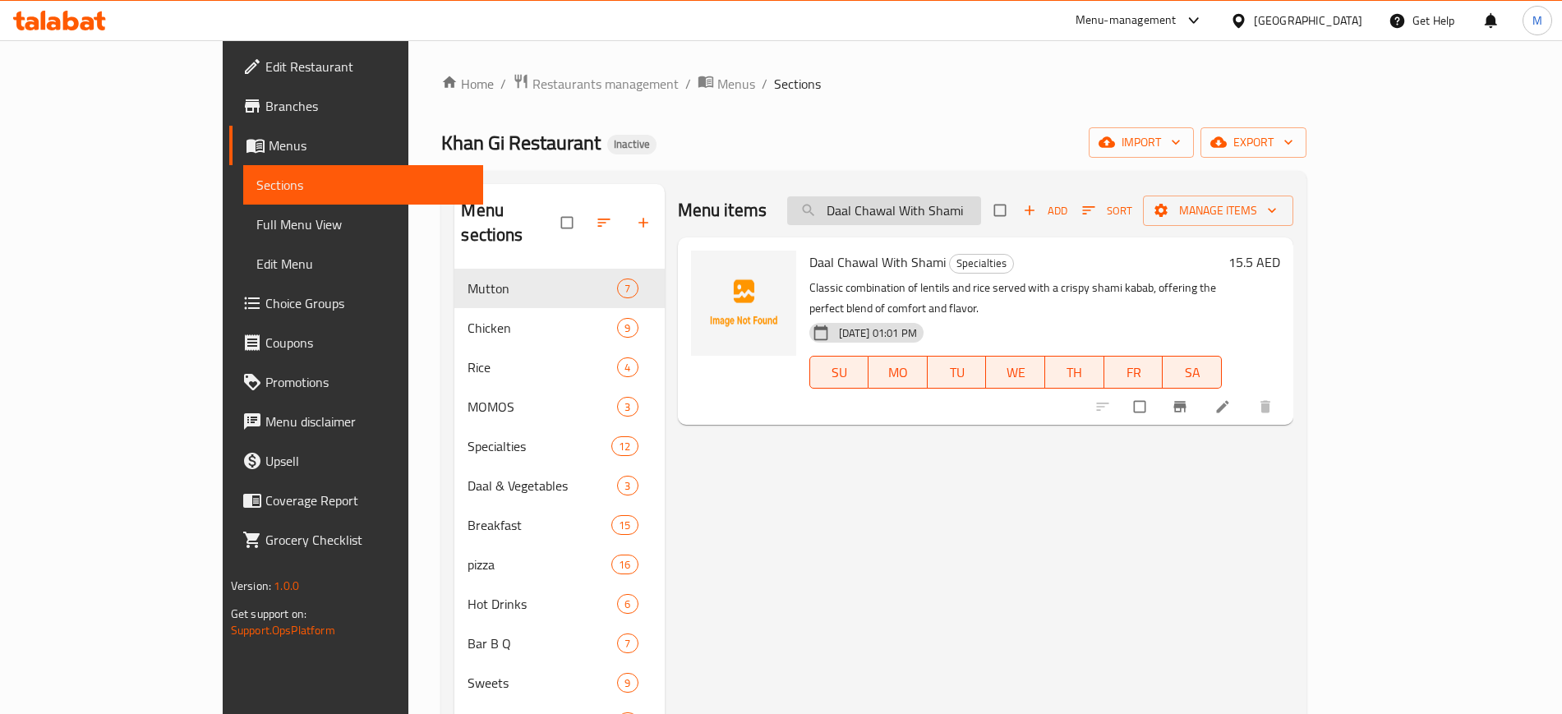
paste input "Chow Mein"
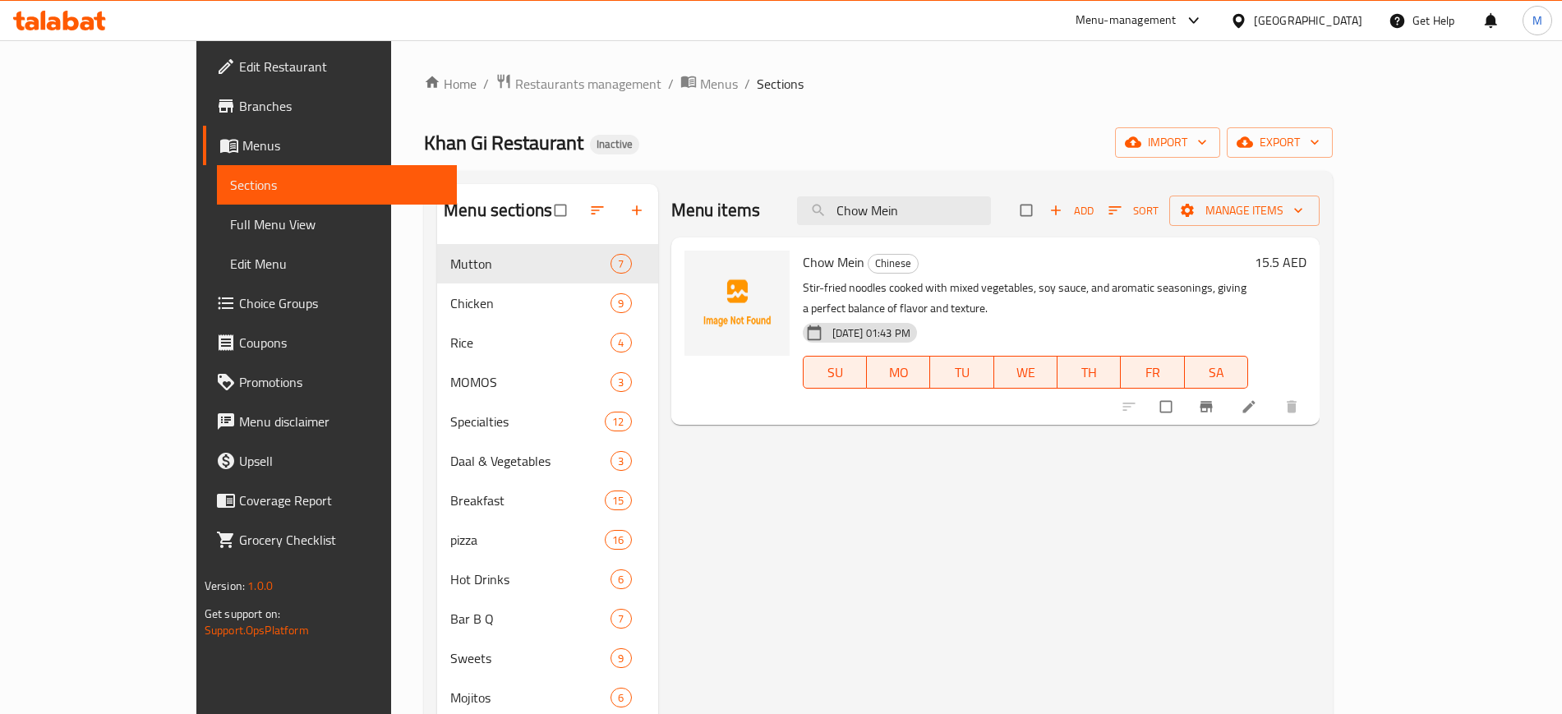
paste input "Bannu Beef Pulao"
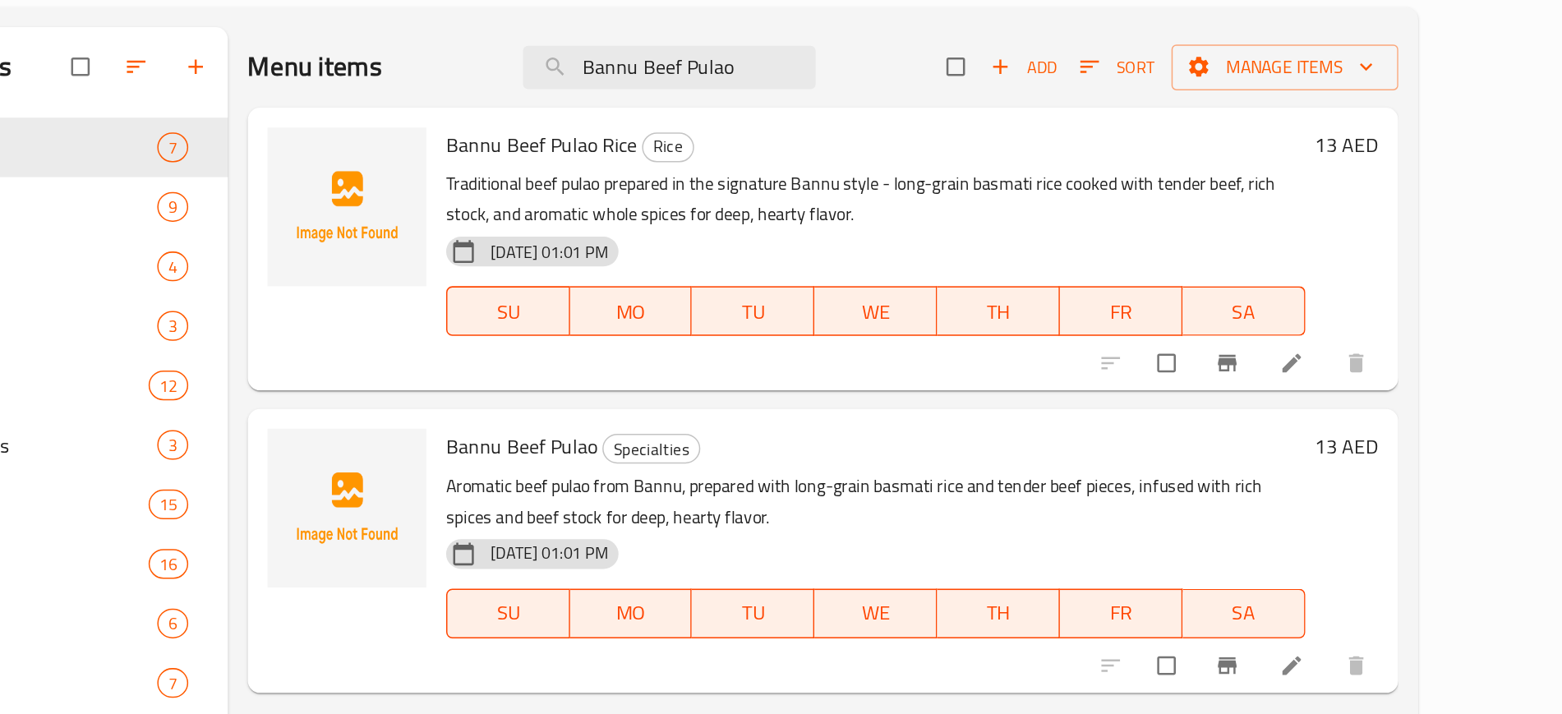
type input "Bannu Beef Pulao"
click at [1027, 461] on h6 "Bannu Beef Pulao Specialties" at bounding box center [1064, 461] width 569 height 23
click at [676, 272] on icon "upload picture" at bounding box center [683, 273] width 14 height 12
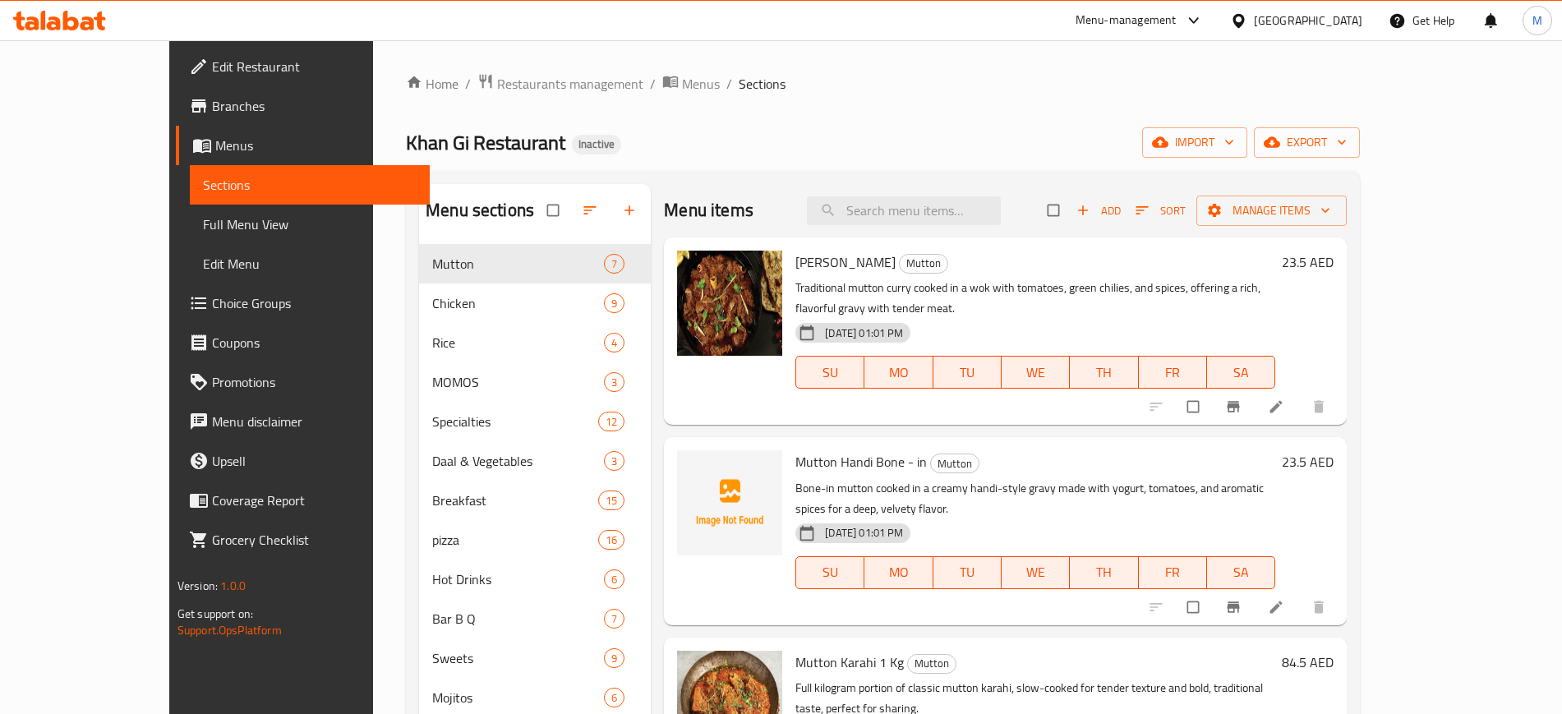
click at [795, 449] on span "Mutton Handi Bone - in" at bounding box center [860, 461] width 131 height 25
drag, startPoint x: 753, startPoint y: 441, endPoint x: 861, endPoint y: 447, distance: 108.6
click at [861, 449] on span "Mutton Handi Bone - in" at bounding box center [860, 461] width 131 height 25
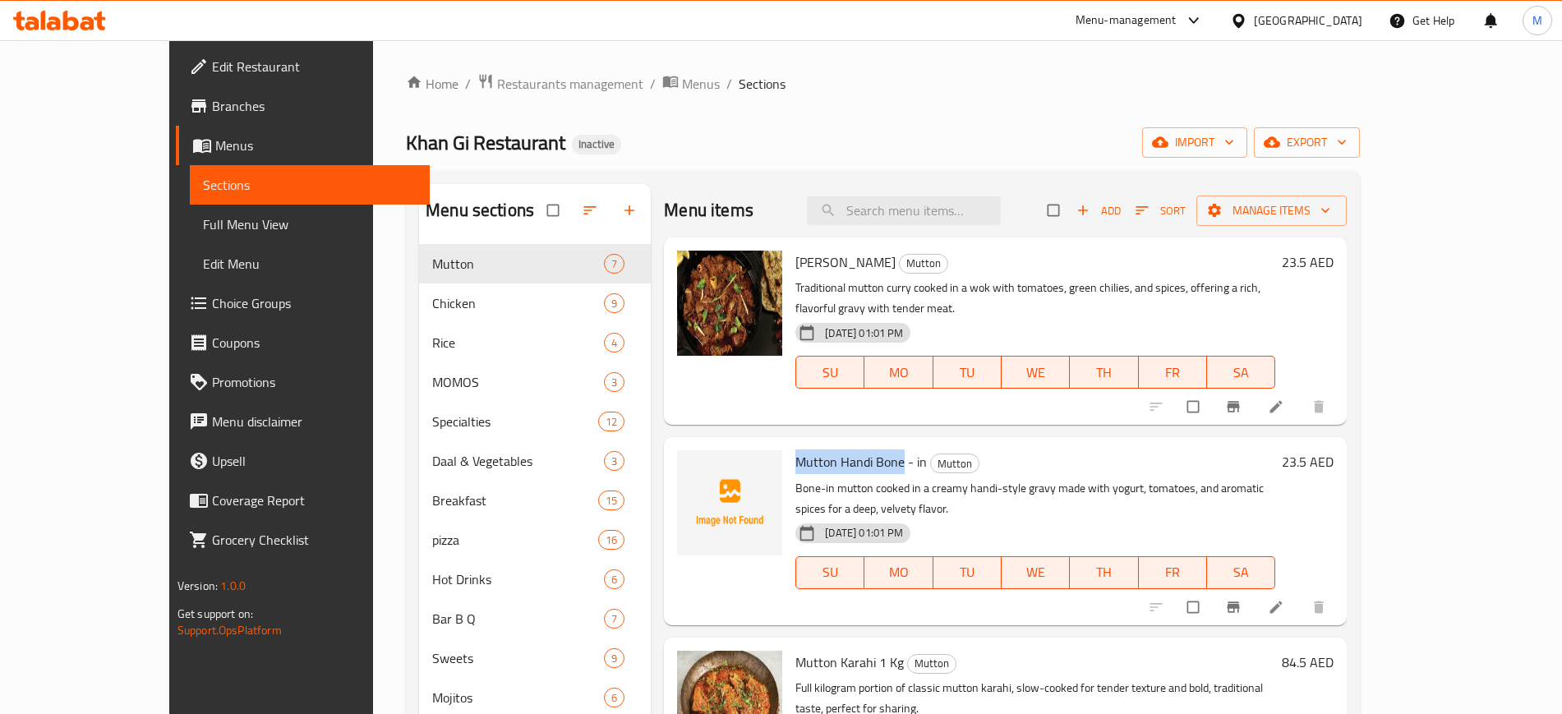
copy span "Mutton Handi Bone"
click at [1347, 150] on span "export" at bounding box center [1307, 142] width 80 height 21
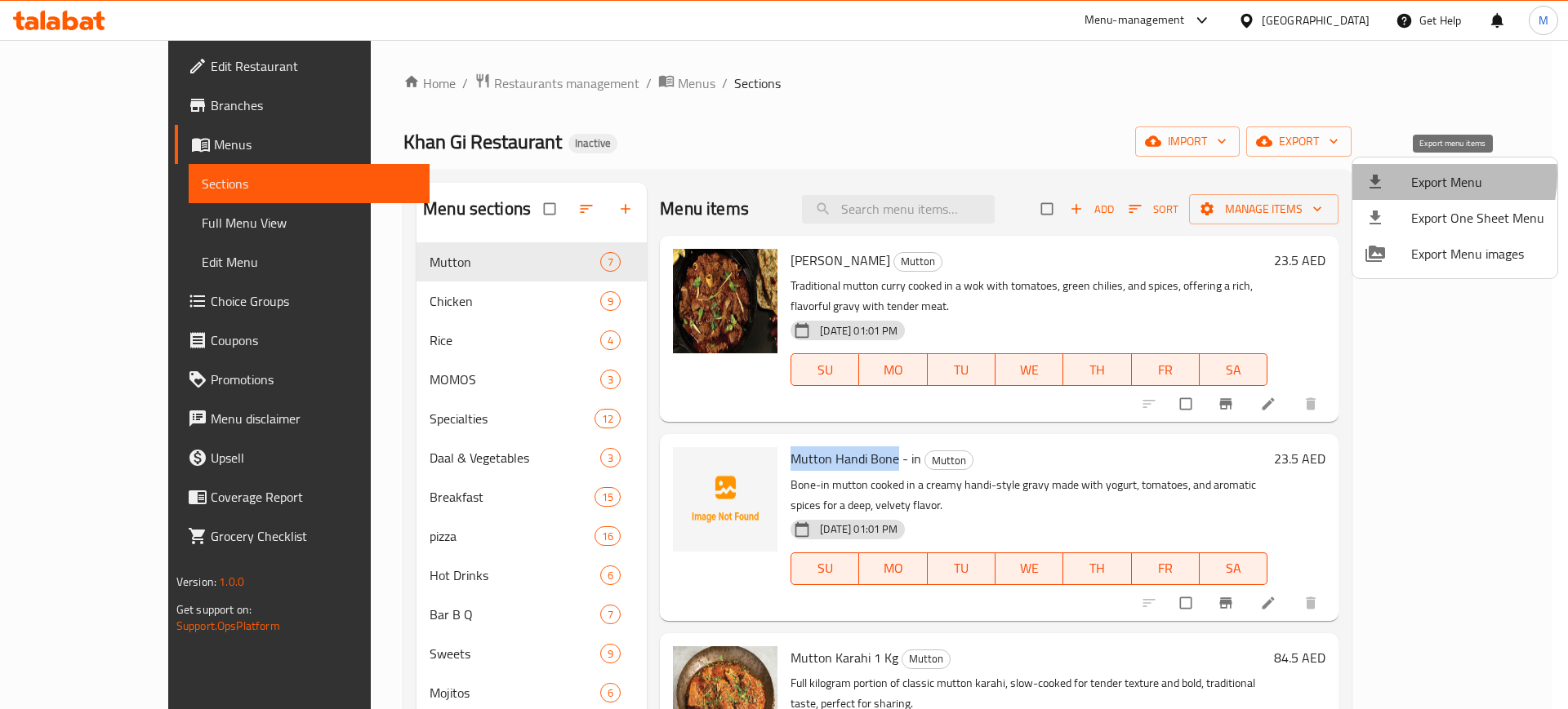
click at [1423, 176] on span "Export Menu" at bounding box center [1478, 182] width 133 height 20
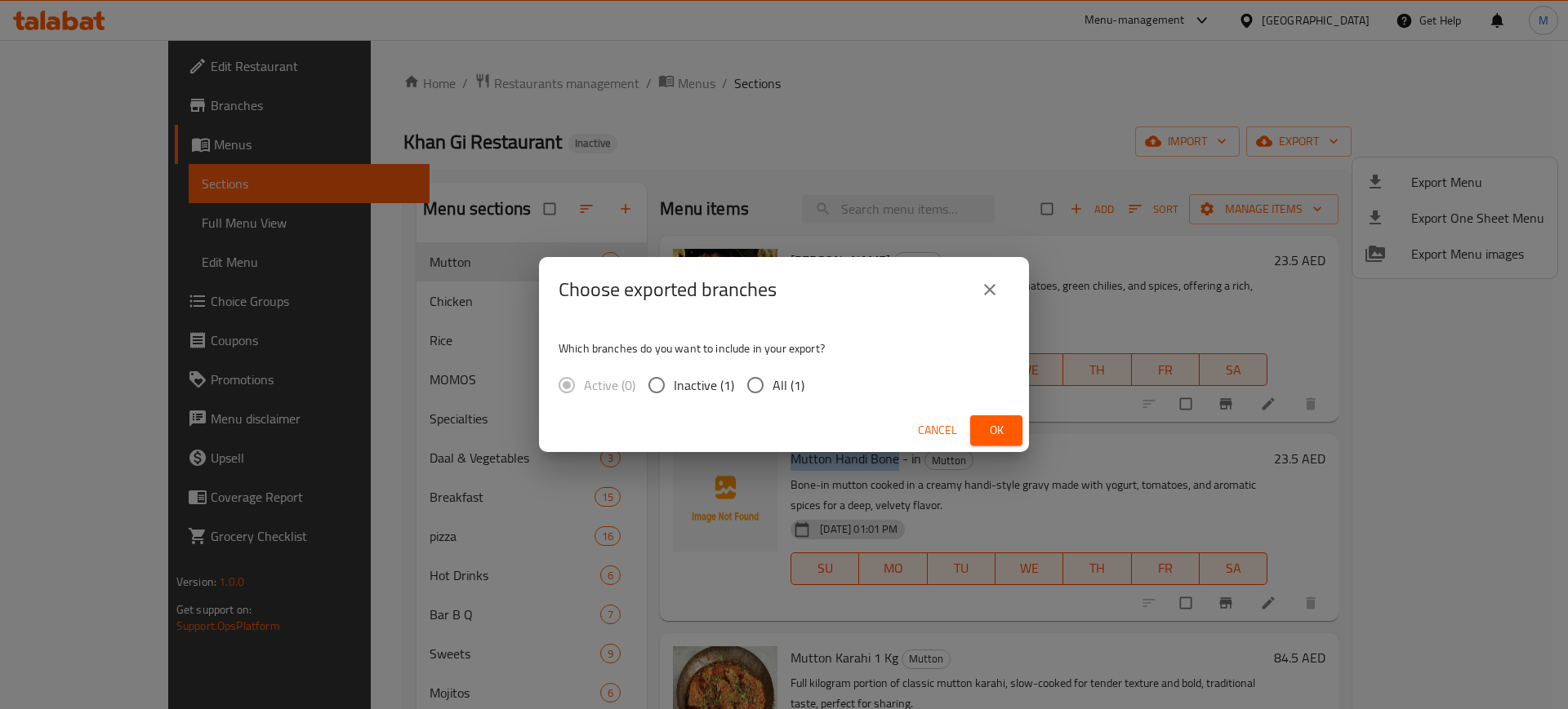
click at [760, 379] on input "All (1)" at bounding box center [755, 385] width 35 height 35
radio input "true"
click at [999, 426] on span "Ok" at bounding box center [996, 430] width 26 height 21
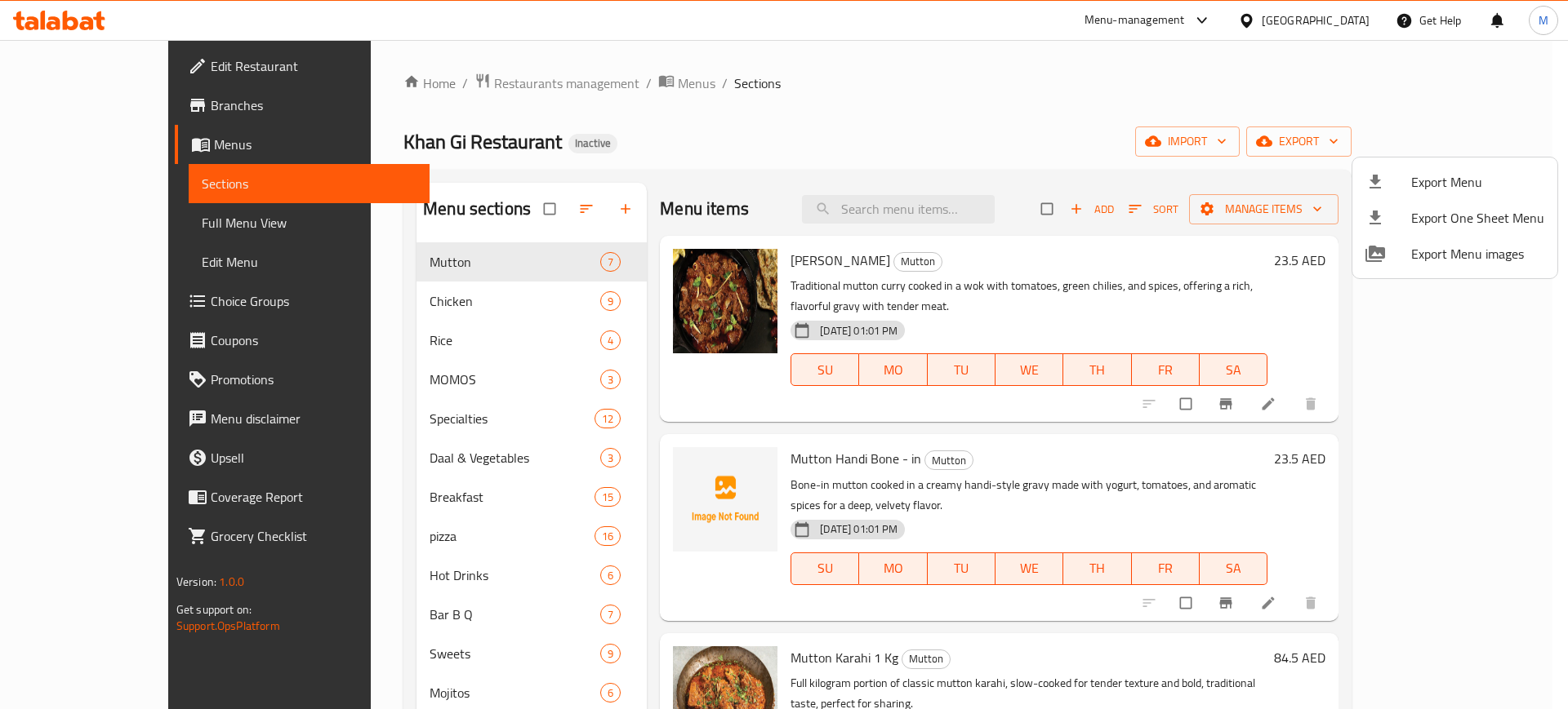
click at [645, 409] on div at bounding box center [784, 354] width 1568 height 709
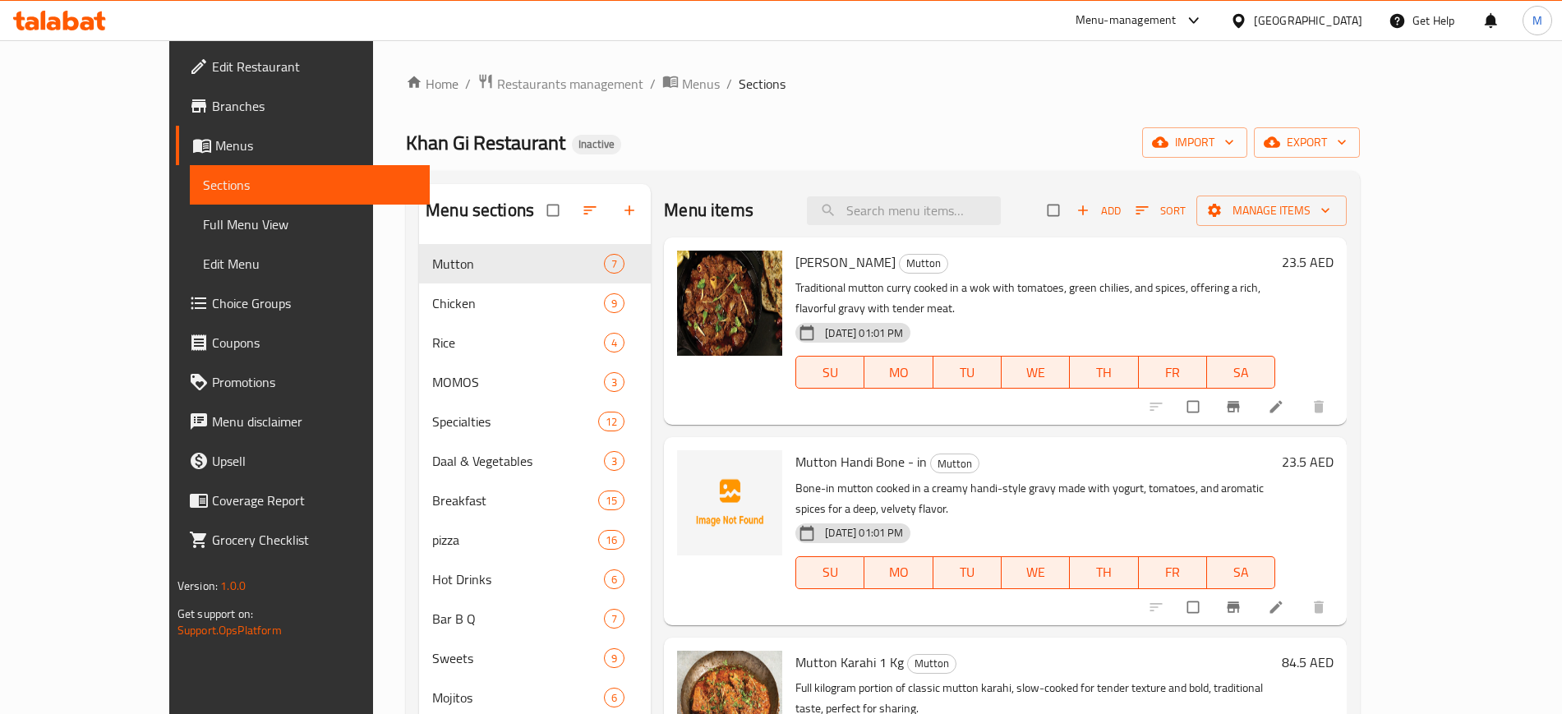
click at [651, 313] on div "Menu items Add Sort Manage items Mutton Karahi Mutton Traditional mutton curry …" at bounding box center [999, 541] width 696 height 714
click at [212, 66] on span "Edit Restaurant" at bounding box center [314, 67] width 205 height 20
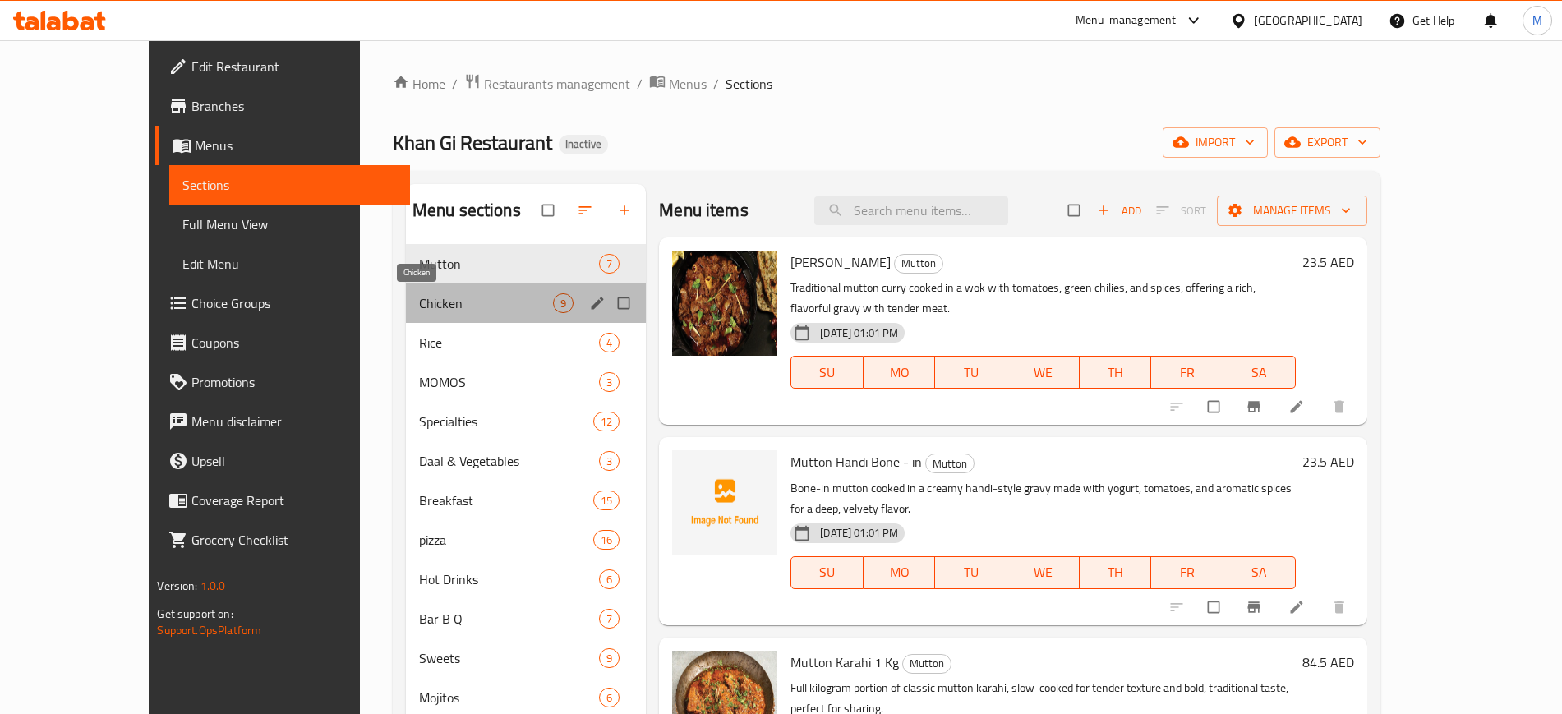
click at [464, 306] on span "Chicken" at bounding box center [486, 303] width 134 height 20
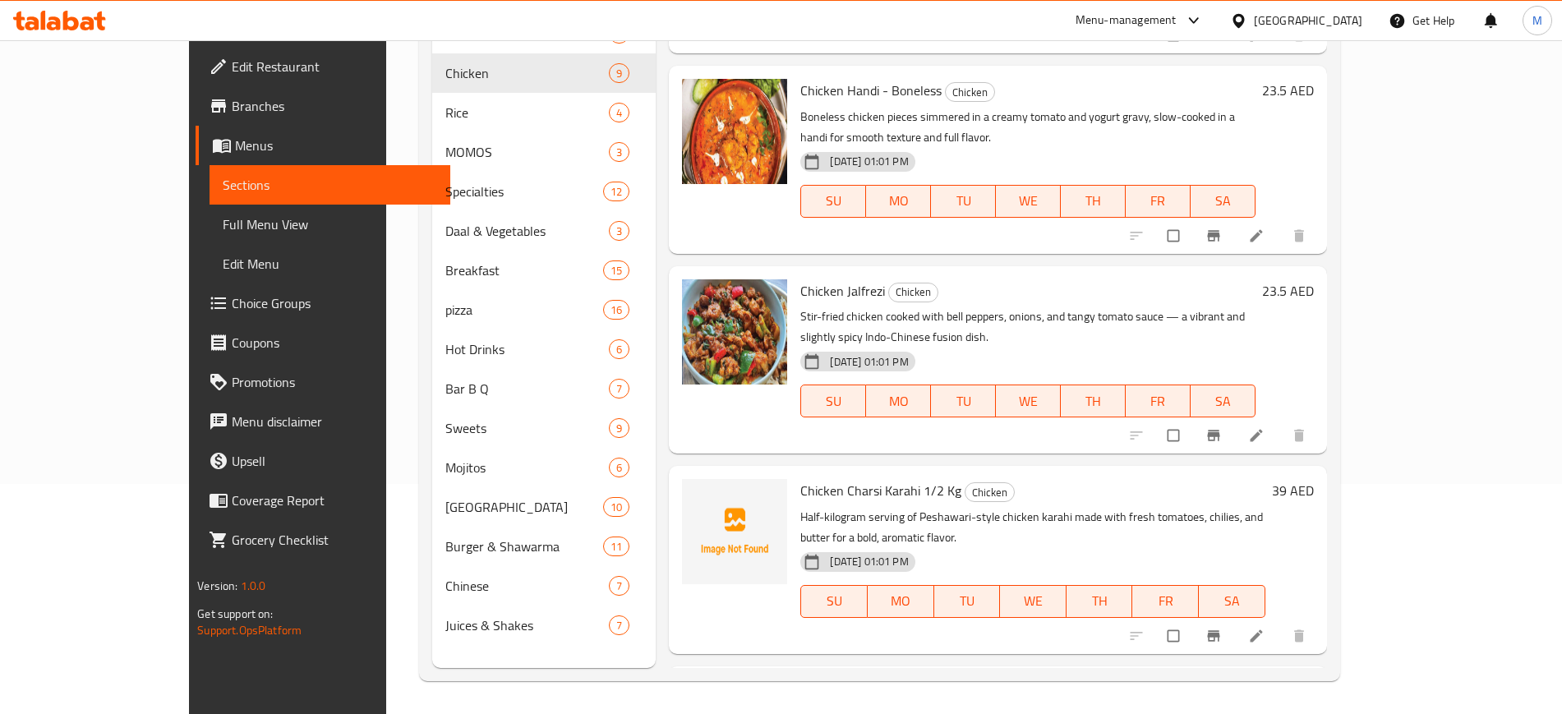
scroll to position [141, 0]
click at [816, 478] on span "Chicken Charsi Karahi 1/2 Kg" at bounding box center [880, 490] width 161 height 25
copy span "Charsi"
click at [697, 495] on icon "upload picture" at bounding box center [704, 501] width 14 height 12
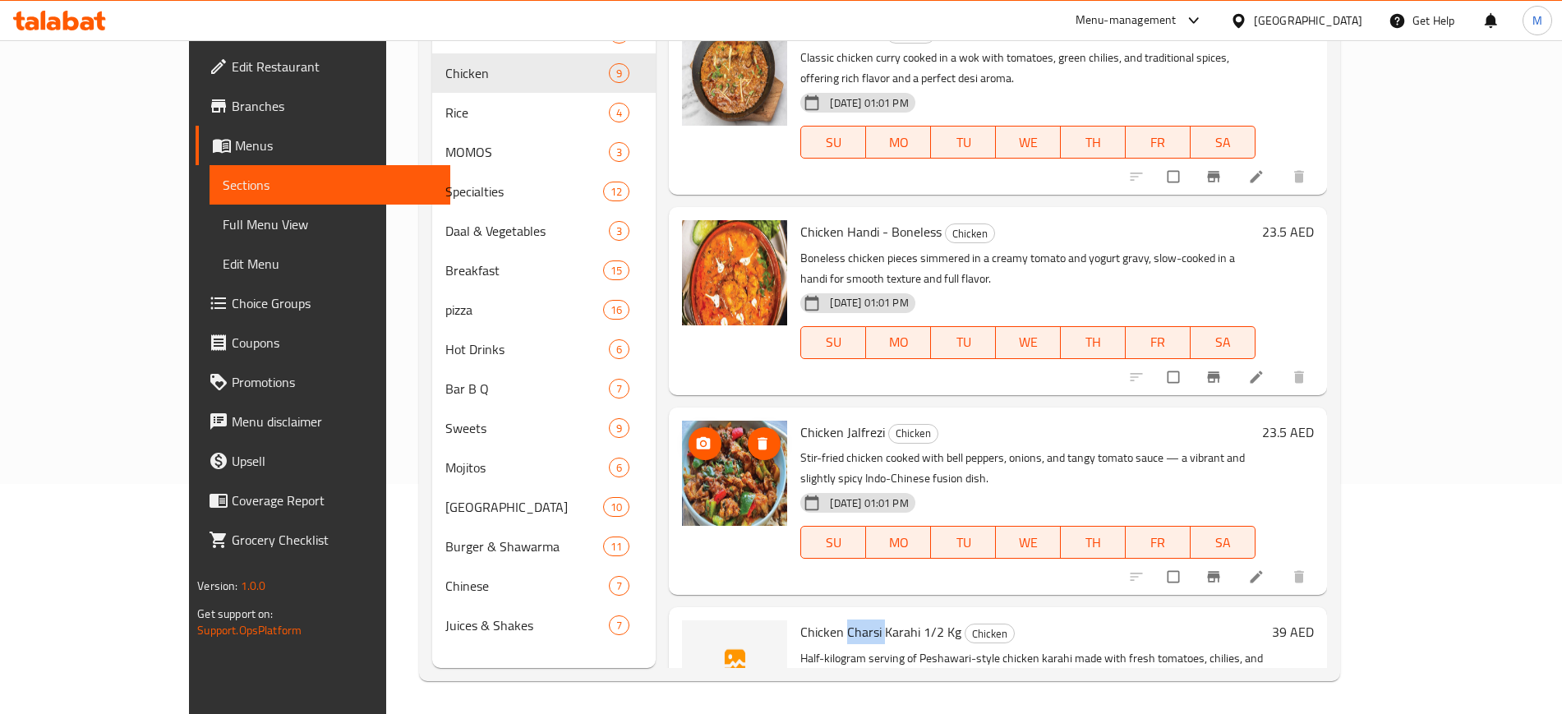
scroll to position [0, 0]
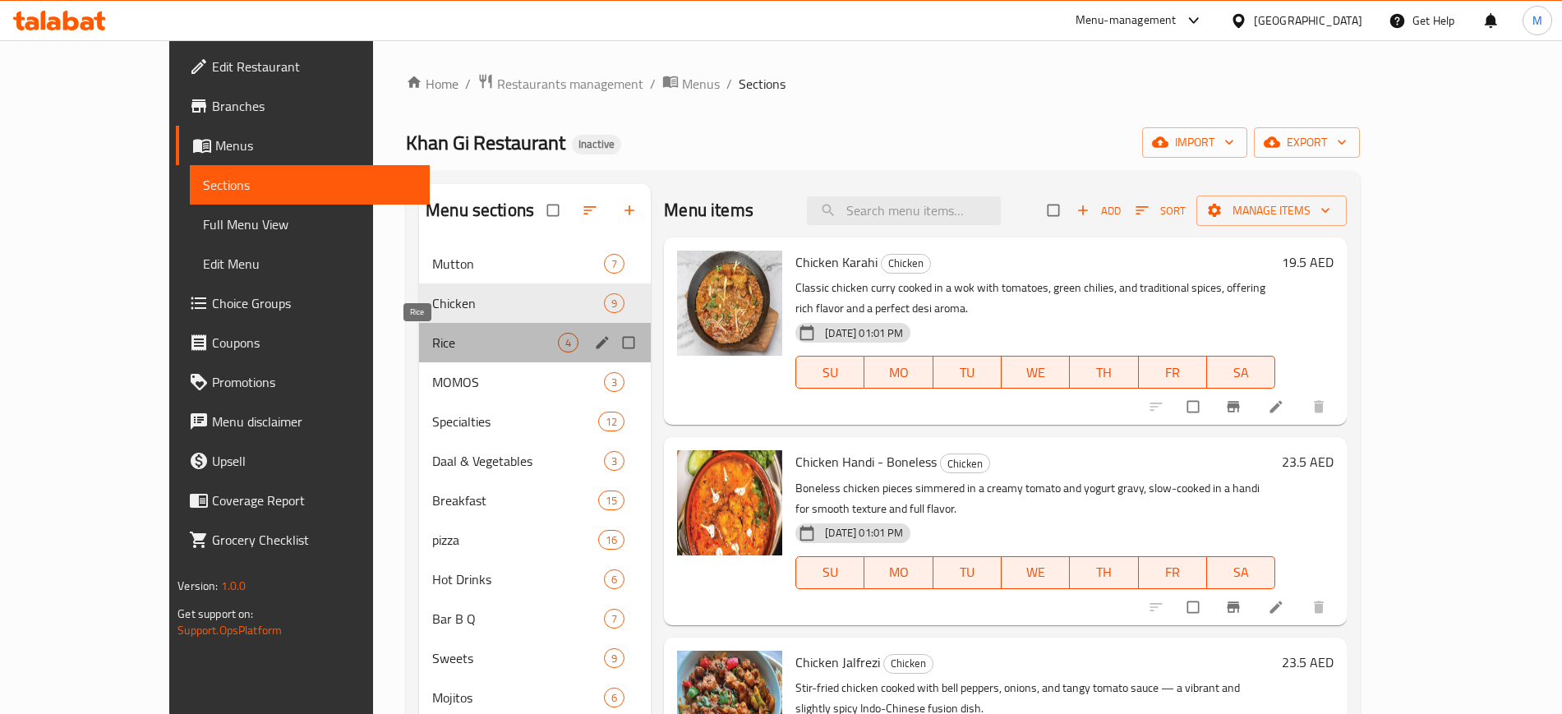
click at [500, 335] on span "Rice" at bounding box center [495, 343] width 126 height 20
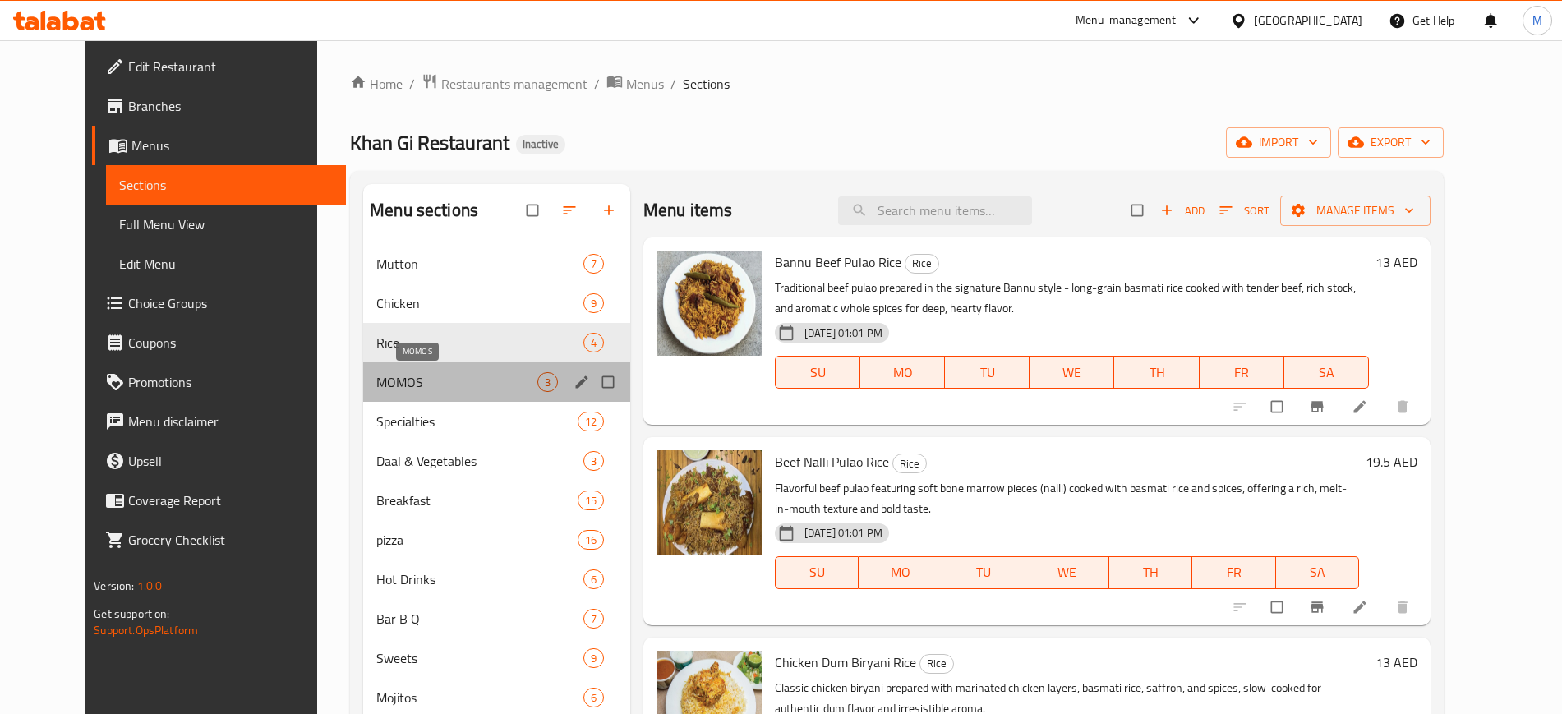
click at [475, 383] on span "MOMOS" at bounding box center [456, 382] width 161 height 20
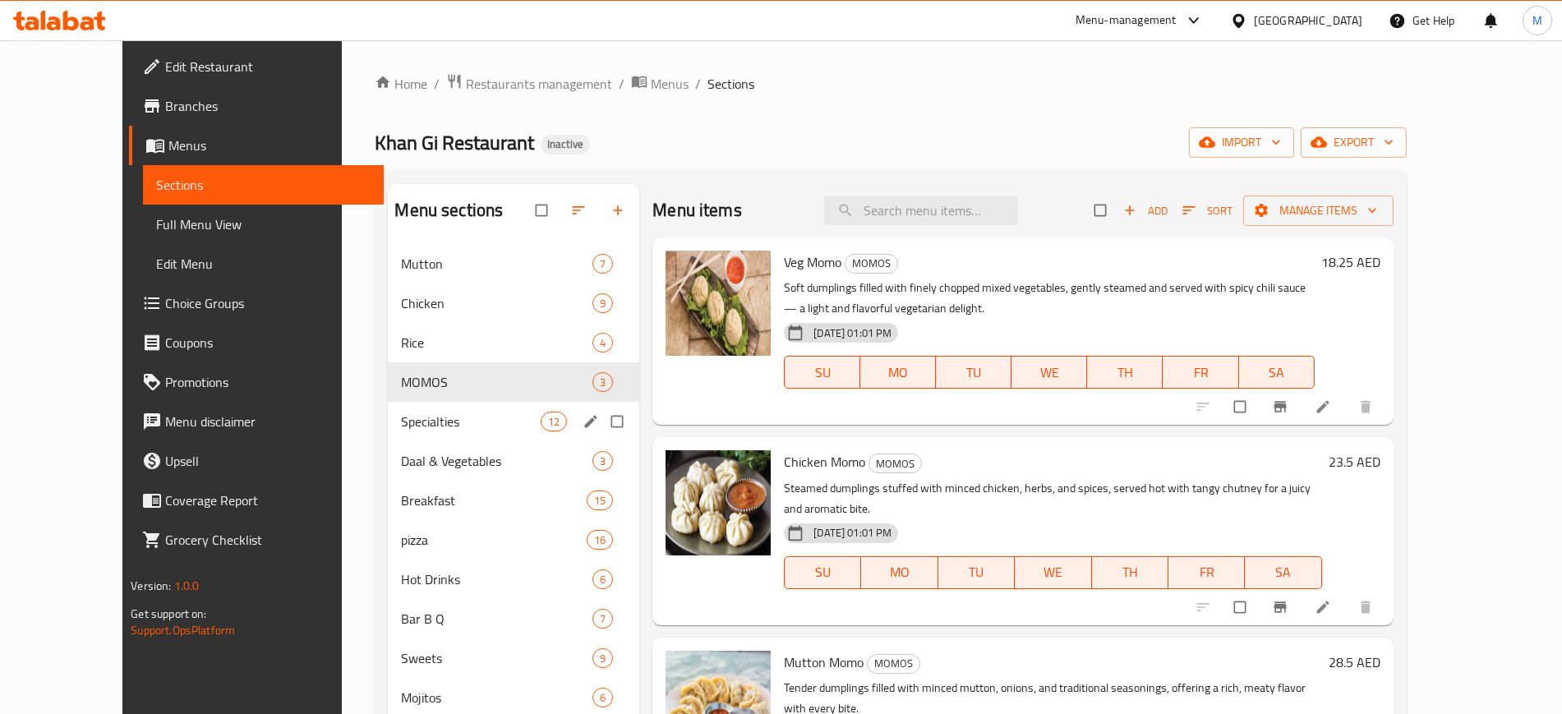
click at [468, 406] on div "Specialties 12" at bounding box center [513, 421] width 251 height 39
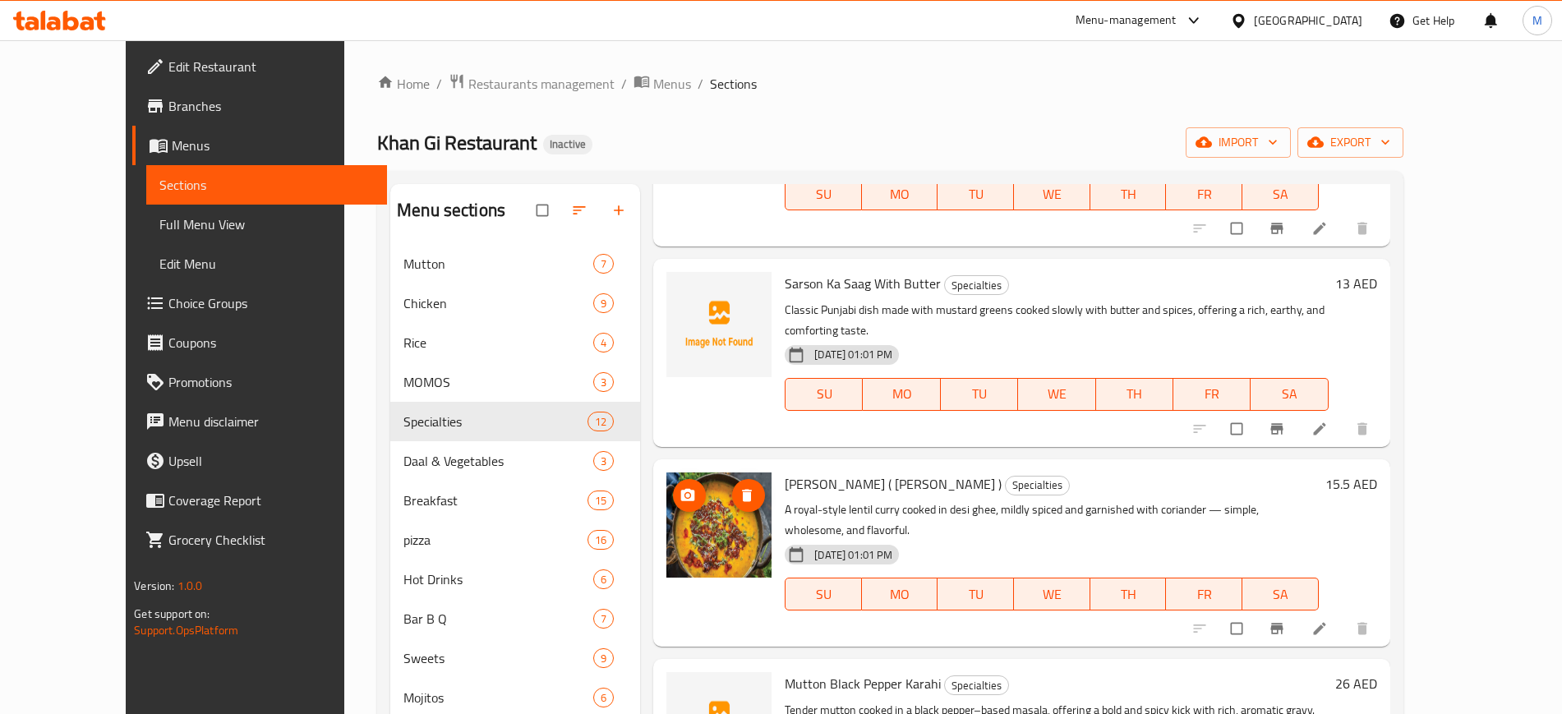
scroll to position [849, 0]
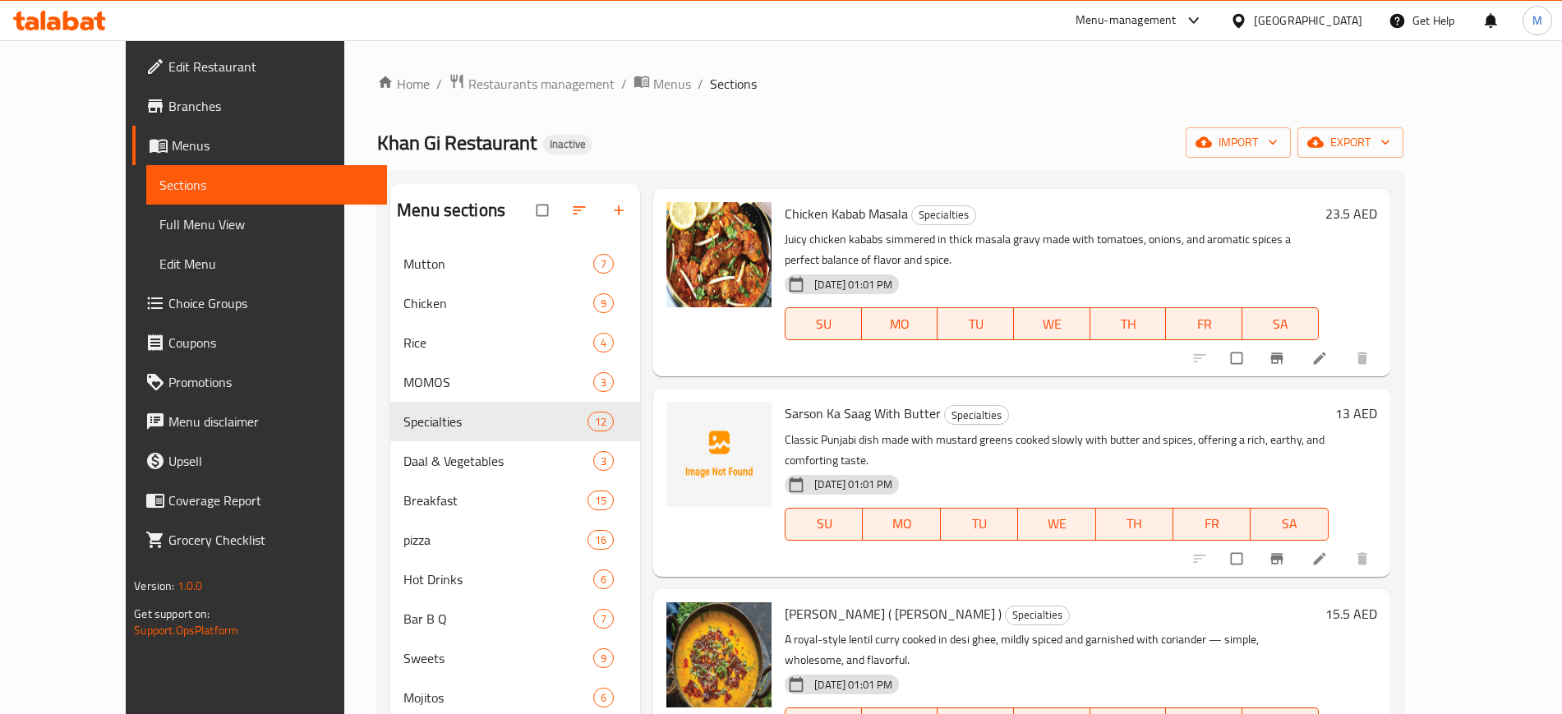
click at [785, 401] on span "Sarson Ka Saag With Butter" at bounding box center [863, 413] width 156 height 25
copy span "Sarson"
click at [680, 417] on icon "upload picture" at bounding box center [688, 425] width 16 height 16
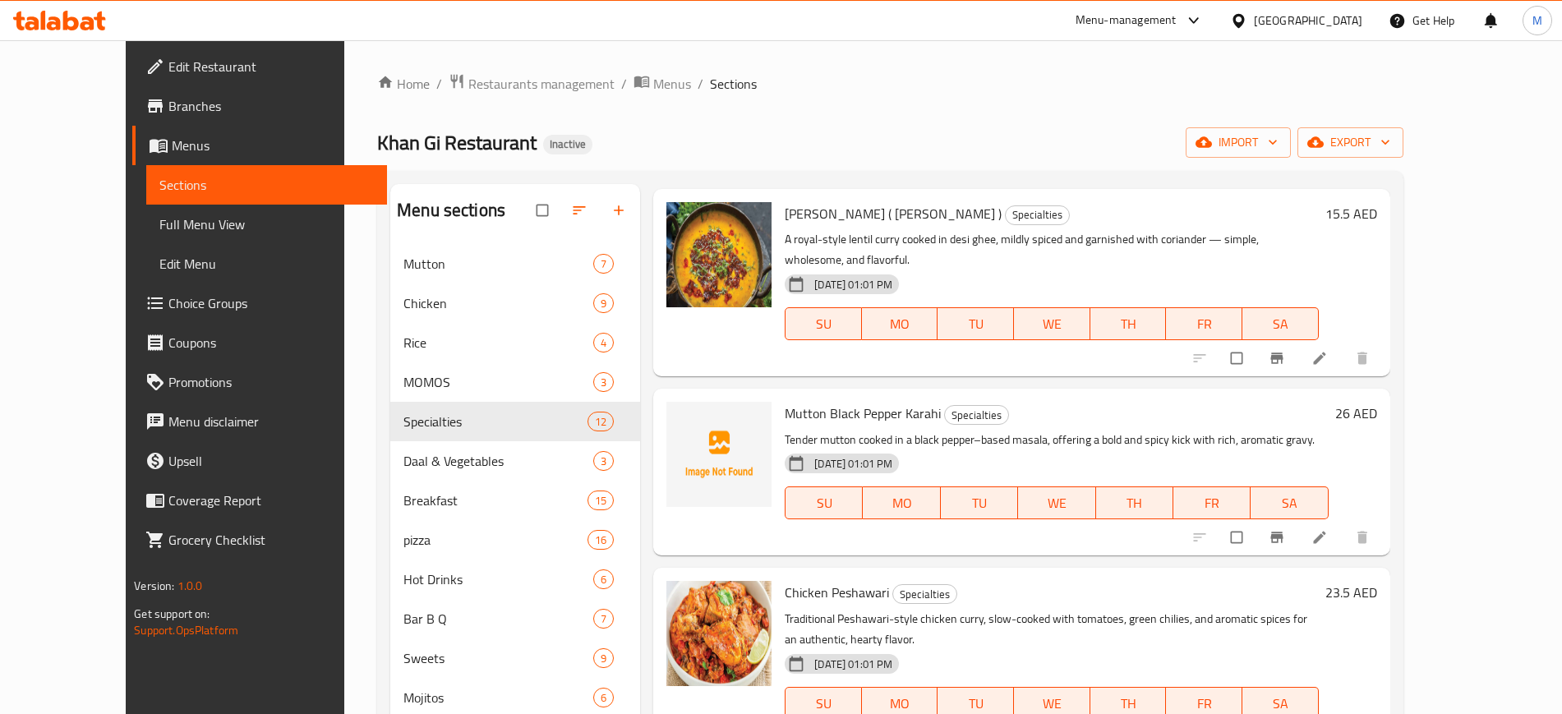
scroll to position [1248, 0]
click at [882, 402] on span "Mutton Black Pepper Karahi" at bounding box center [863, 414] width 156 height 25
copy h6 "Karahi"
click at [681, 419] on icon "upload picture" at bounding box center [688, 425] width 14 height 12
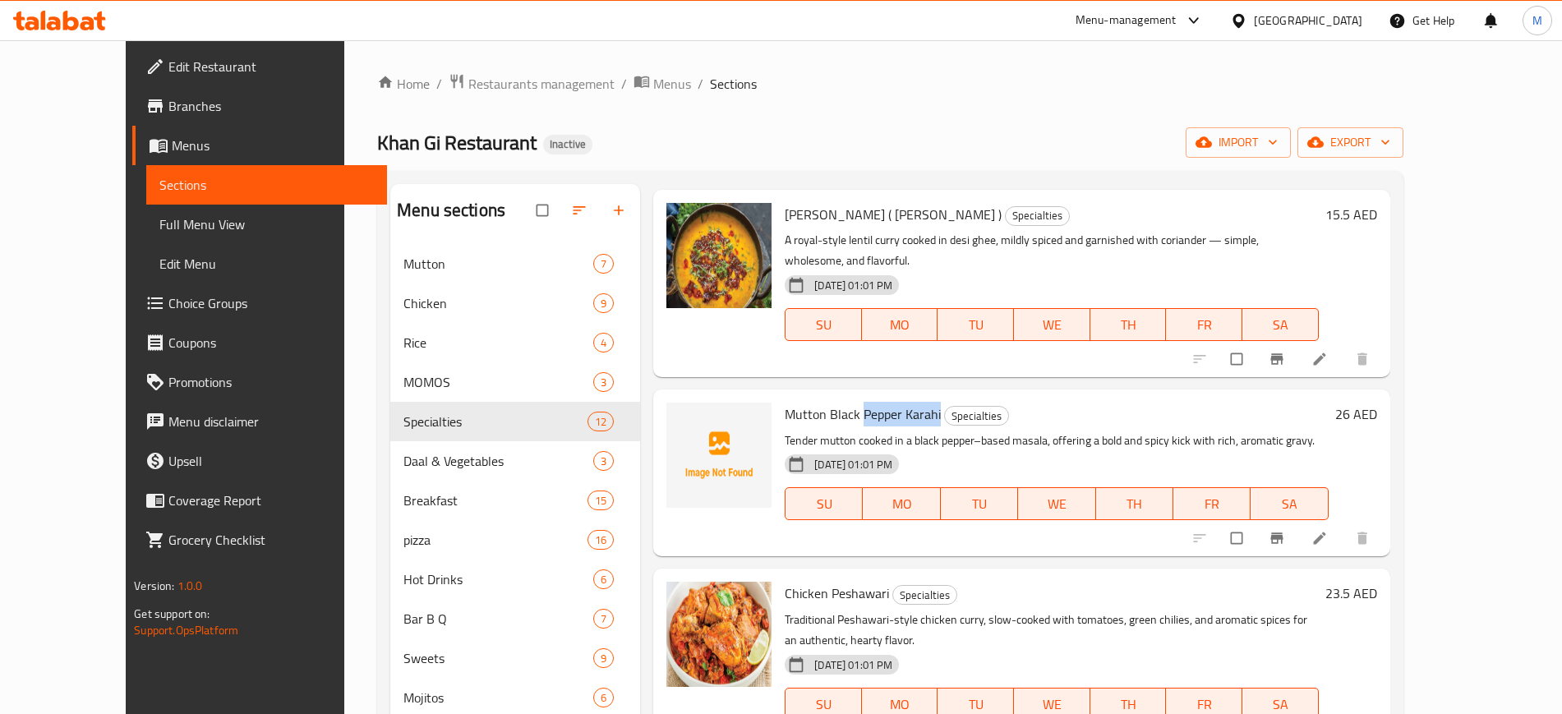
drag, startPoint x: 829, startPoint y: 313, endPoint x: 906, endPoint y: 315, distance: 77.3
click at [906, 402] on span "Mutton Black Pepper Karahi" at bounding box center [863, 414] width 156 height 25
copy span "[PERSON_NAME]"
click at [680, 417] on icon "upload picture" at bounding box center [688, 425] width 16 height 16
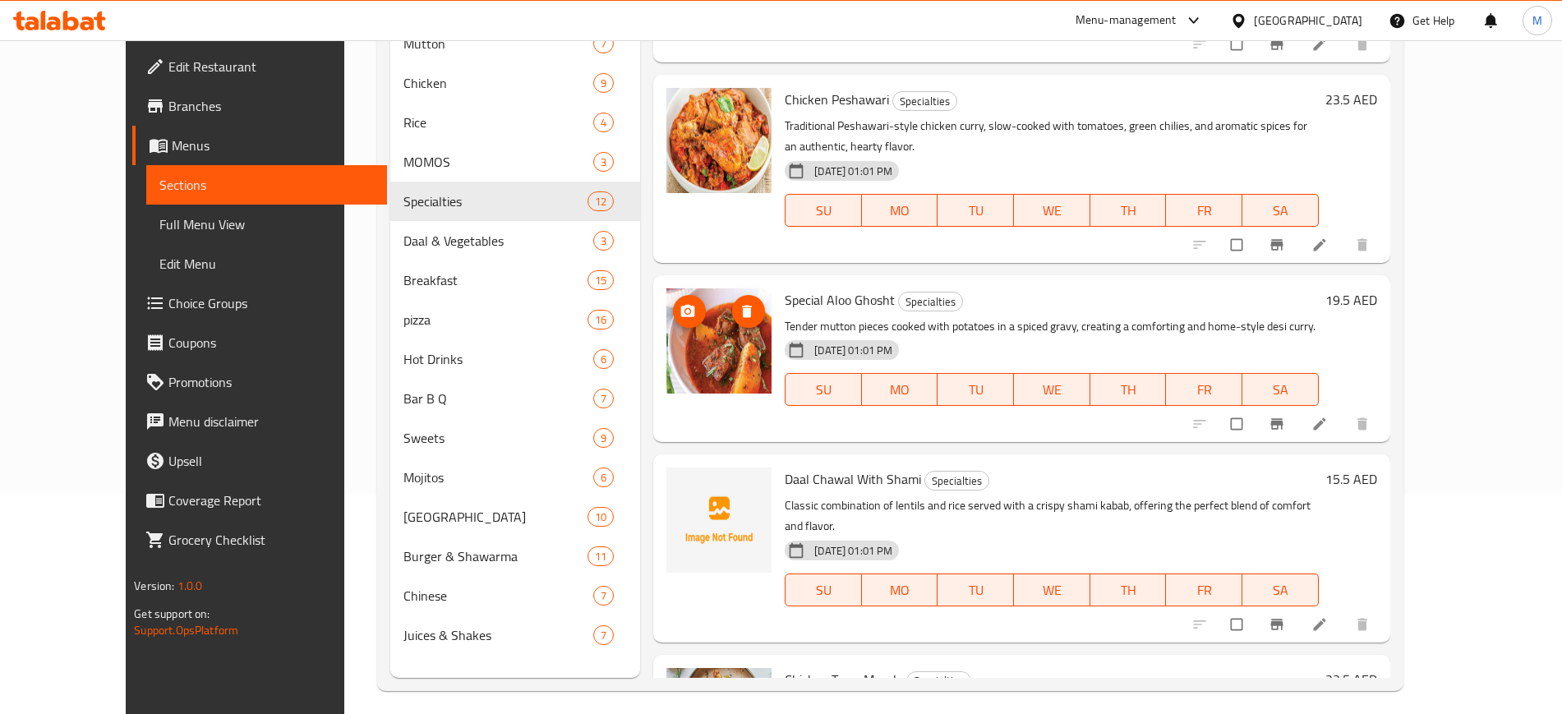
scroll to position [223, 0]
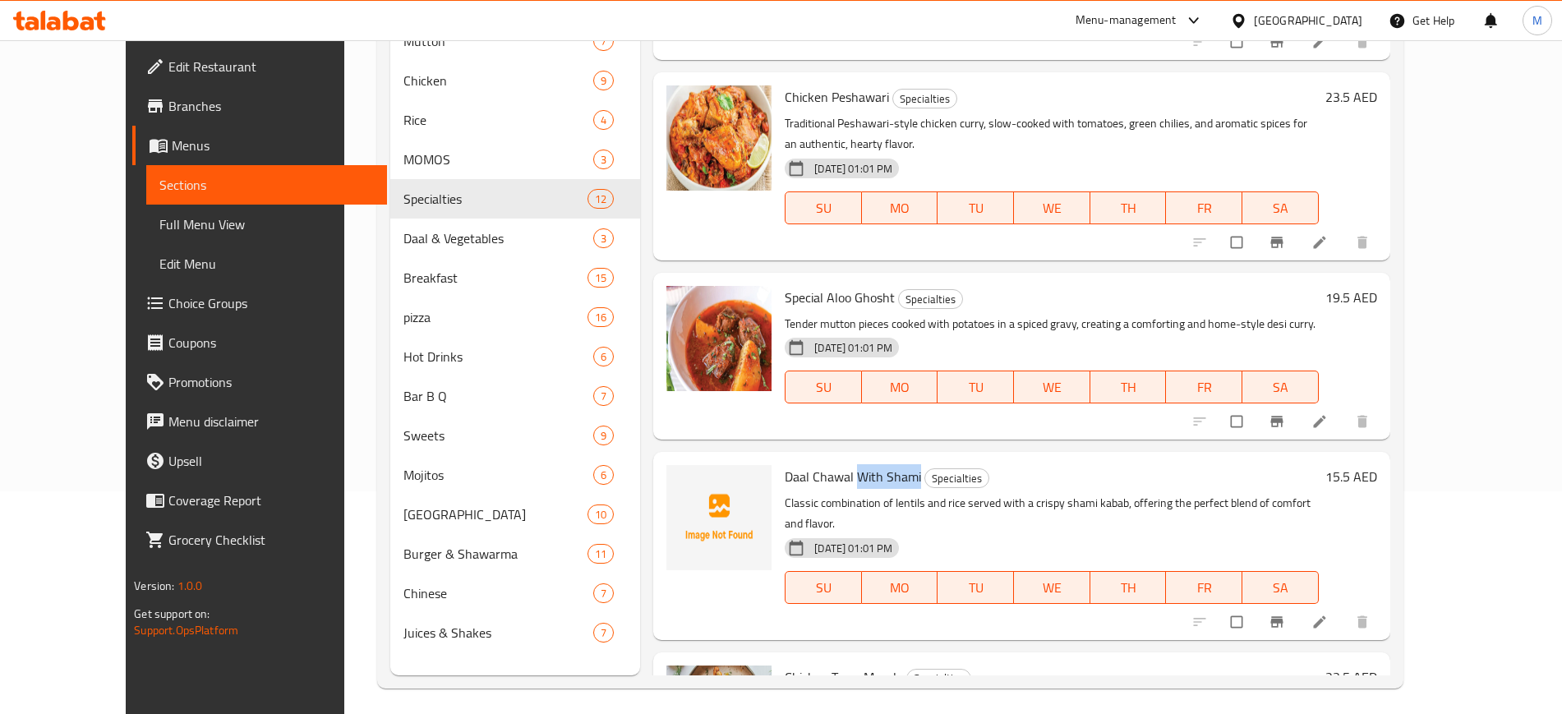
drag, startPoint x: 888, startPoint y: 356, endPoint x: 824, endPoint y: 354, distance: 64.1
click at [824, 465] on h6 "Daal Chawal With [PERSON_NAME] Specialties" at bounding box center [1051, 476] width 533 height 23
copy span "With [PERSON_NAME]"
click at [680, 480] on icon "upload picture" at bounding box center [688, 488] width 16 height 16
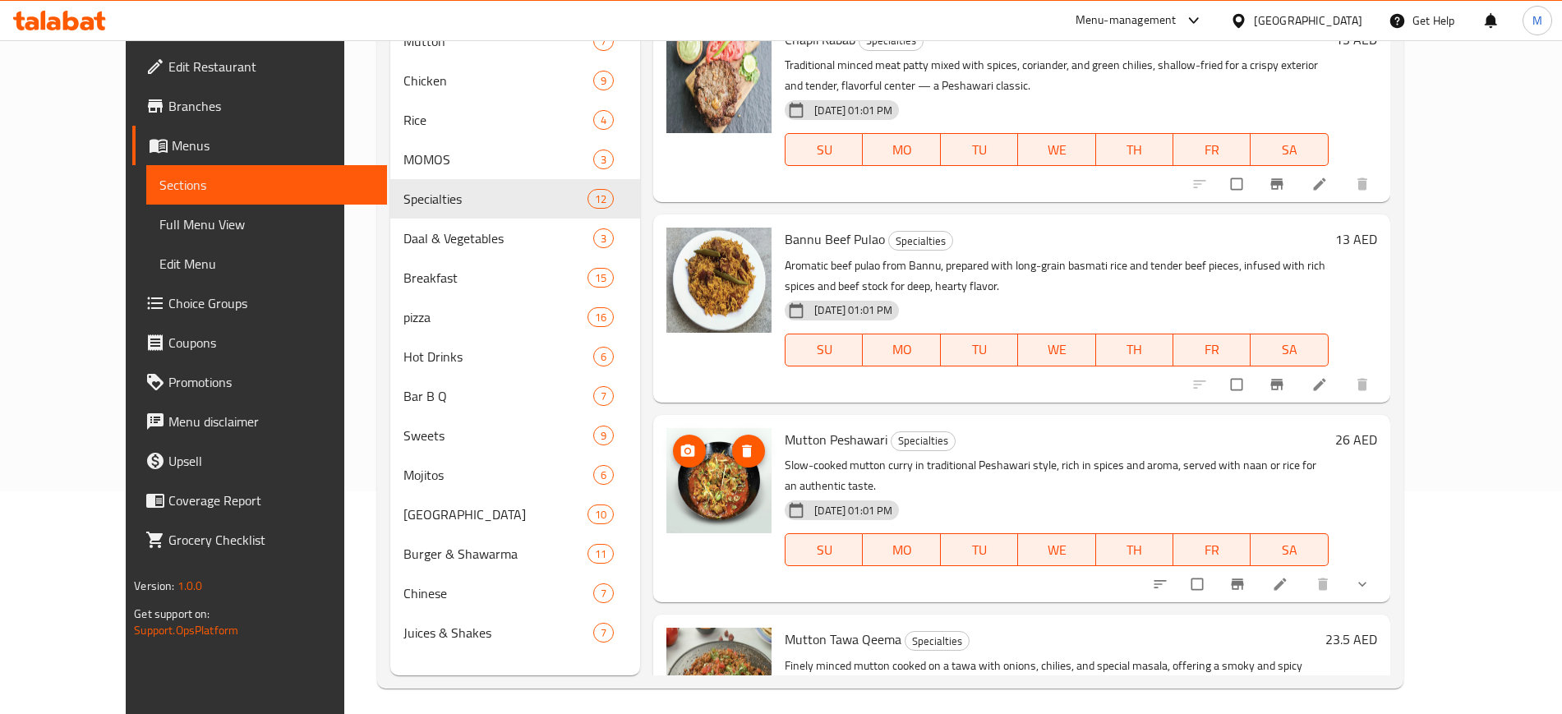
scroll to position [0, 0]
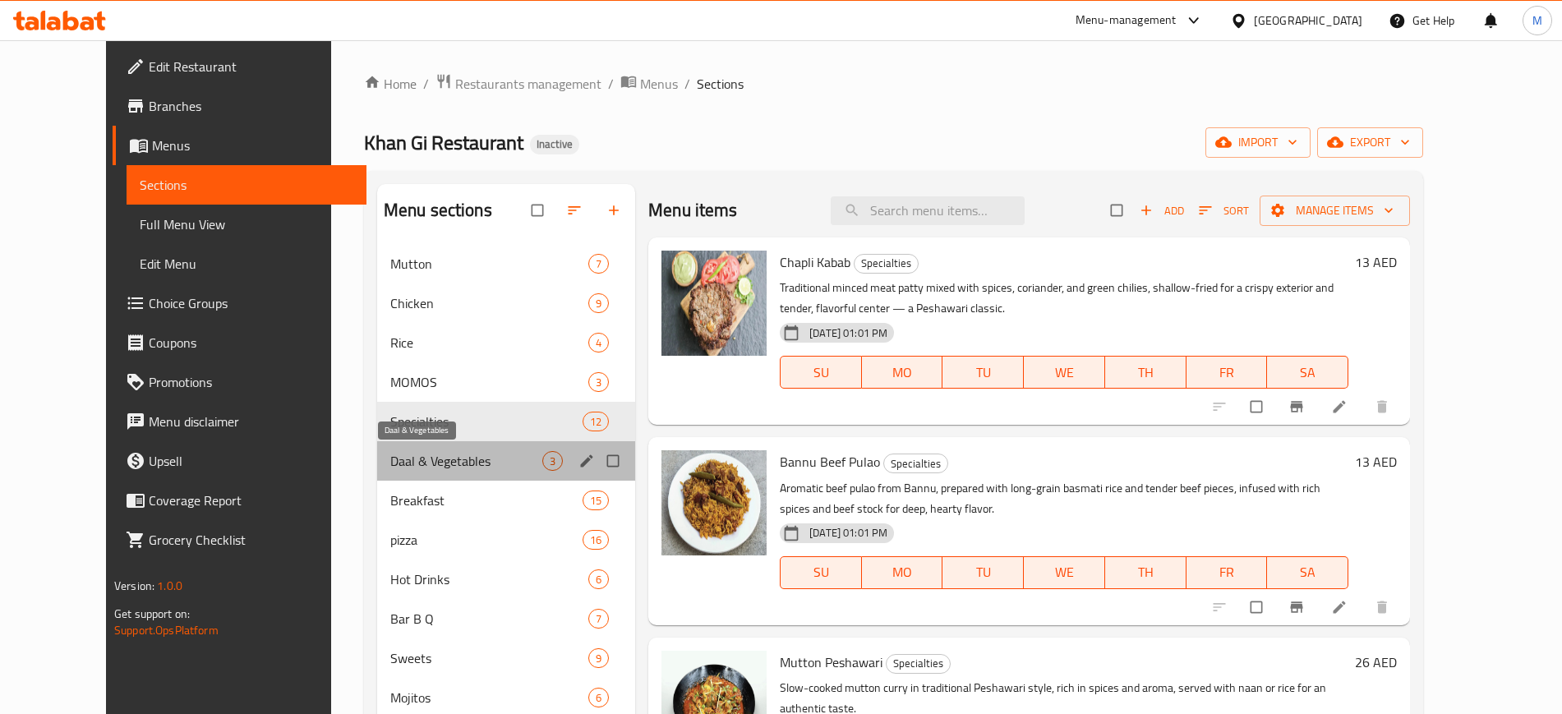
click at [430, 467] on span "Daal & Vegetables" at bounding box center [466, 461] width 152 height 20
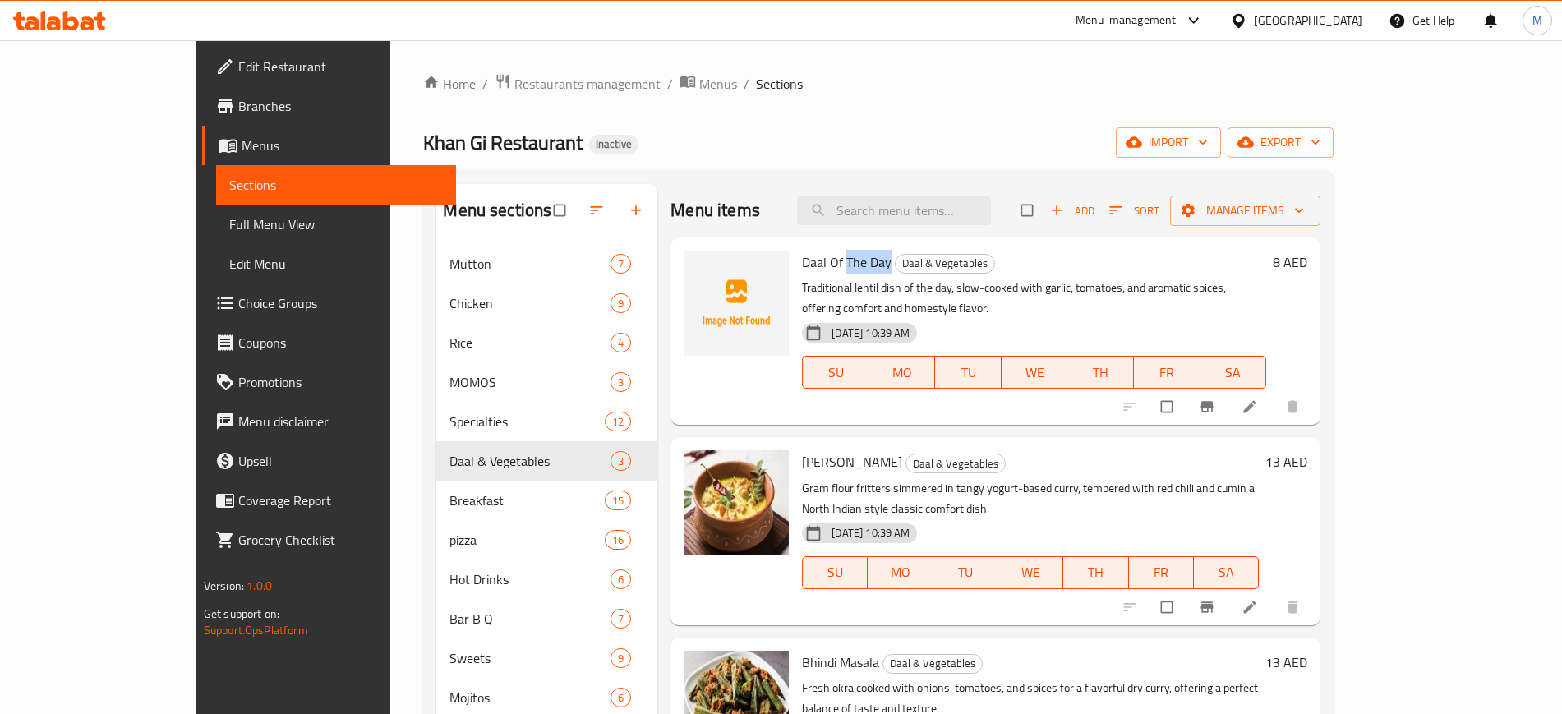
drag, startPoint x: 842, startPoint y: 265, endPoint x: 798, endPoint y: 265, distance: 44.4
click at [802, 265] on h6 "Daal Of The Day Daal & Vegetables" at bounding box center [1034, 262] width 464 height 23
copy span "The Day"
click at [698, 270] on icon "upload picture" at bounding box center [705, 273] width 14 height 12
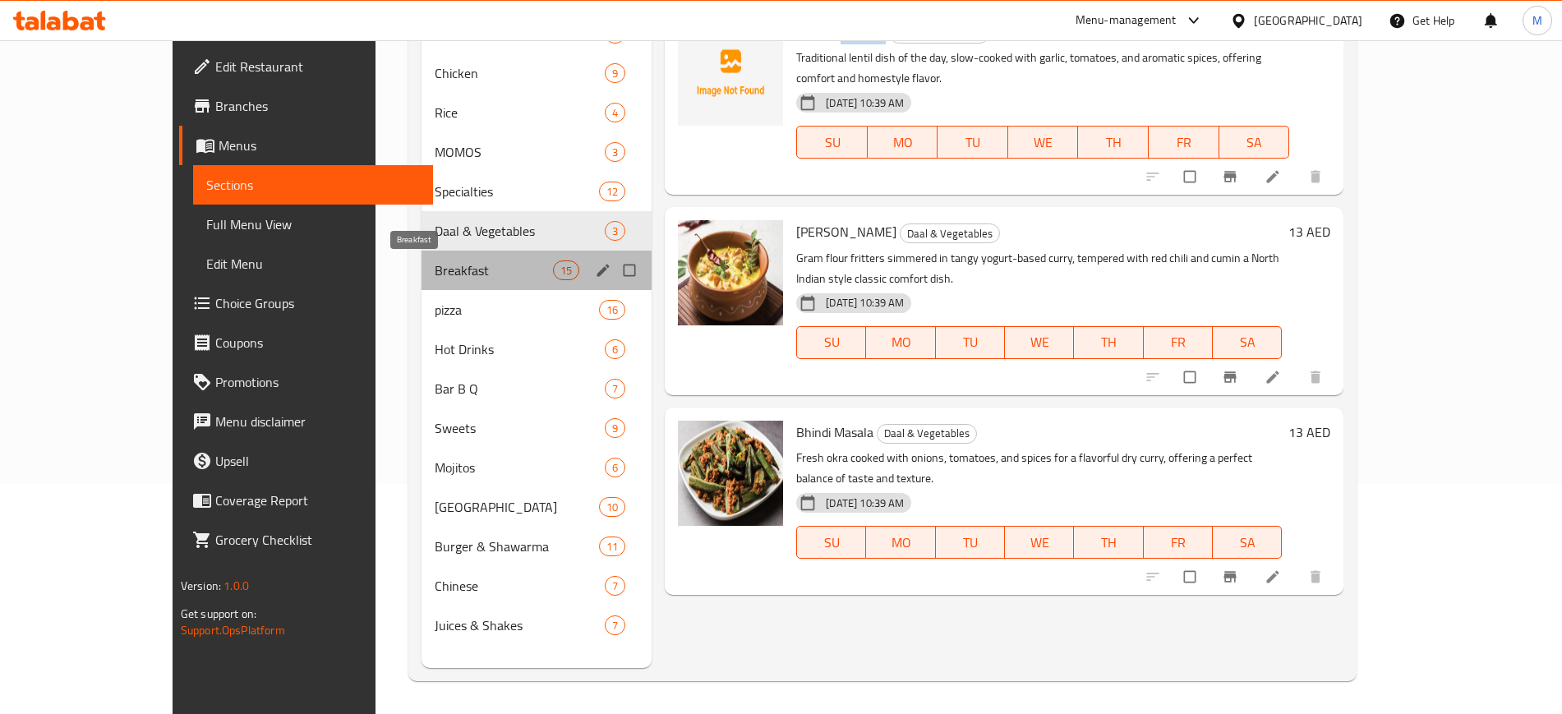
click at [435, 275] on span "Breakfast" at bounding box center [494, 270] width 118 height 20
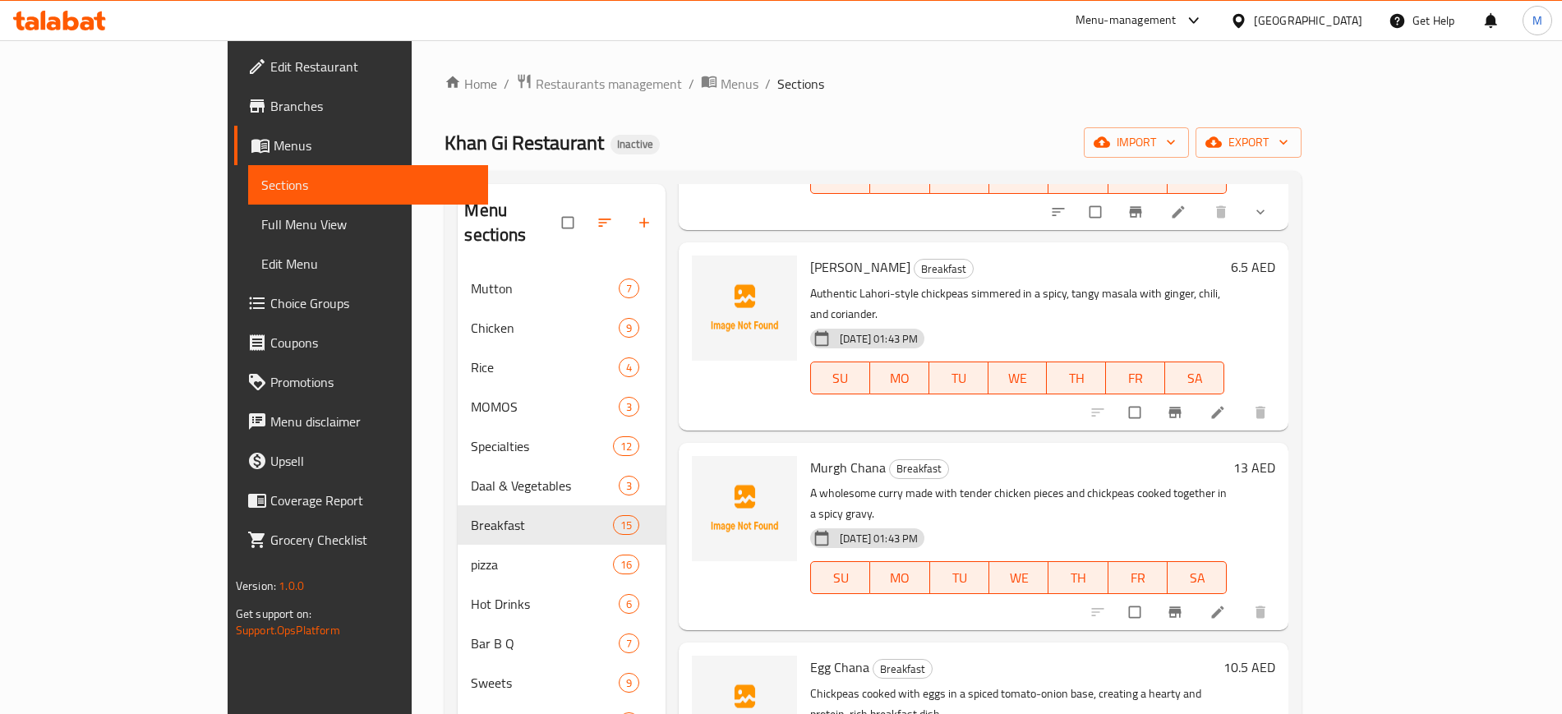
scroll to position [230, 0]
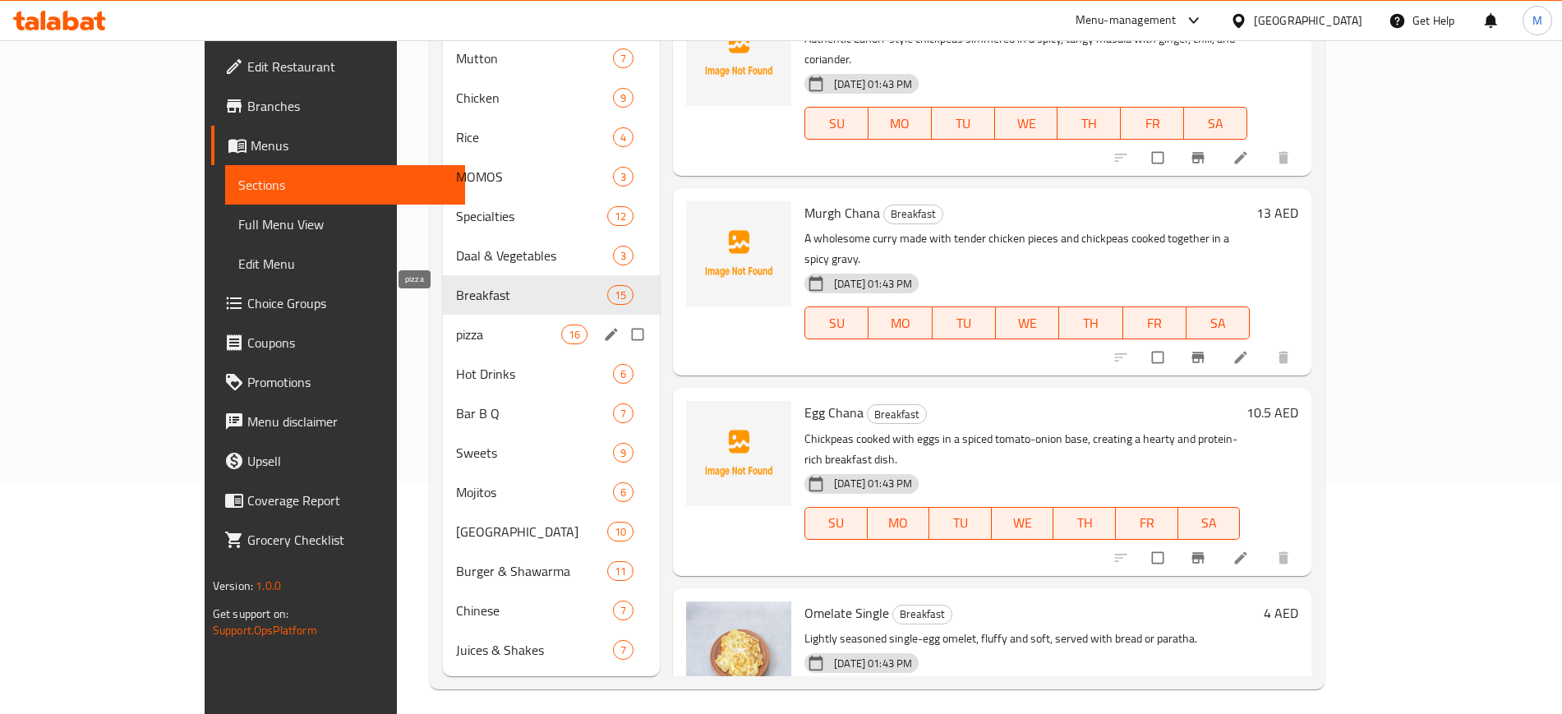
click at [504, 325] on span "pizza" at bounding box center [508, 335] width 105 height 20
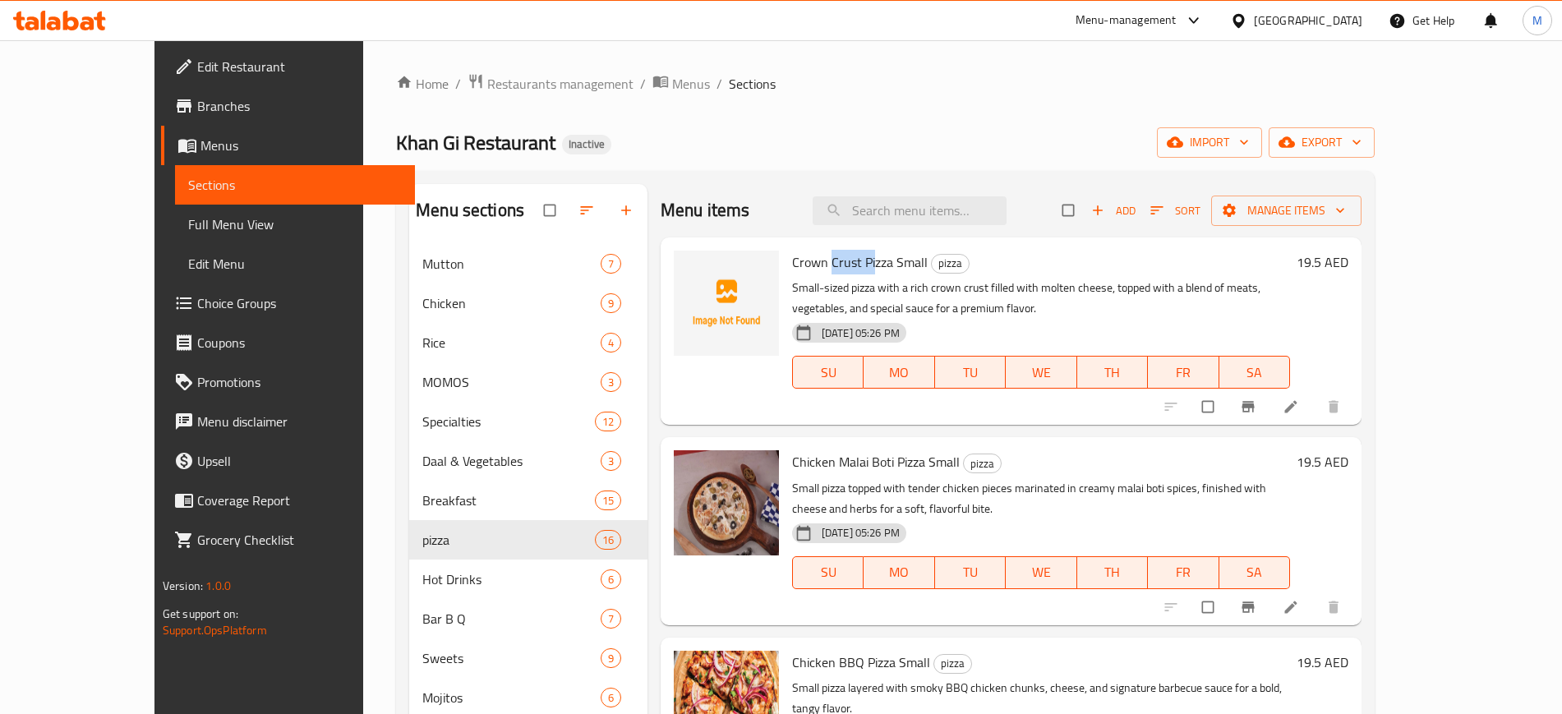
drag, startPoint x: 790, startPoint y: 256, endPoint x: 836, endPoint y: 260, distance: 45.3
click at [836, 260] on span "Crown Crust Pizza Small" at bounding box center [860, 262] width 136 height 25
click at [851, 295] on p "Small-sized pizza with a rich crown crust filled with molten cheese, topped wit…" at bounding box center [1041, 298] width 498 height 41
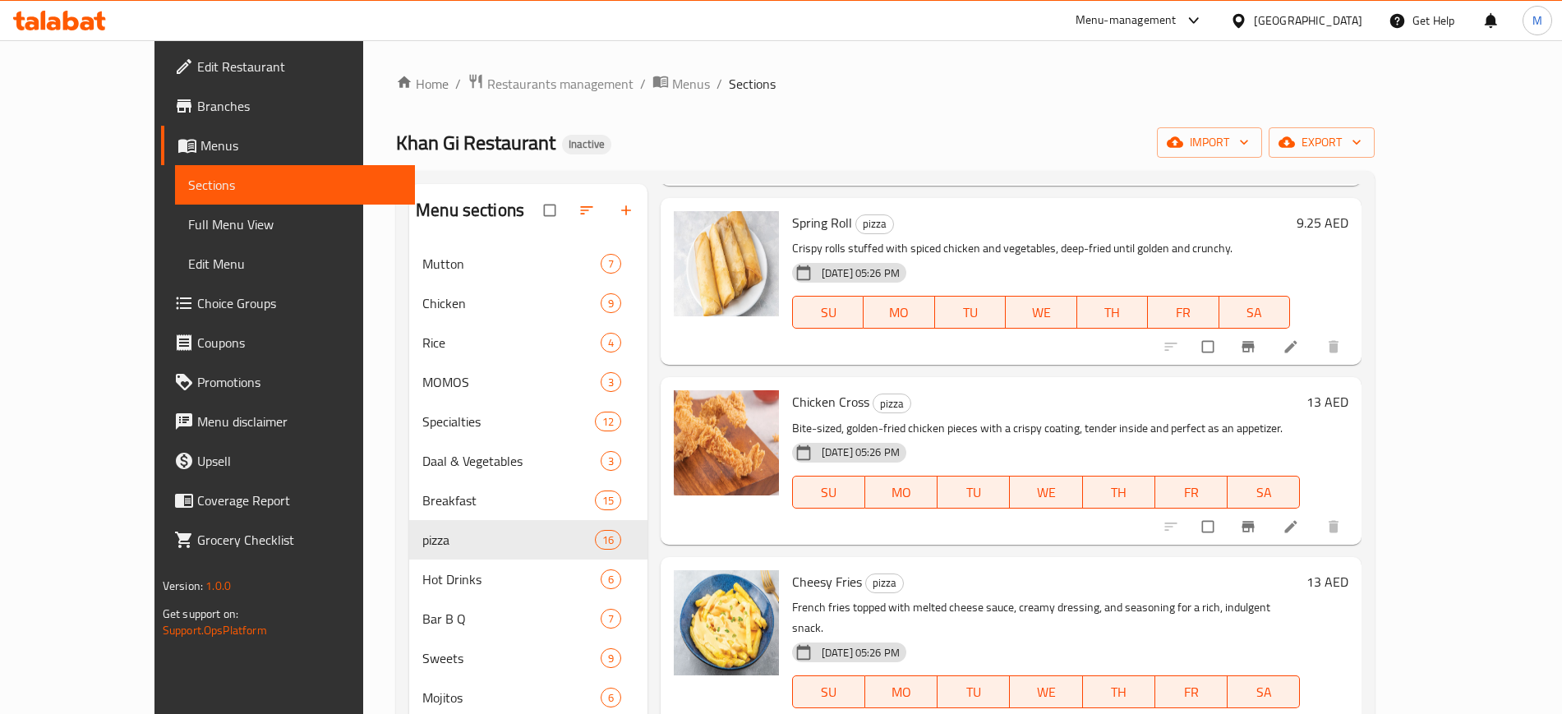
scroll to position [230, 0]
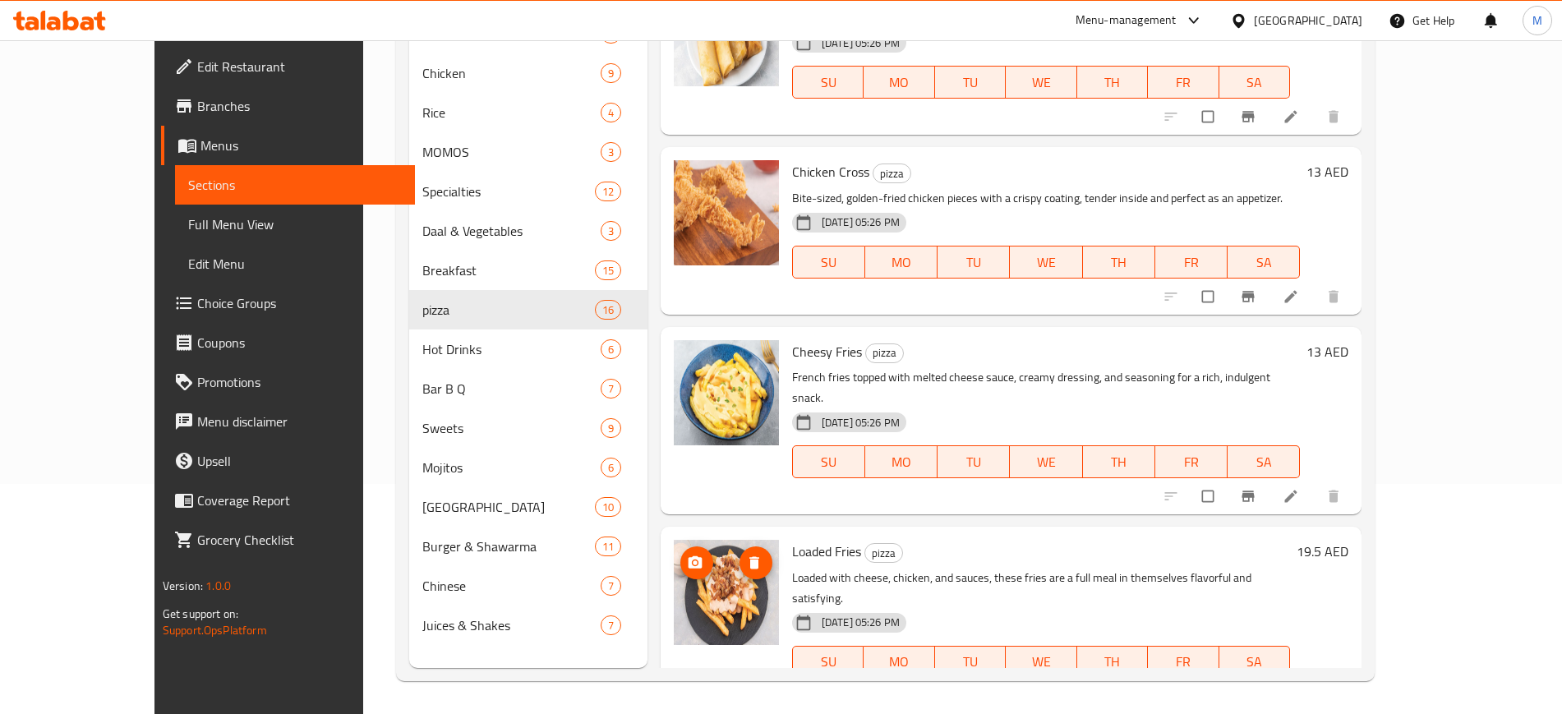
click at [735, 540] on img at bounding box center [726, 592] width 105 height 105
click at [802, 539] on span "Loaded Fries" at bounding box center [826, 551] width 69 height 25
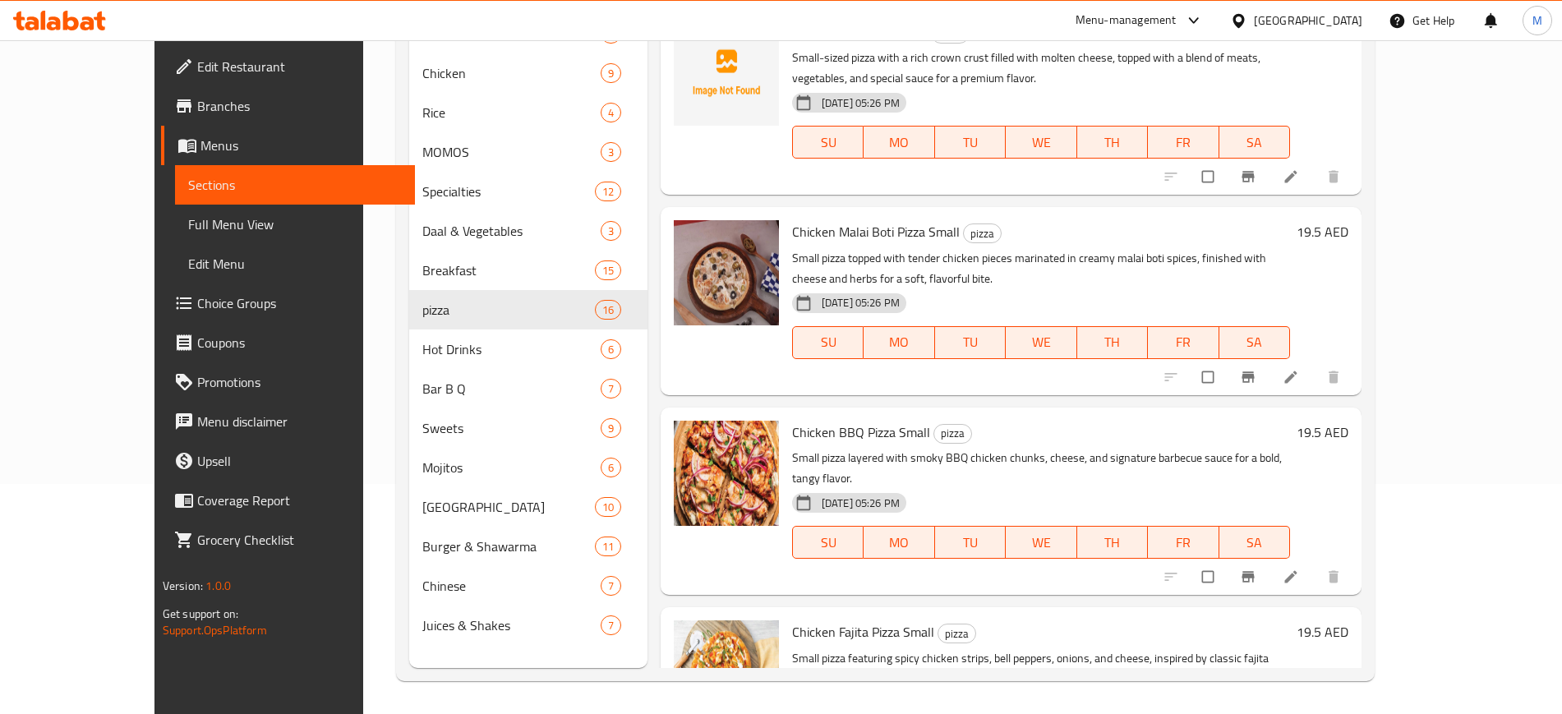
scroll to position [0, 0]
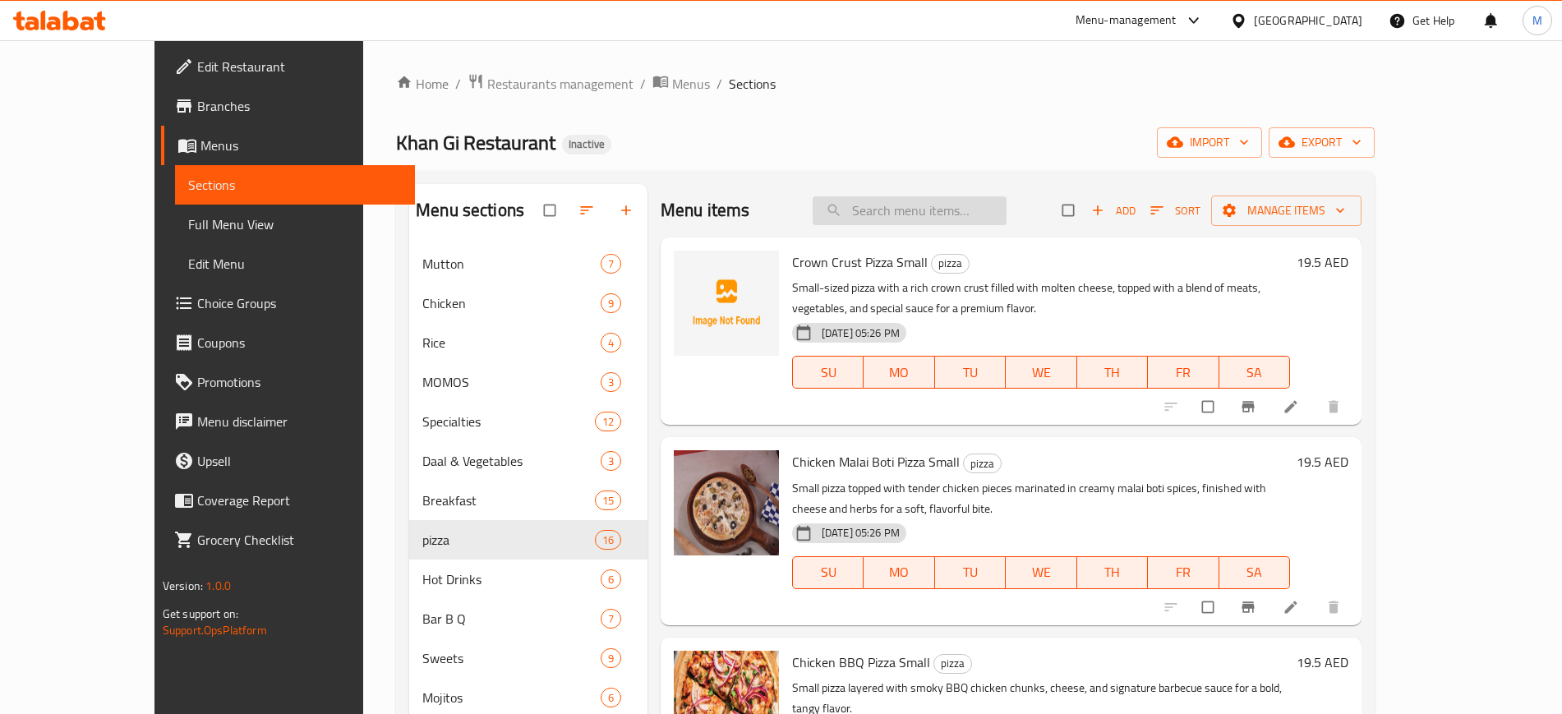
click at [998, 198] on input "search" at bounding box center [910, 210] width 194 height 29
paste input "[PERSON_NAME] W_Shami_"
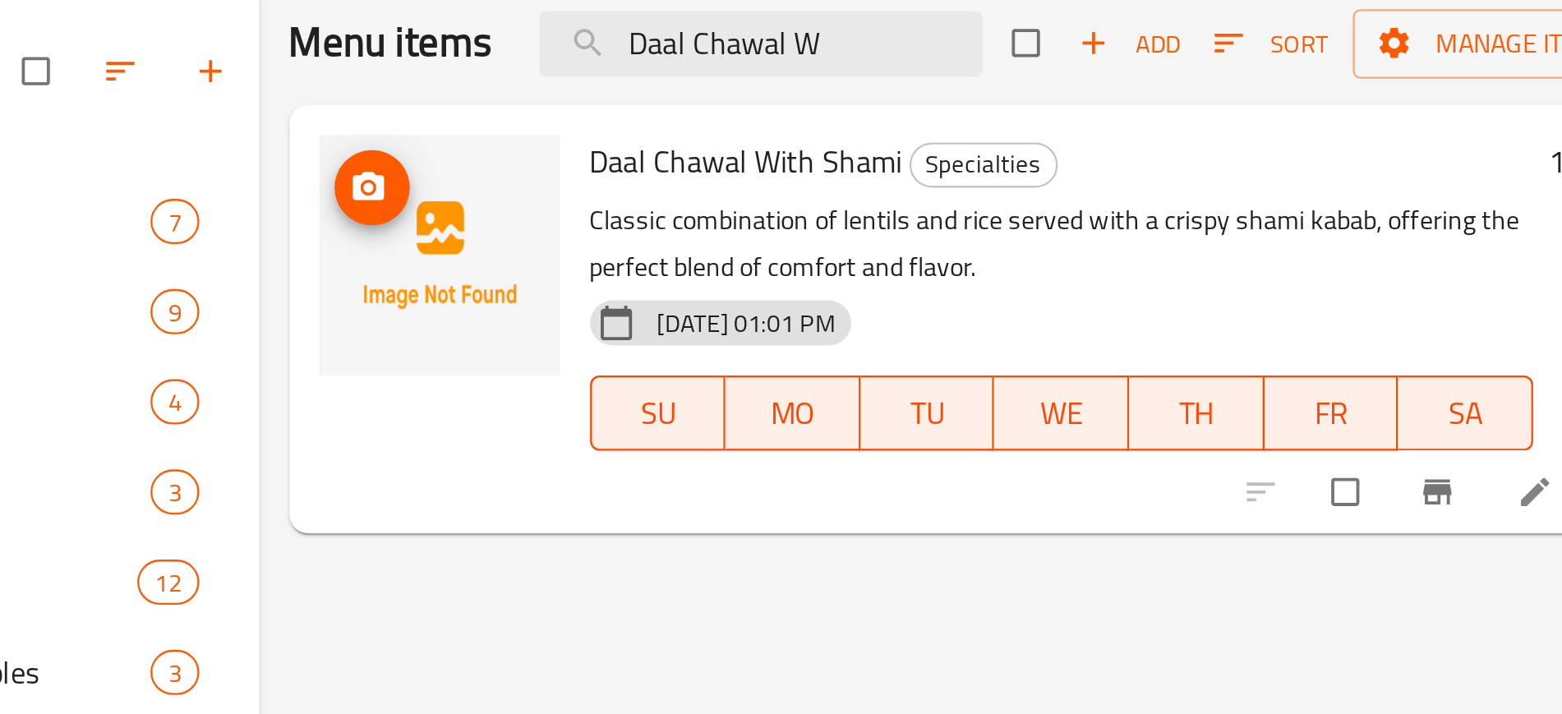
type input "Daal Chawal W"
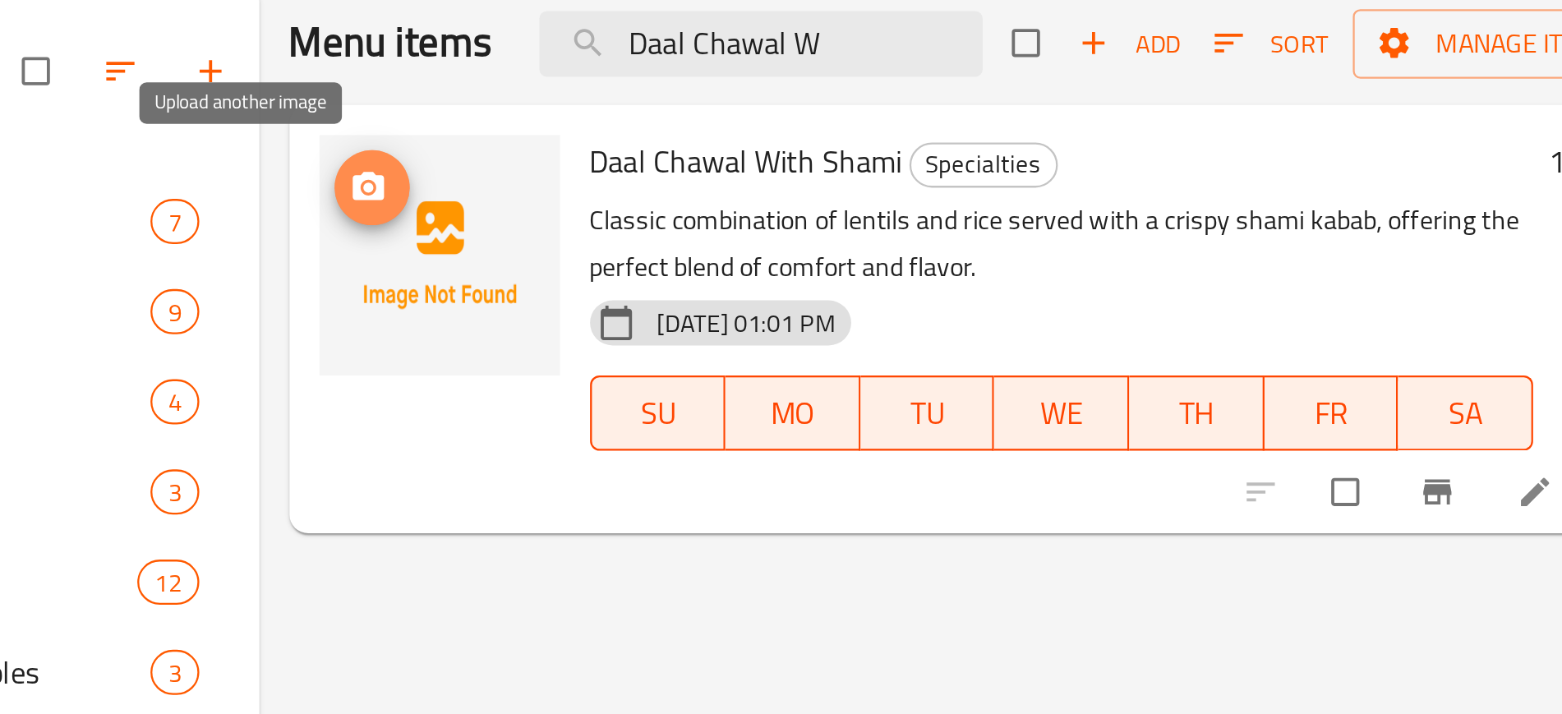
click at [698, 267] on span "upload picture" at bounding box center [714, 273] width 33 height 16
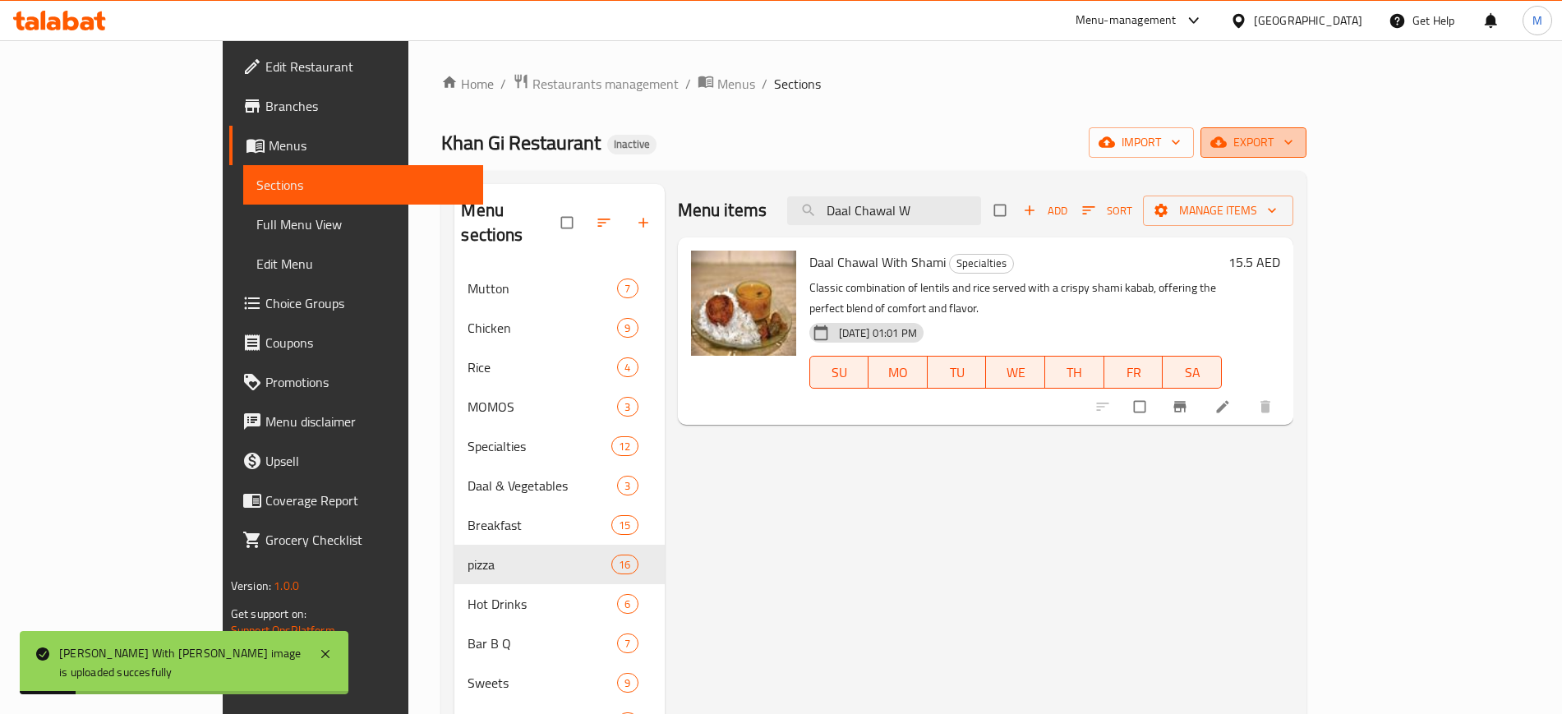
click at [1227, 142] on icon "button" at bounding box center [1218, 142] width 16 height 11
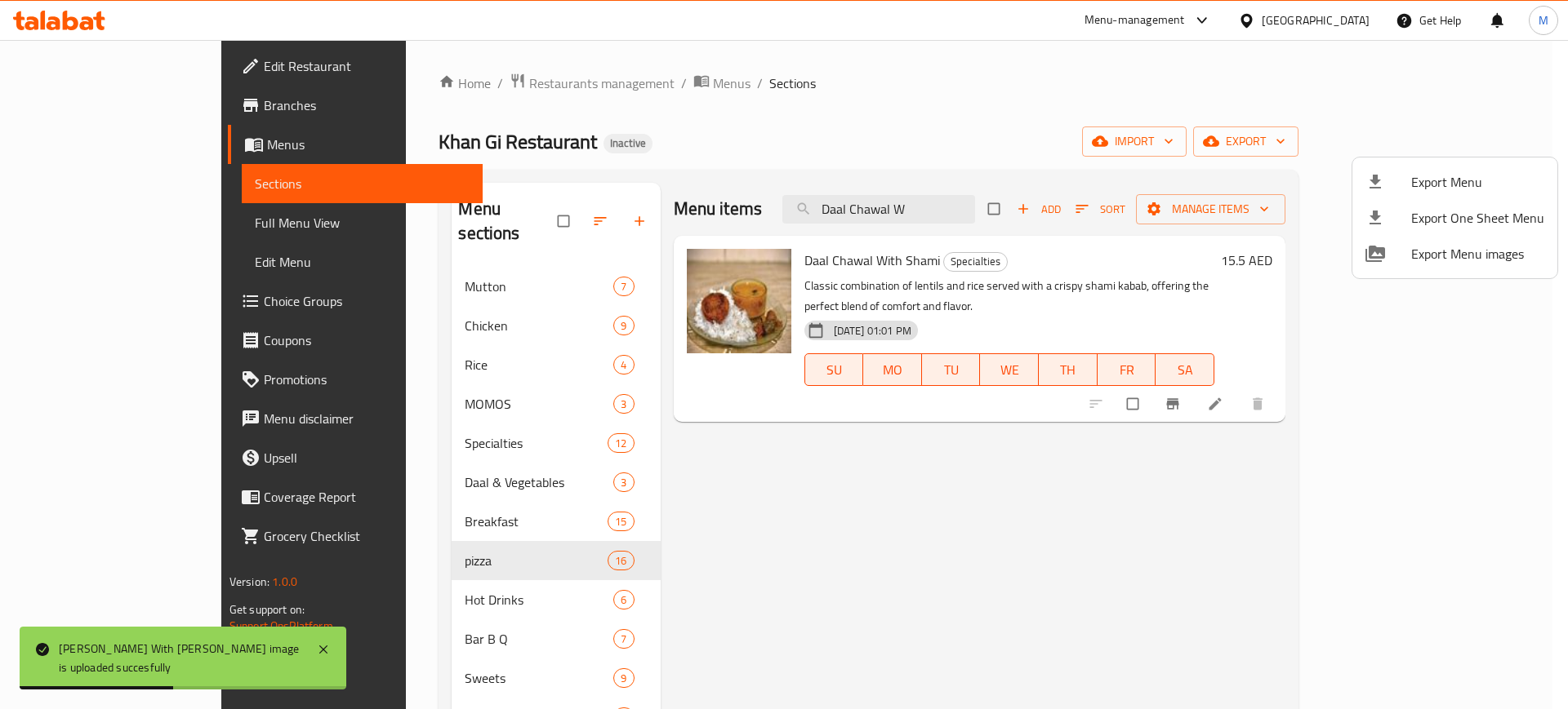
click at [907, 420] on div at bounding box center [784, 354] width 1568 height 709
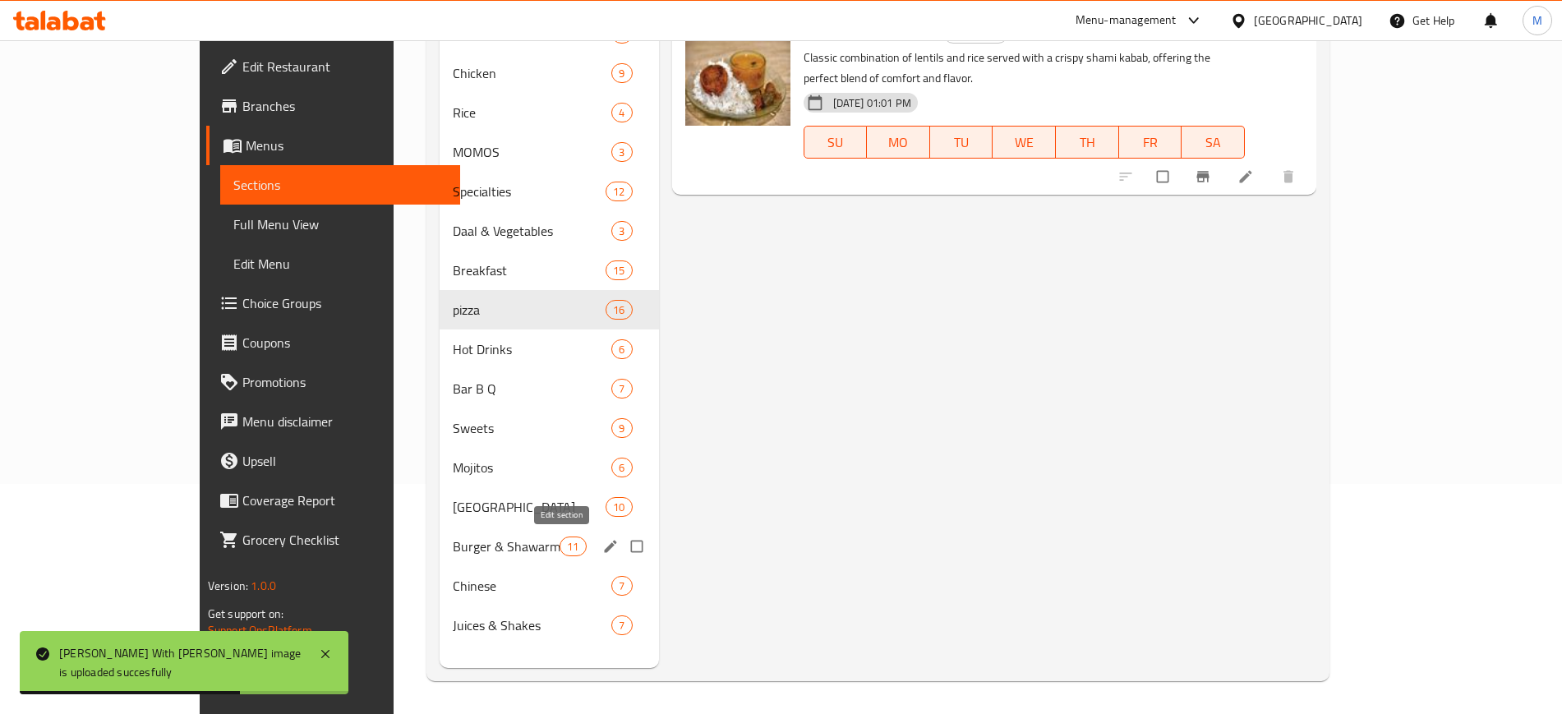
scroll to position [229, 0]
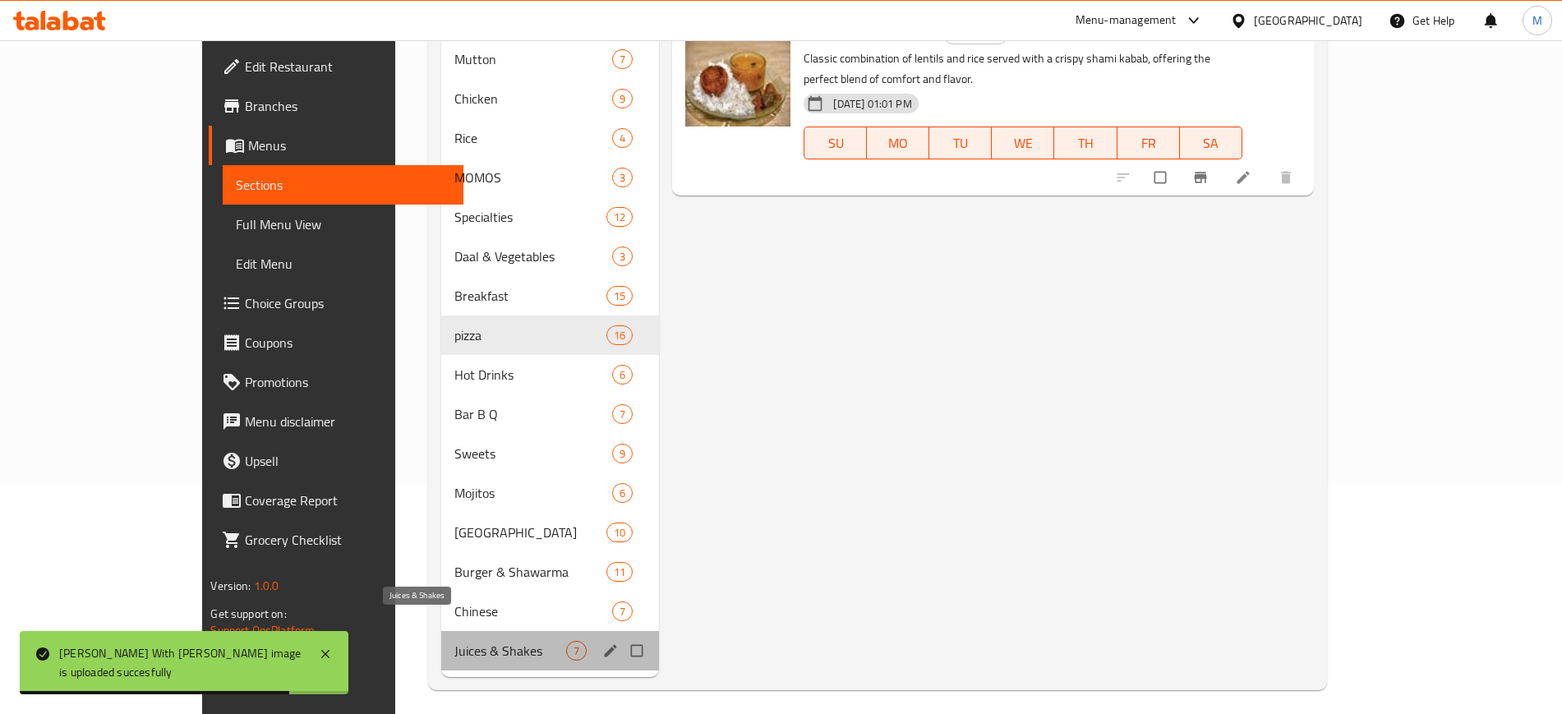
click at [454, 641] on span "Juices & Shakes" at bounding box center [510, 651] width 112 height 20
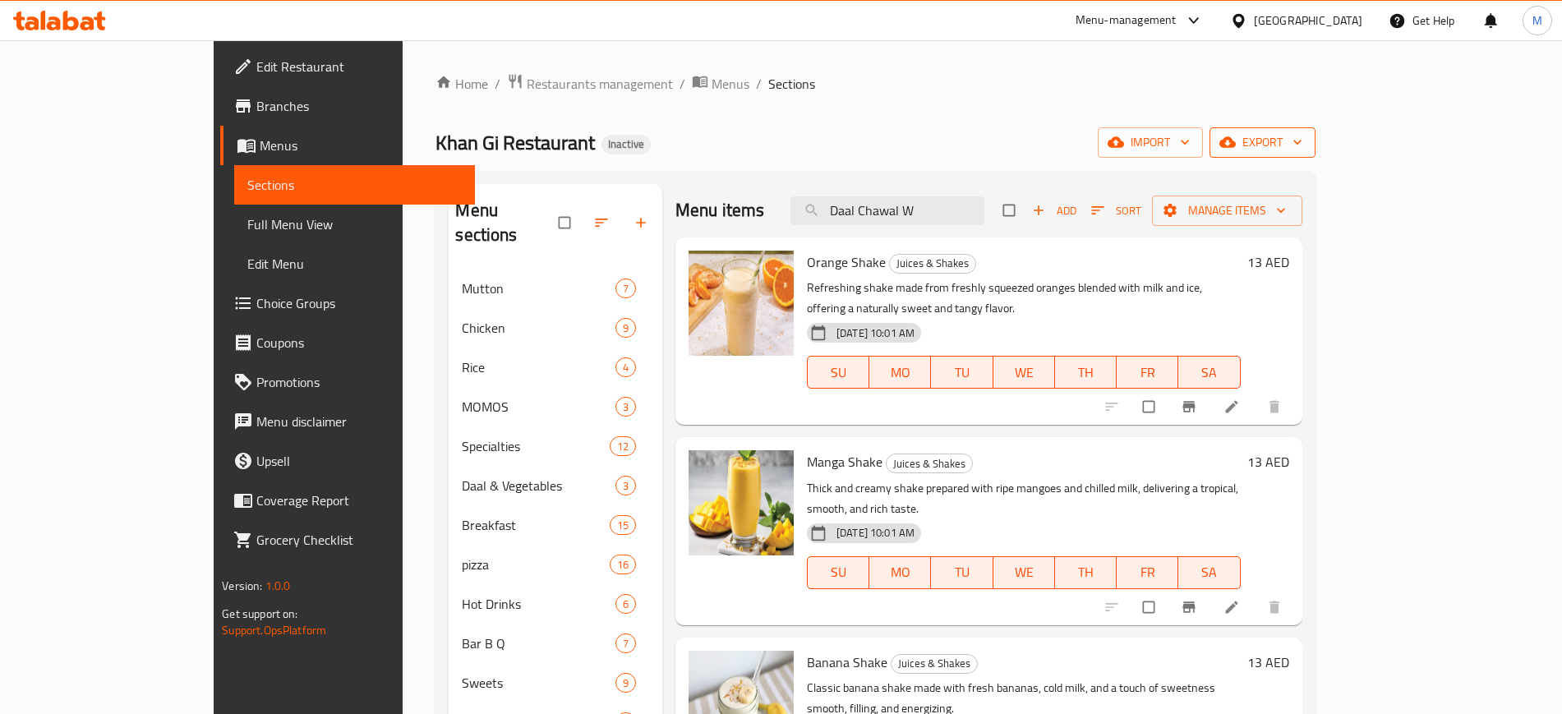
click at [1302, 150] on span "export" at bounding box center [1263, 142] width 80 height 21
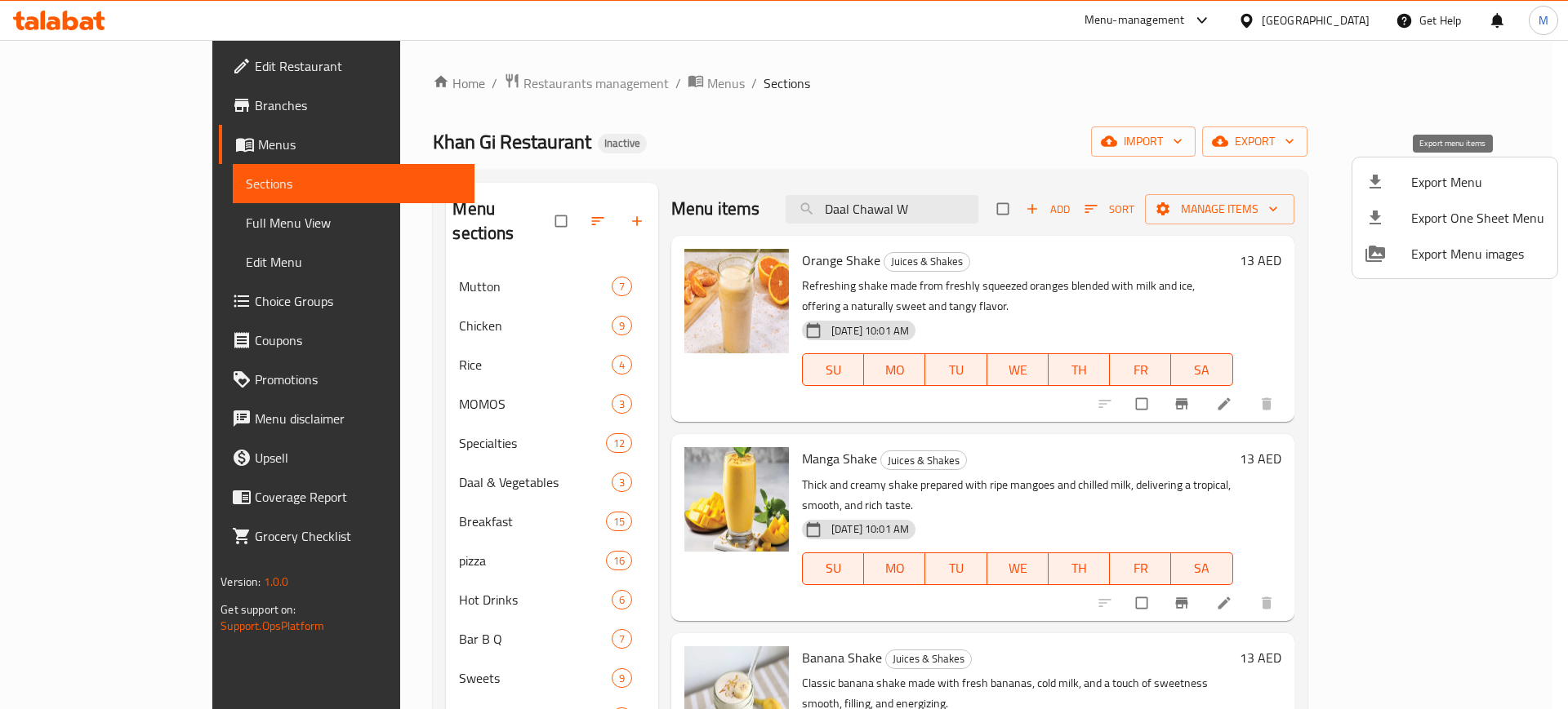
click at [1446, 195] on li "Export Menu" at bounding box center [1455, 182] width 205 height 36
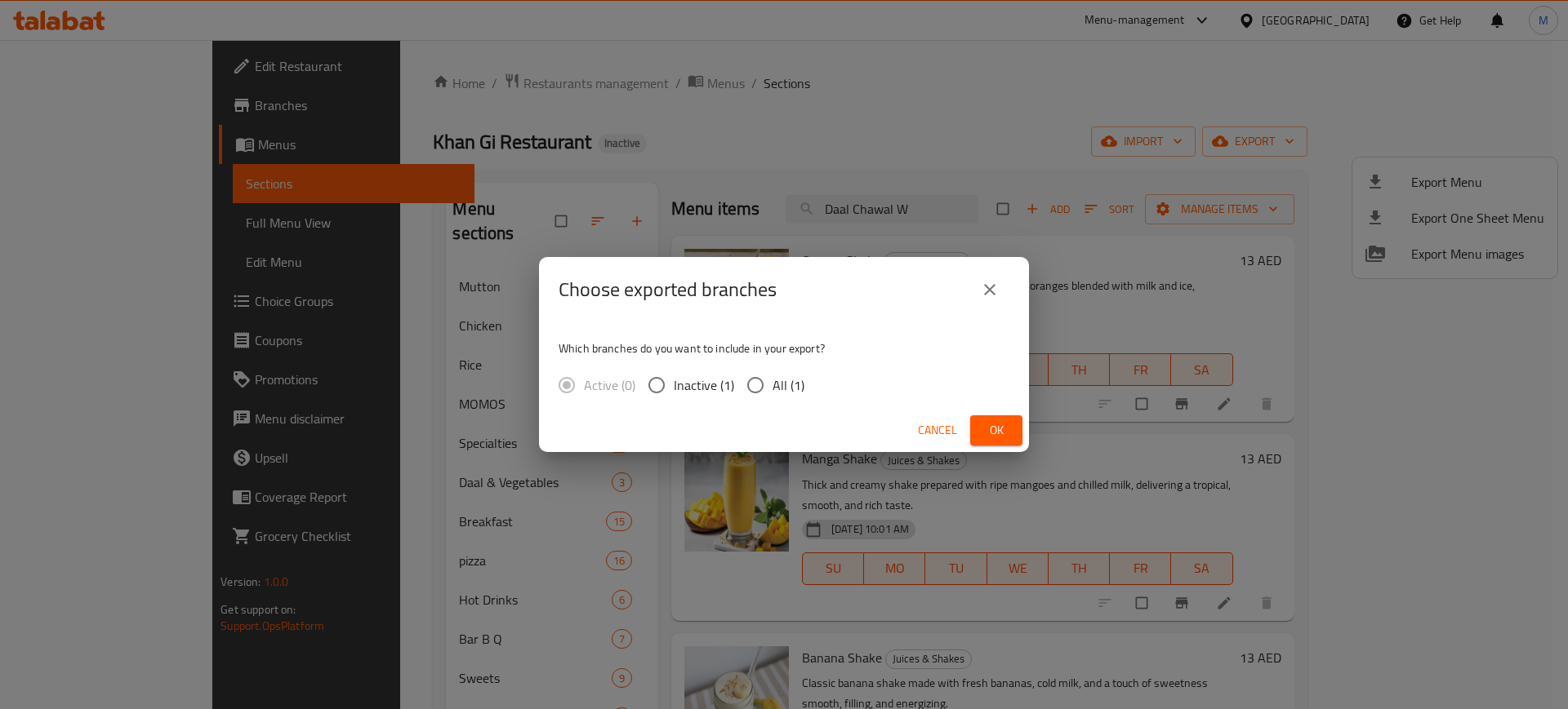
click at [772, 382] on span "All (1)" at bounding box center [788, 385] width 32 height 20
click at [772, 382] on input "All (1)" at bounding box center [755, 385] width 35 height 35
radio input "true"
click at [1009, 421] on span "Ok" at bounding box center [996, 430] width 26 height 21
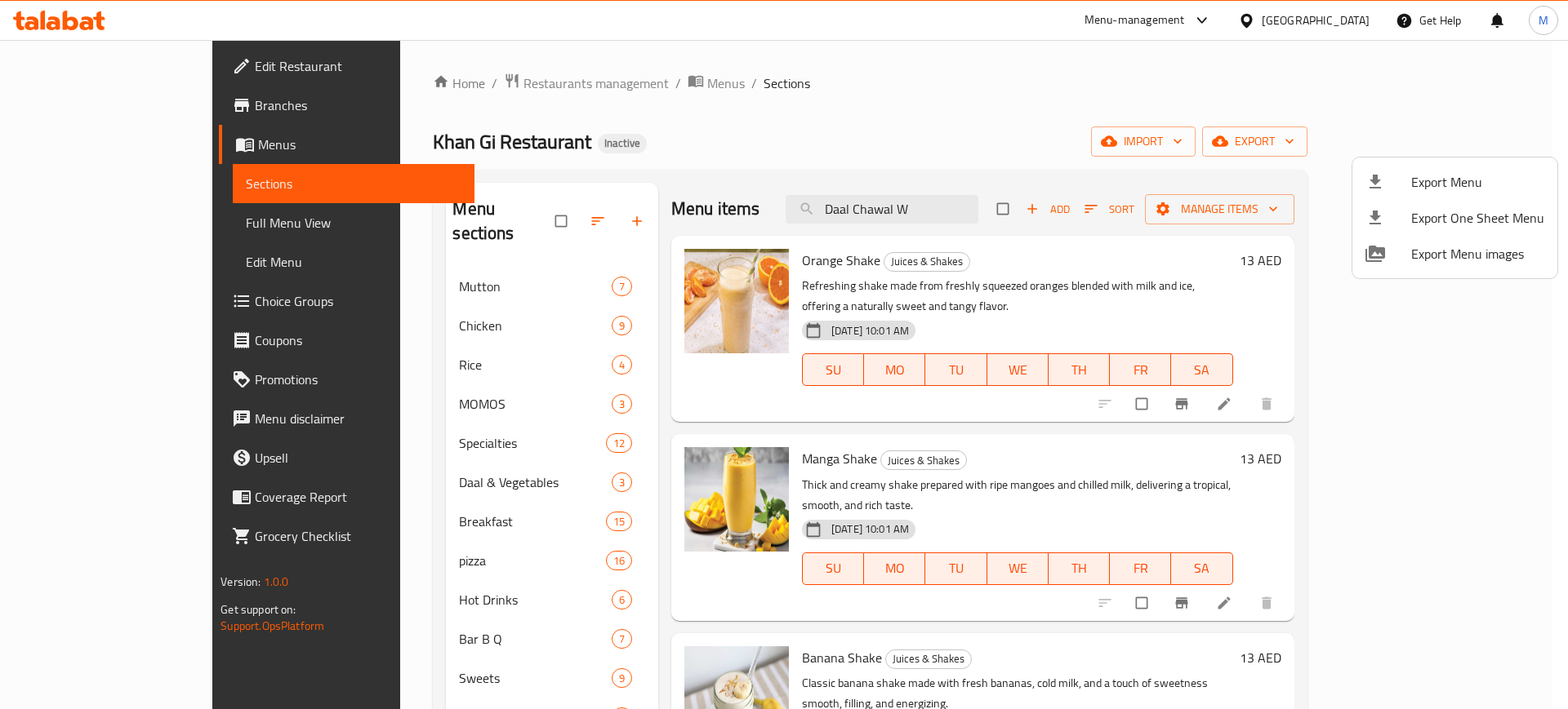
click at [992, 211] on div at bounding box center [784, 354] width 1568 height 709
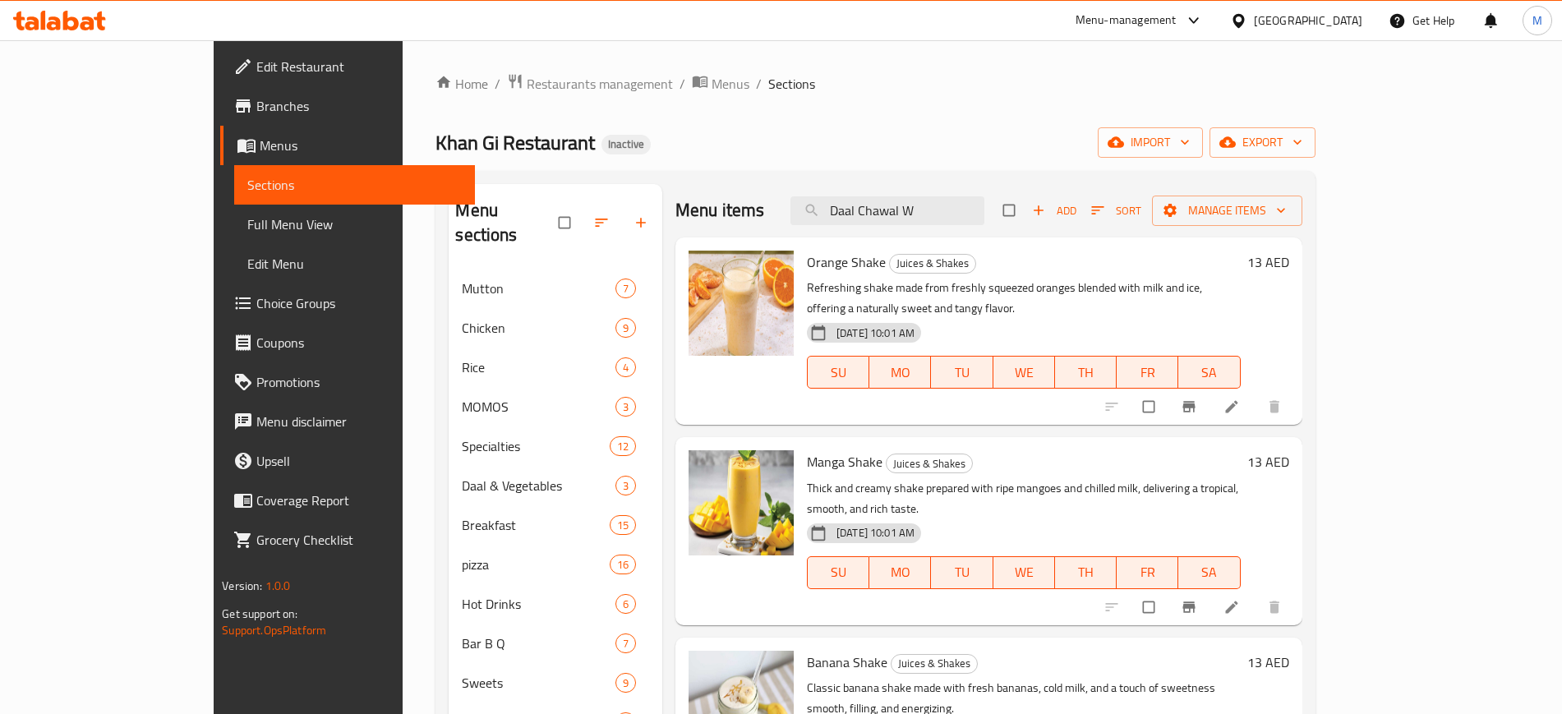
click at [984, 212] on input "Daal Chawal W" at bounding box center [887, 210] width 194 height 29
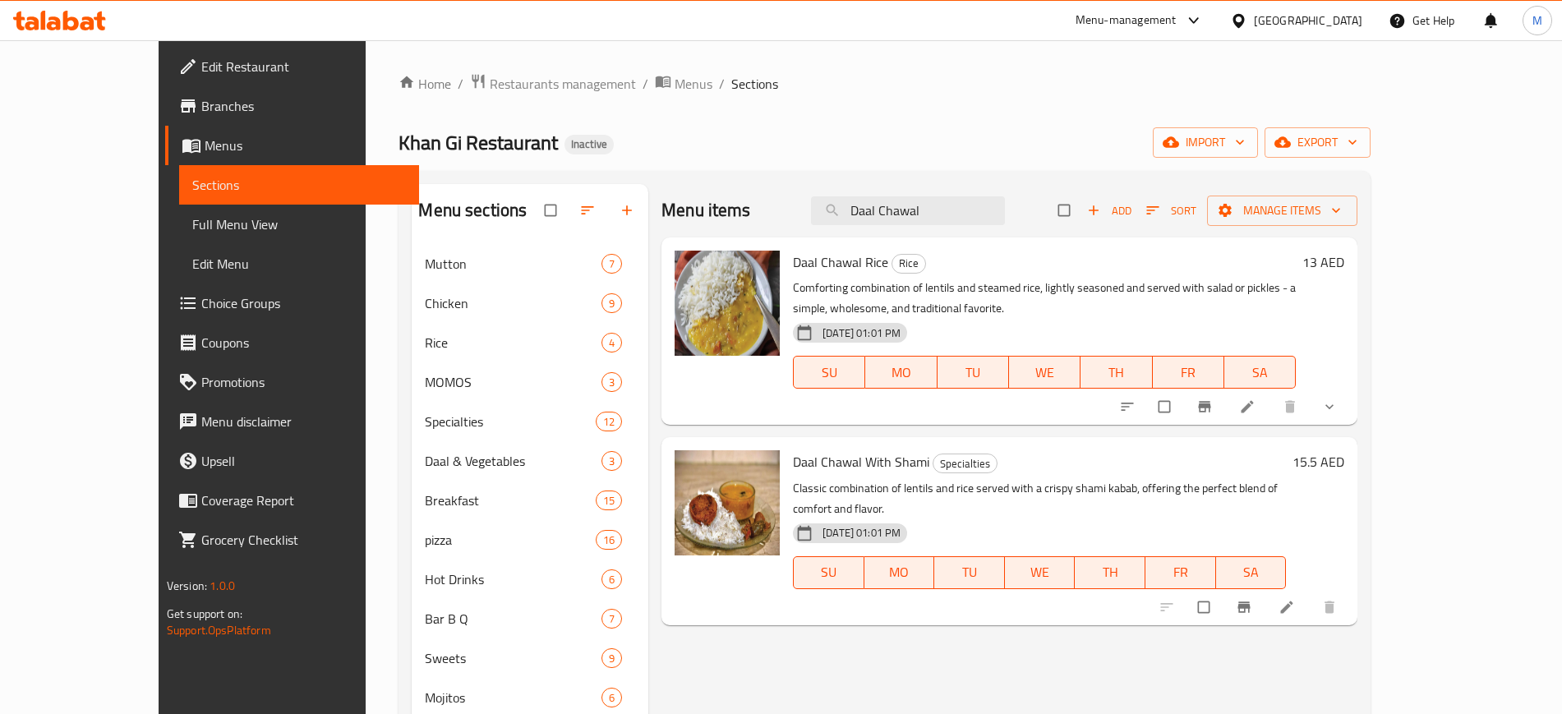
type input "Daal Chawal"
